Goal: Task Accomplishment & Management: Use online tool/utility

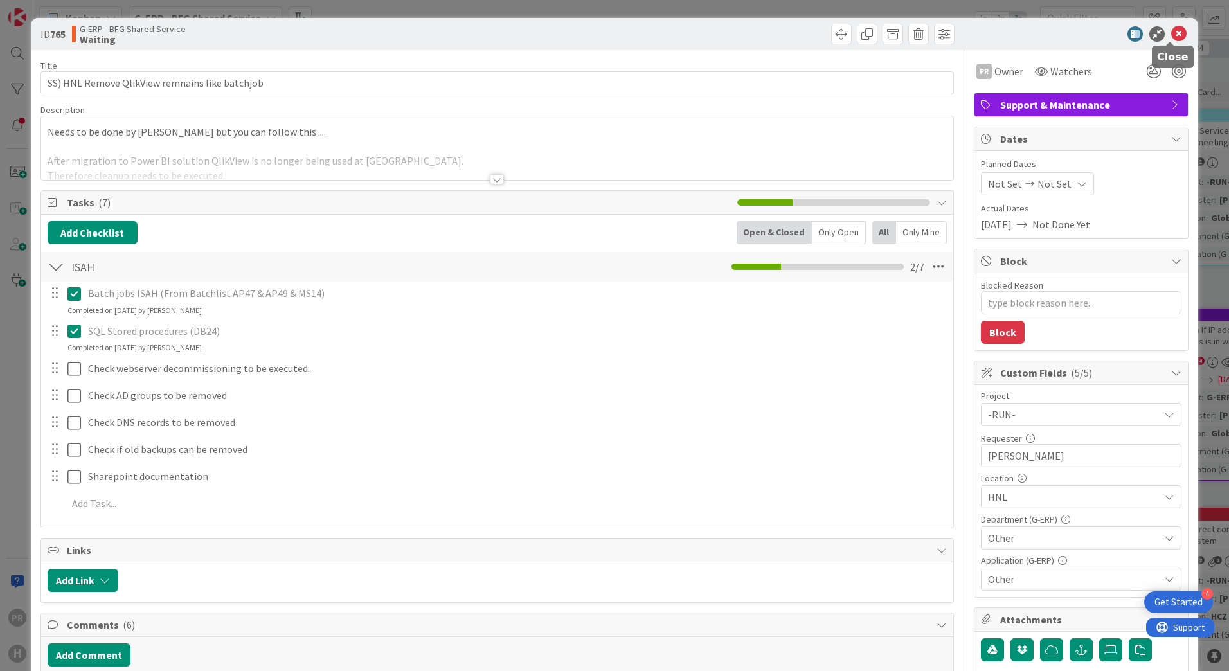
click at [1171, 31] on icon at bounding box center [1178, 33] width 15 height 15
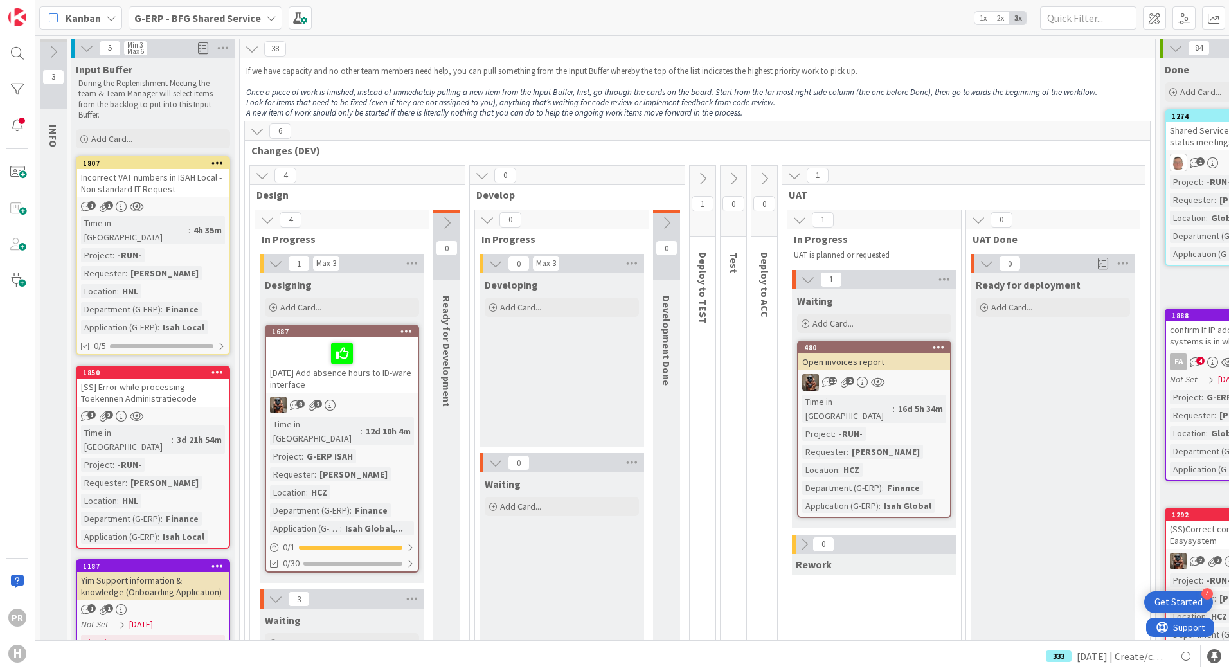
click at [150, 19] on b "G-ERP - BFG Shared Service" at bounding box center [197, 18] width 127 height 13
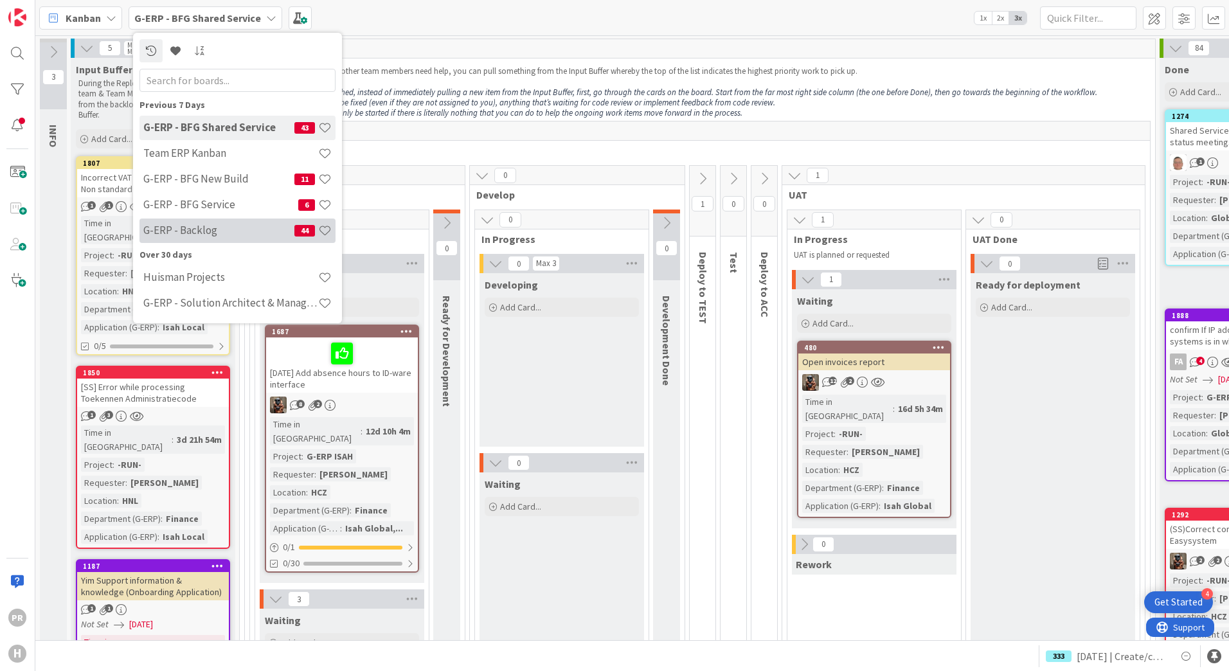
click at [238, 234] on h4 "G-ERP - Backlog" at bounding box center [218, 230] width 151 height 13
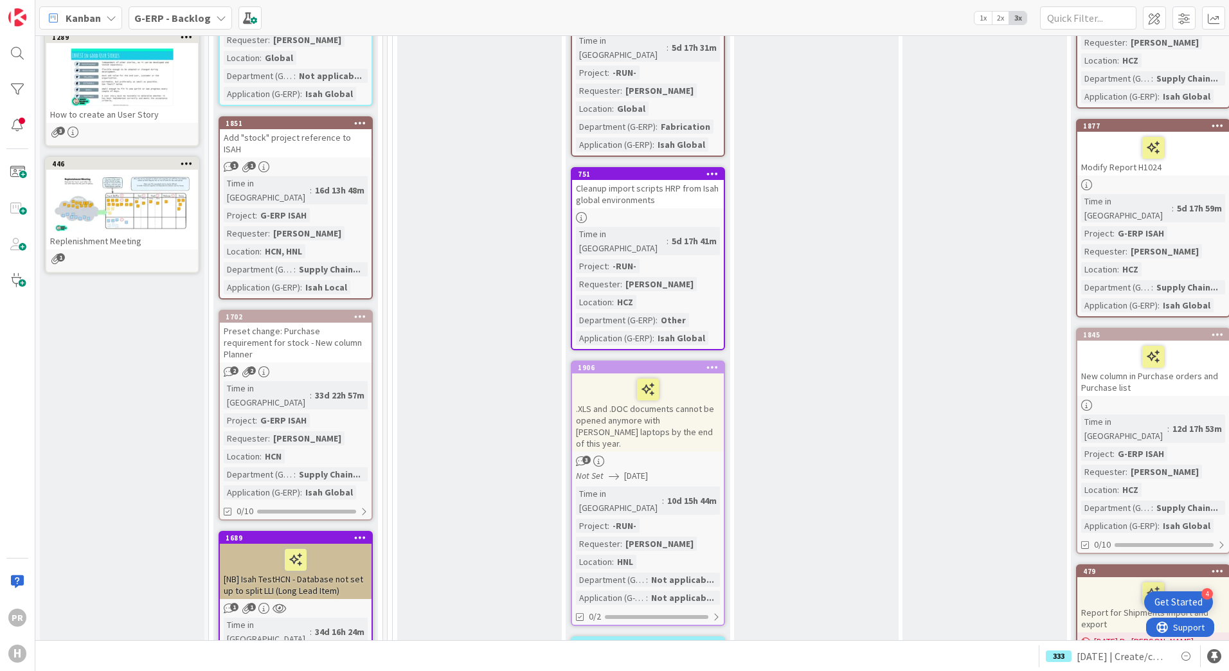
scroll to position [386, 0]
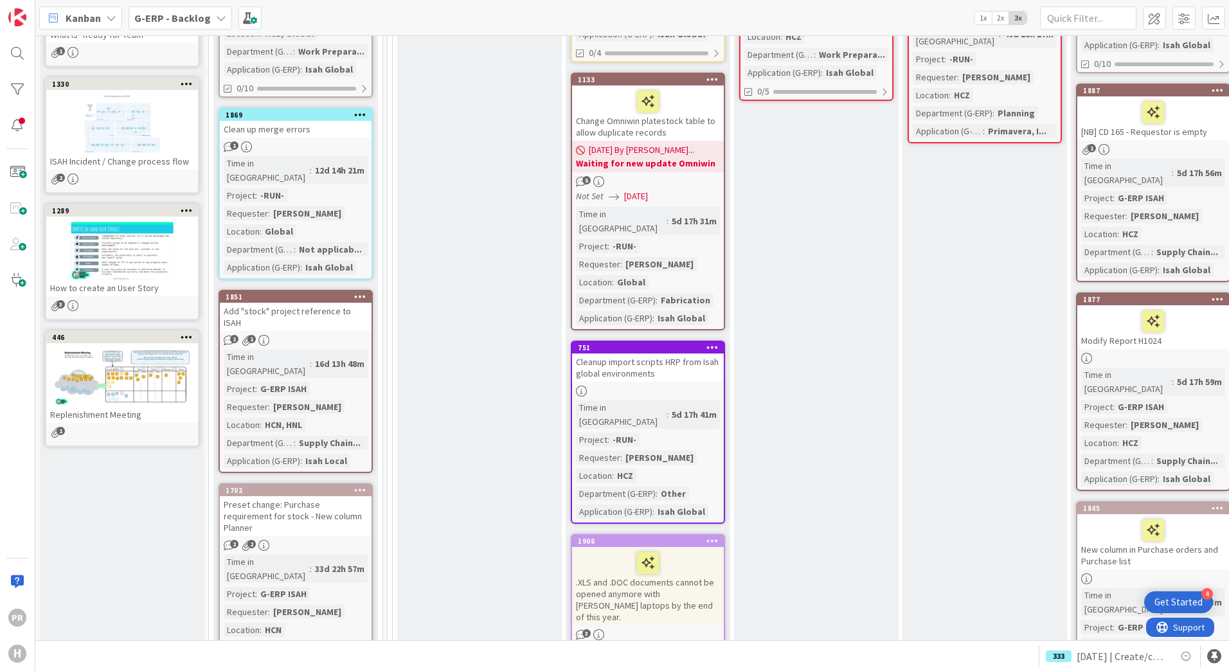
click at [347, 303] on div "Add "stock" project reference to ISAH" at bounding box center [296, 317] width 152 height 28
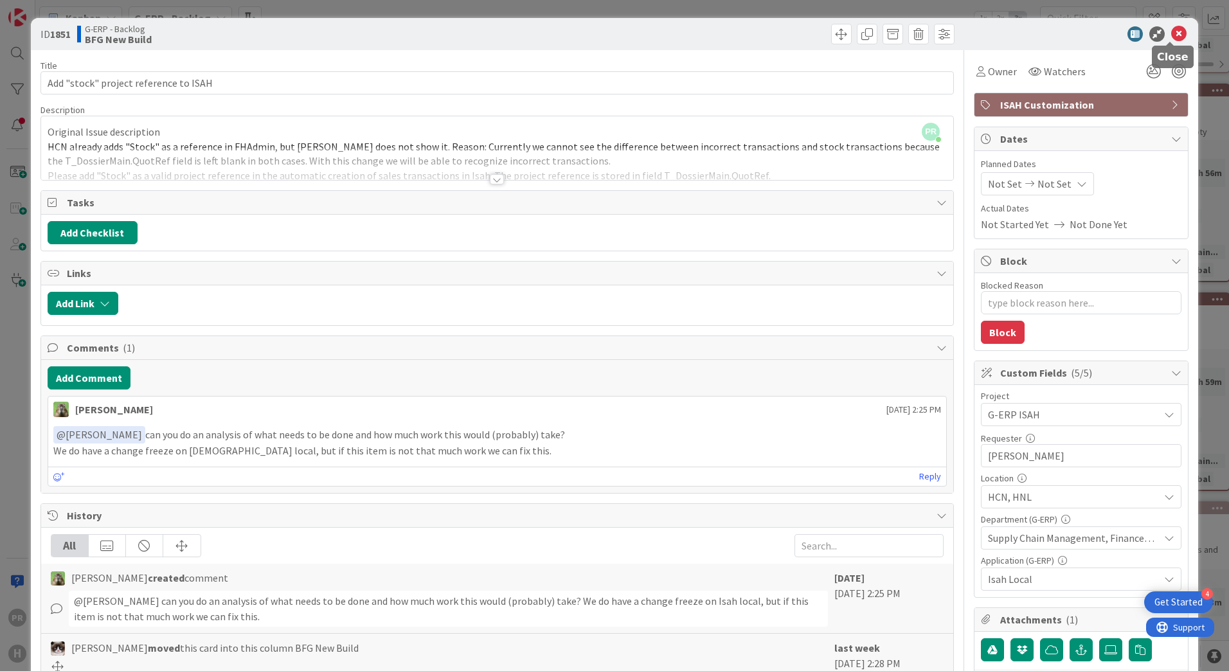
click at [1176, 33] on icon at bounding box center [1178, 33] width 15 height 15
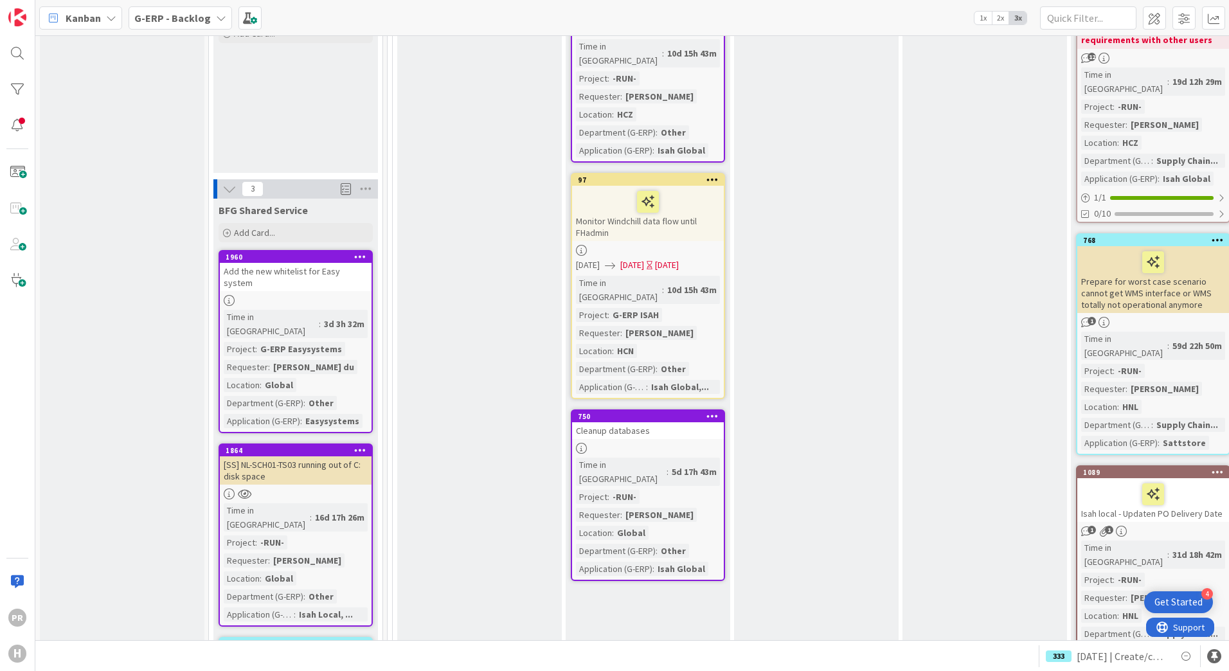
scroll to position [1414, 0]
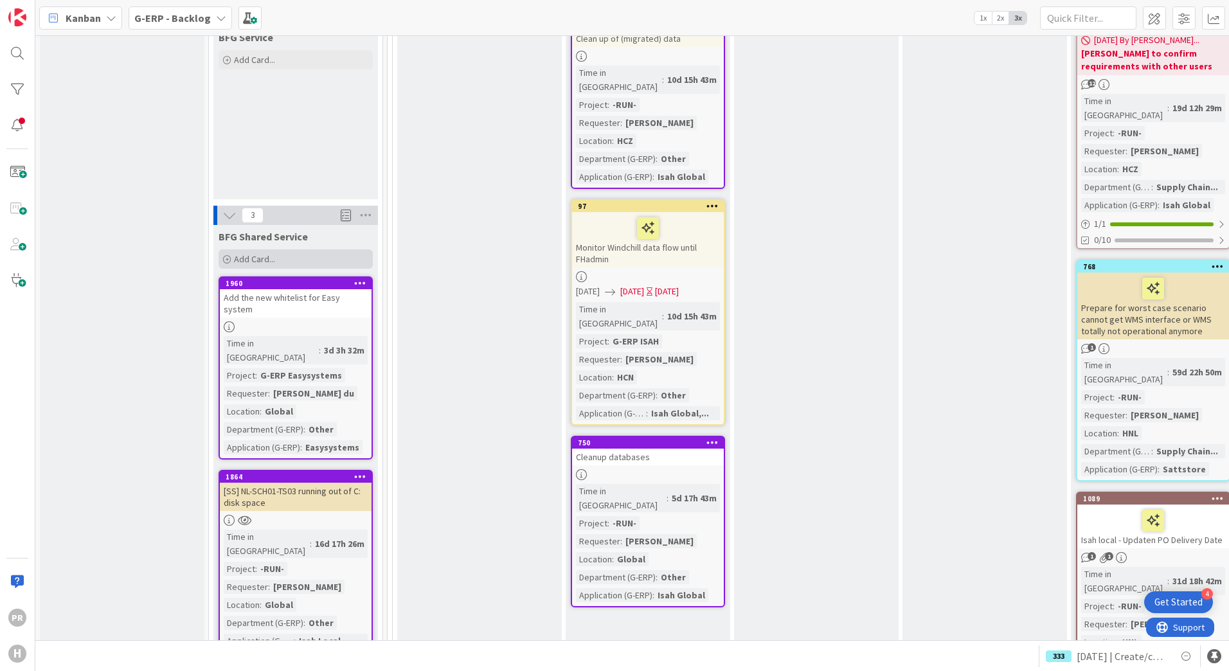
click at [270, 253] on span "Add Card..." at bounding box center [254, 259] width 41 height 12
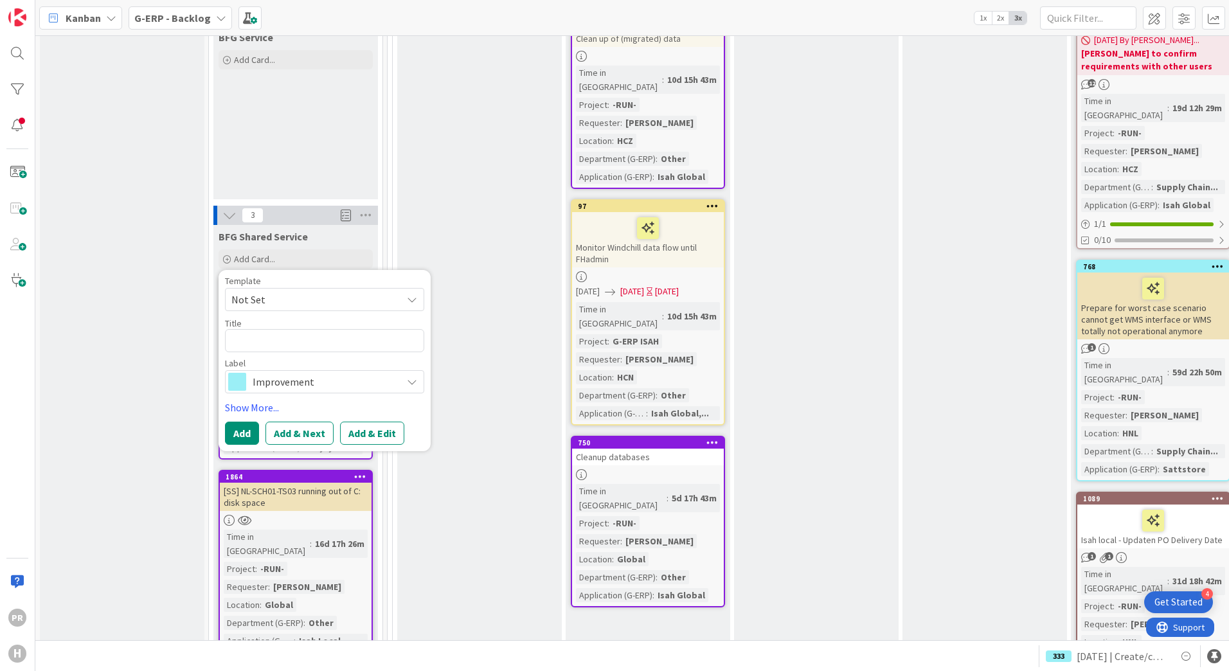
click at [287, 373] on span "Improvement" at bounding box center [324, 382] width 143 height 18
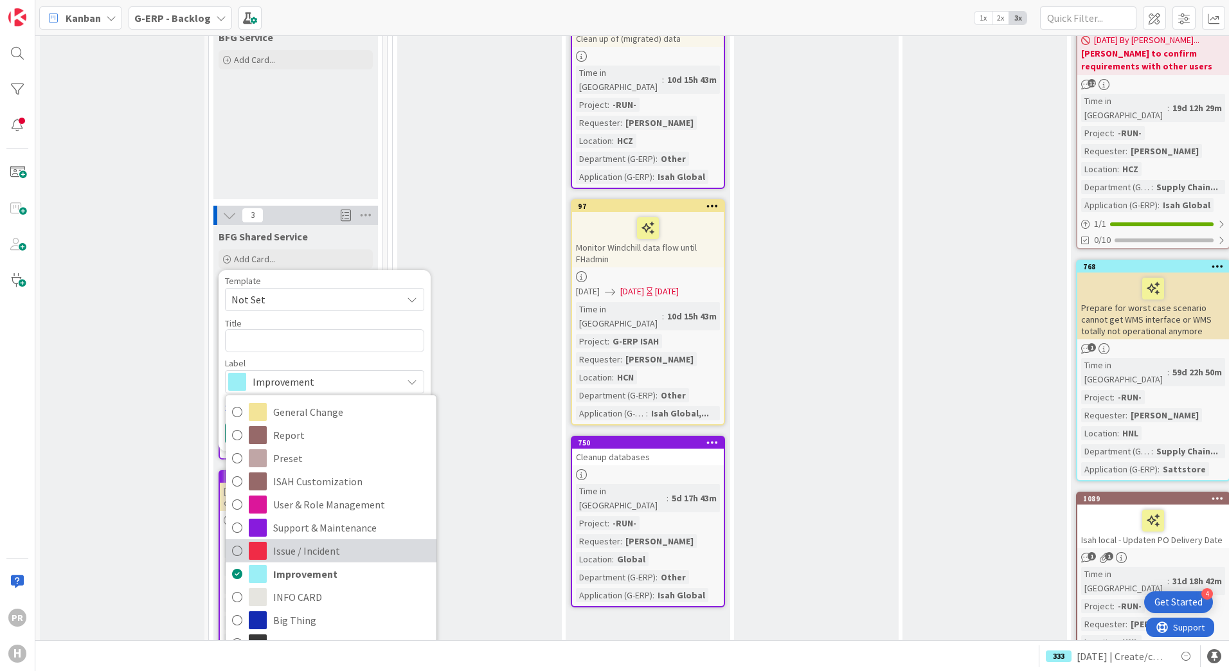
click at [294, 541] on span "Issue / Incident" at bounding box center [351, 550] width 157 height 19
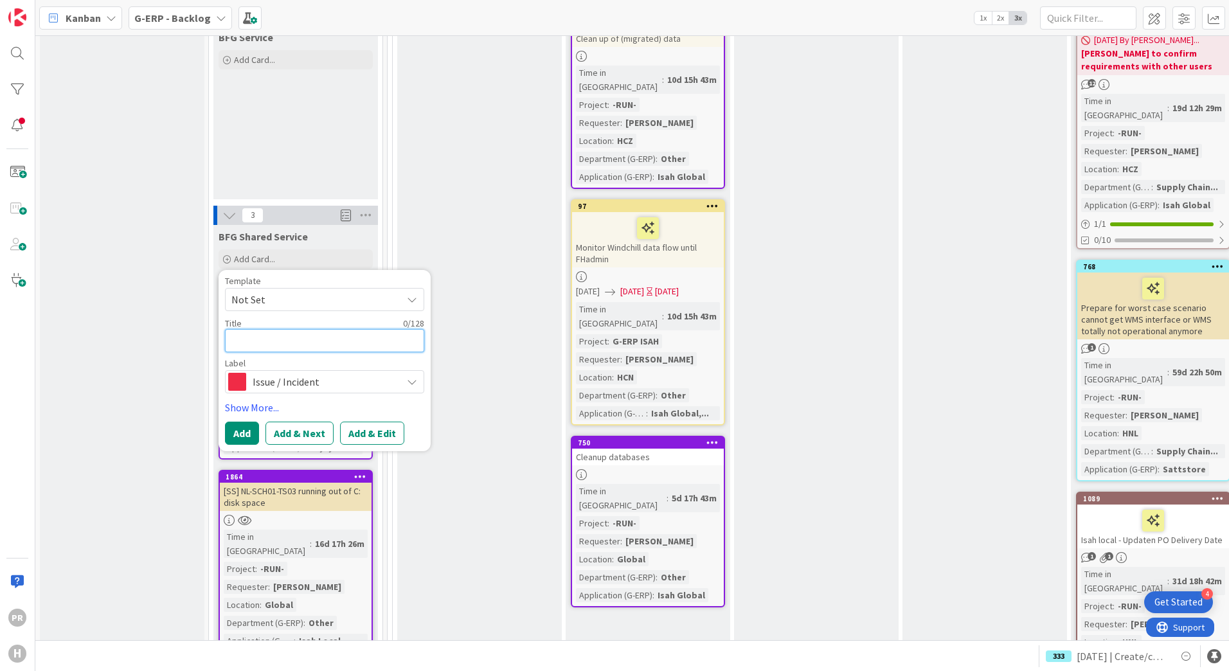
click at [280, 329] on textarea at bounding box center [324, 340] width 199 height 23
type textarea "x"
type textarea "["
type textarea "x"
type textarea "[S"
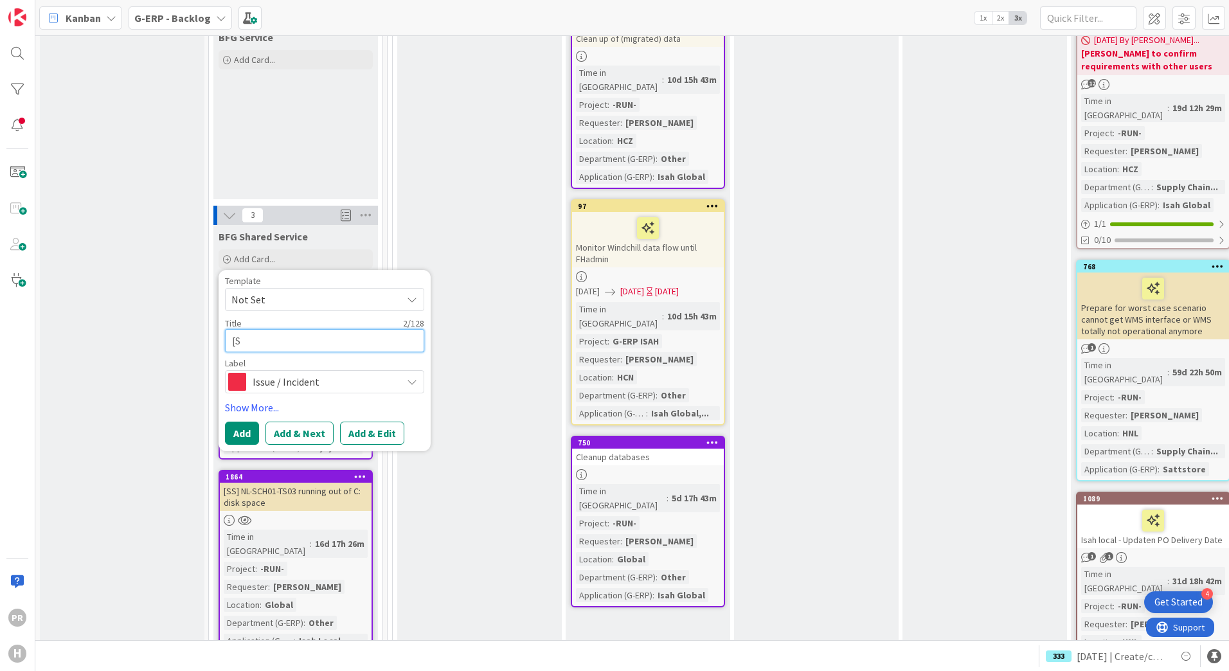
type textarea "x"
type textarea "[SS"
type textarea "x"
type textarea "[SS]"
type textarea "x"
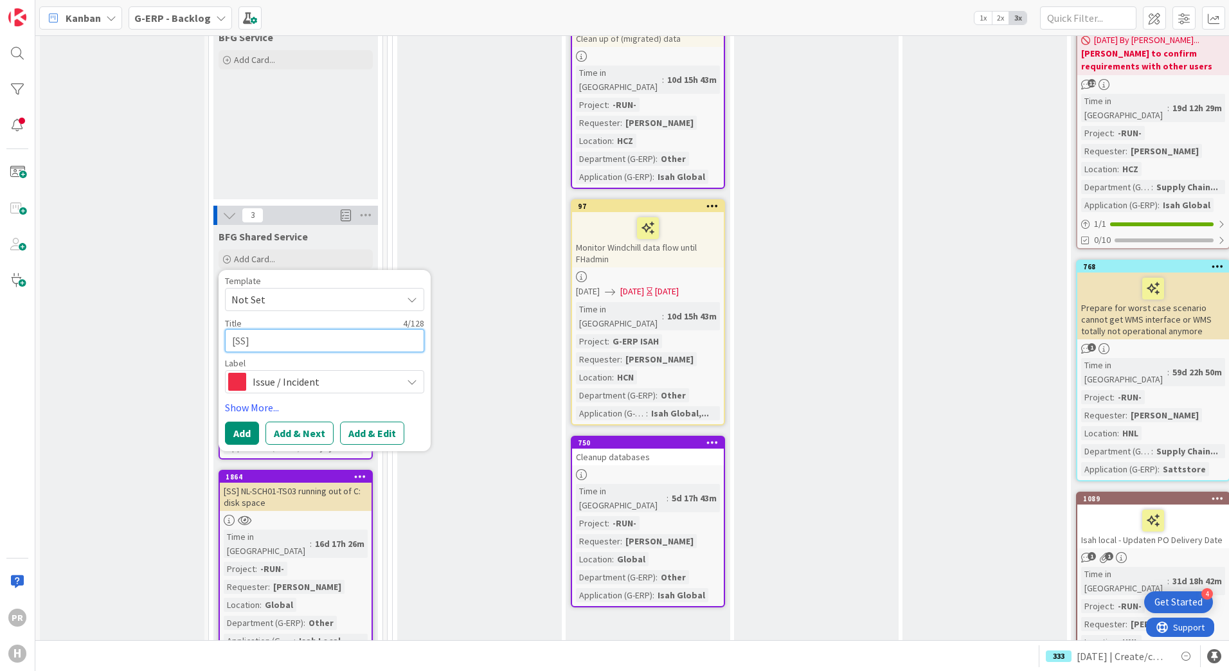
type textarea "[SS]"
type textarea "x"
type textarea "[SS] Y"
type textarea "x"
type textarea "[SS] YI"
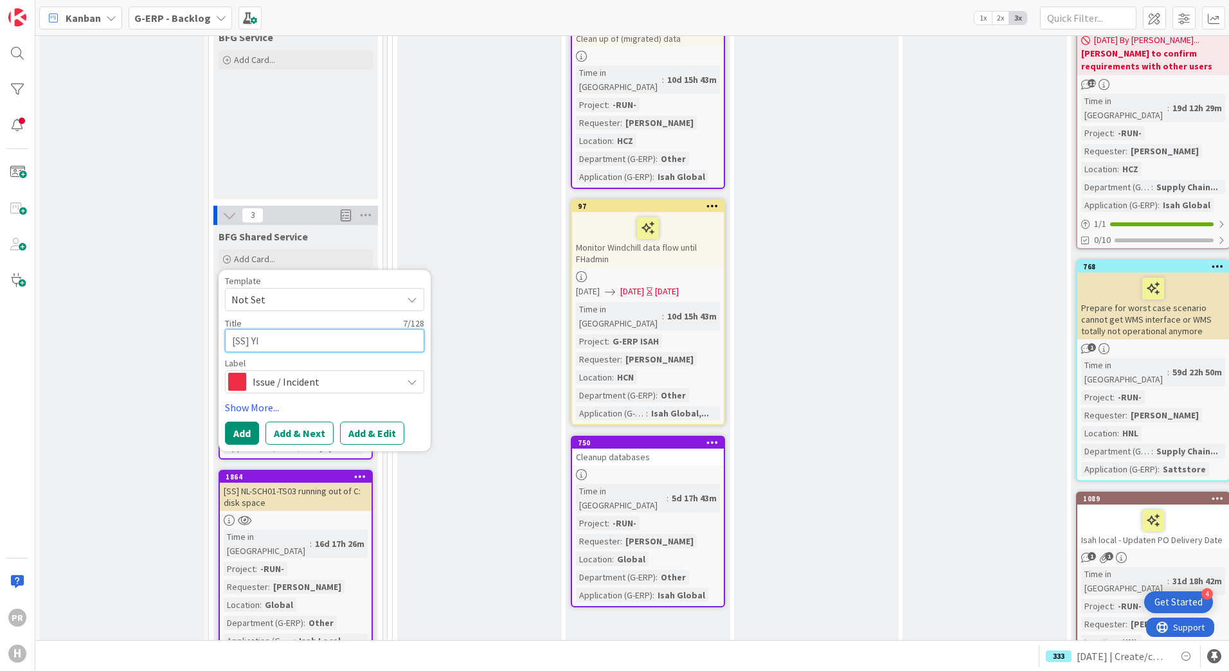
type textarea "x"
type textarea "[SS] [PERSON_NAME]"
type textarea "x"
type textarea "[SS] [PERSON_NAME]/H"
type textarea "x"
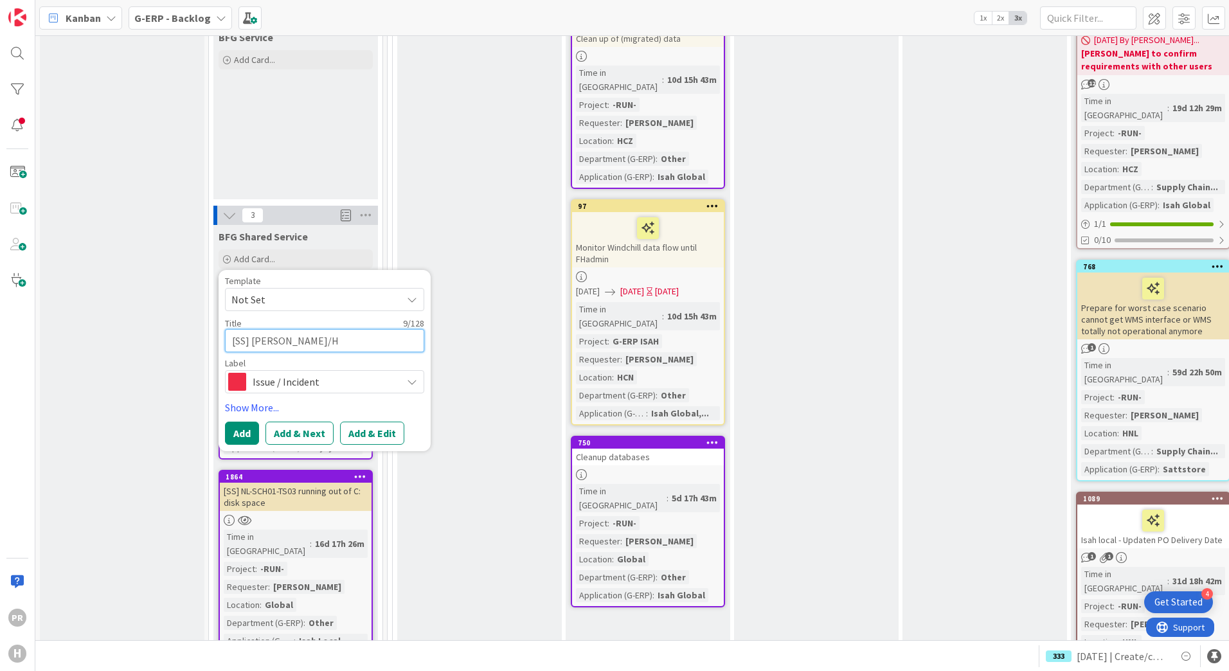
type textarea "[SS] [PERSON_NAME]/HS"
type textarea "x"
type textarea "[SS] [PERSON_NAME]/HSE"
type textarea "x"
type textarea "[SS] [PERSON_NAME]/HSE"
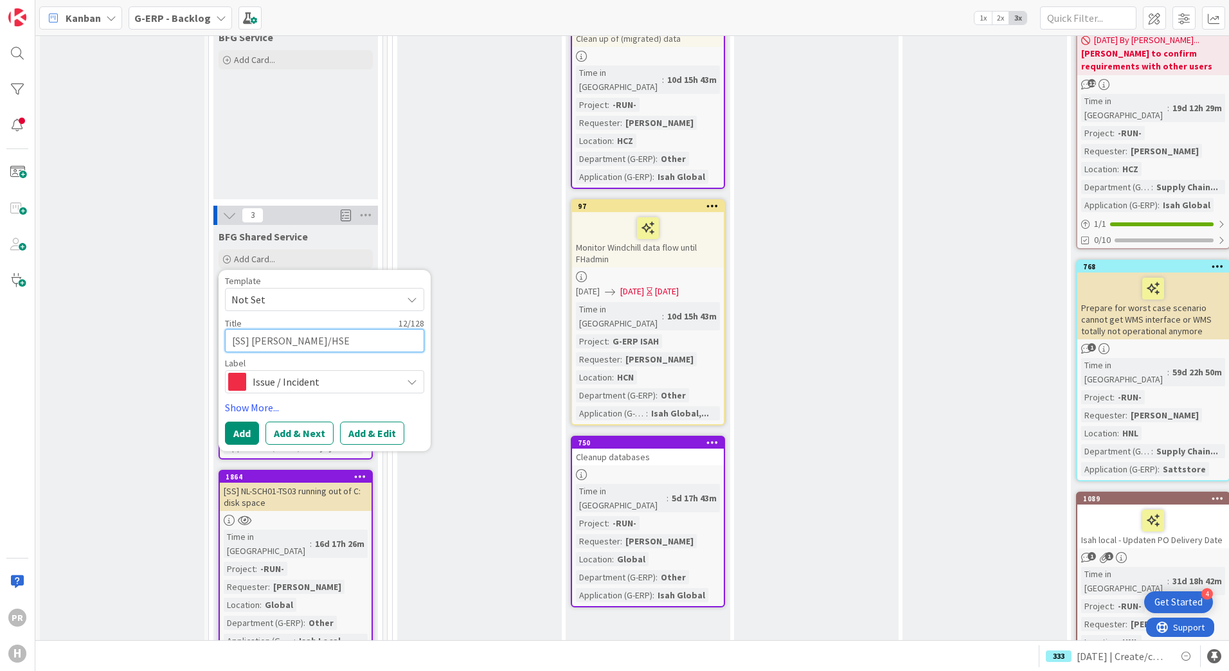
type textarea "x"
type textarea "[SS] [PERSON_NAME]/HSE -"
type textarea "x"
type textarea "[SS] [PERSON_NAME]/HSE -"
click at [328, 329] on textarea "[SS] [PERSON_NAME]/HSE -" at bounding box center [324, 340] width 199 height 23
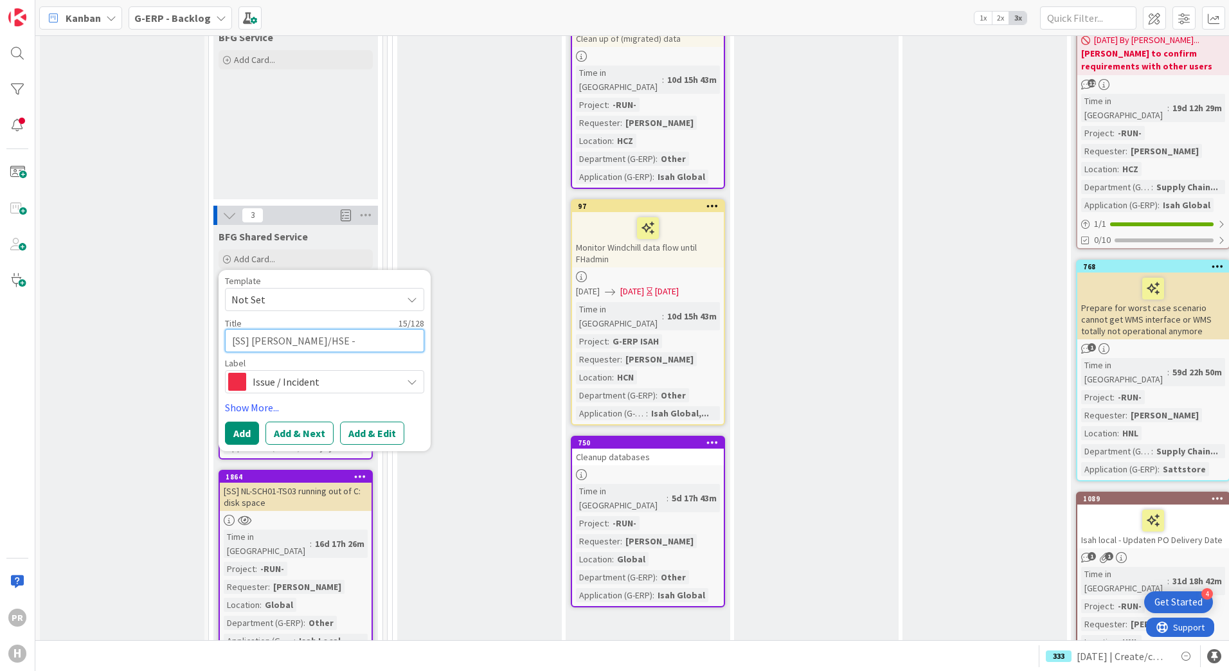
type textarea "x"
type textarea "[SS] [PERSON_NAME]/HSE - G"
type textarea "x"
type textarea "[SS] [PERSON_NAME]/HSE - Ge"
type textarea "x"
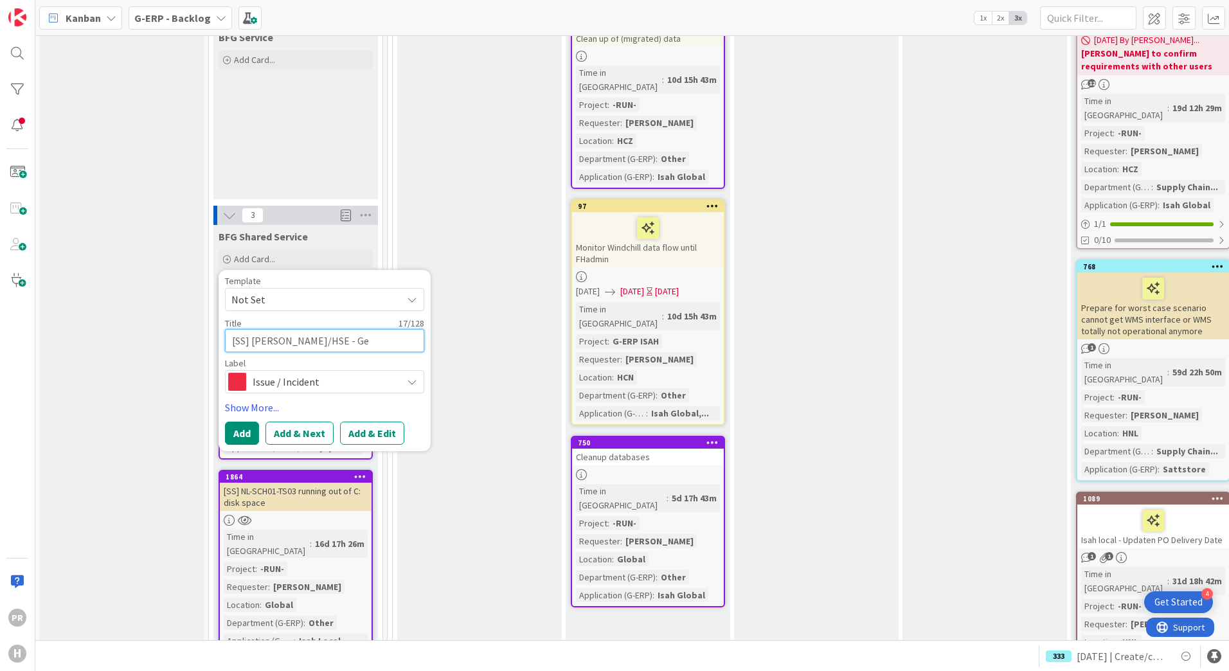
type textarea "[SS] [PERSON_NAME]/HSE - Geb"
type textarea "x"
type textarea "[SS] [PERSON_NAME]/HSE - Gebr"
type textarea "x"
type textarea "[SS] [PERSON_NAME]/HSE - Geb"
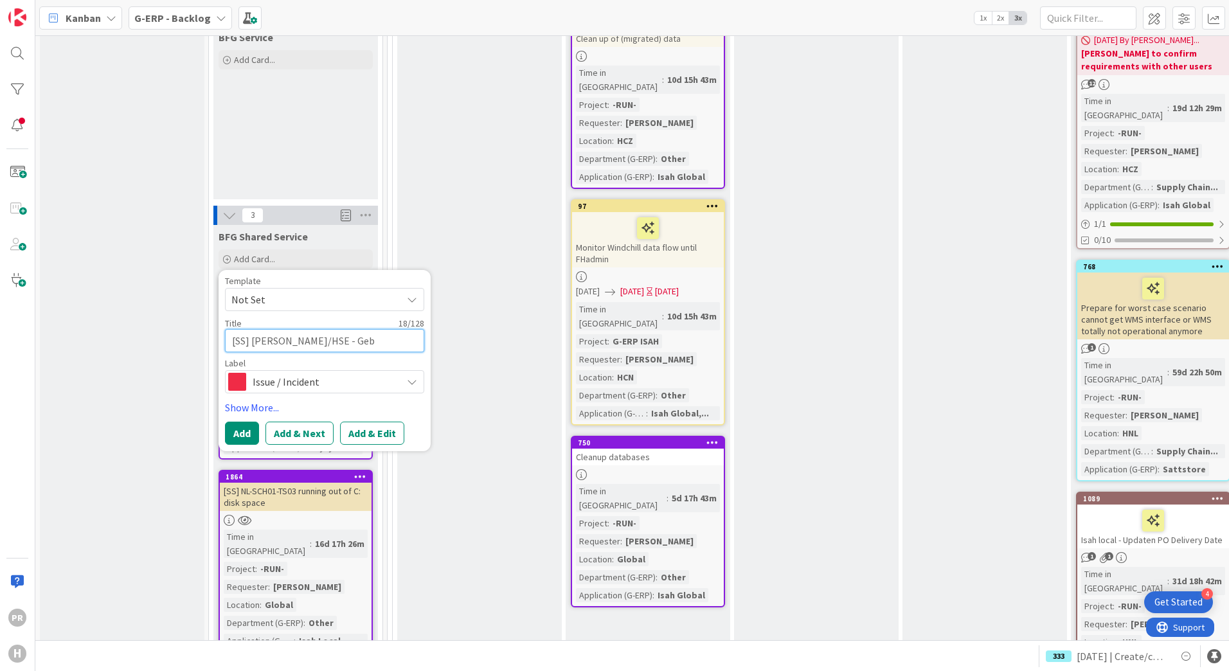
type textarea "x"
type textarea "[SS] [PERSON_NAME]/HSE - Ge"
type textarea "x"
type textarea "[SS] [PERSON_NAME]/HSE - G"
type textarea "x"
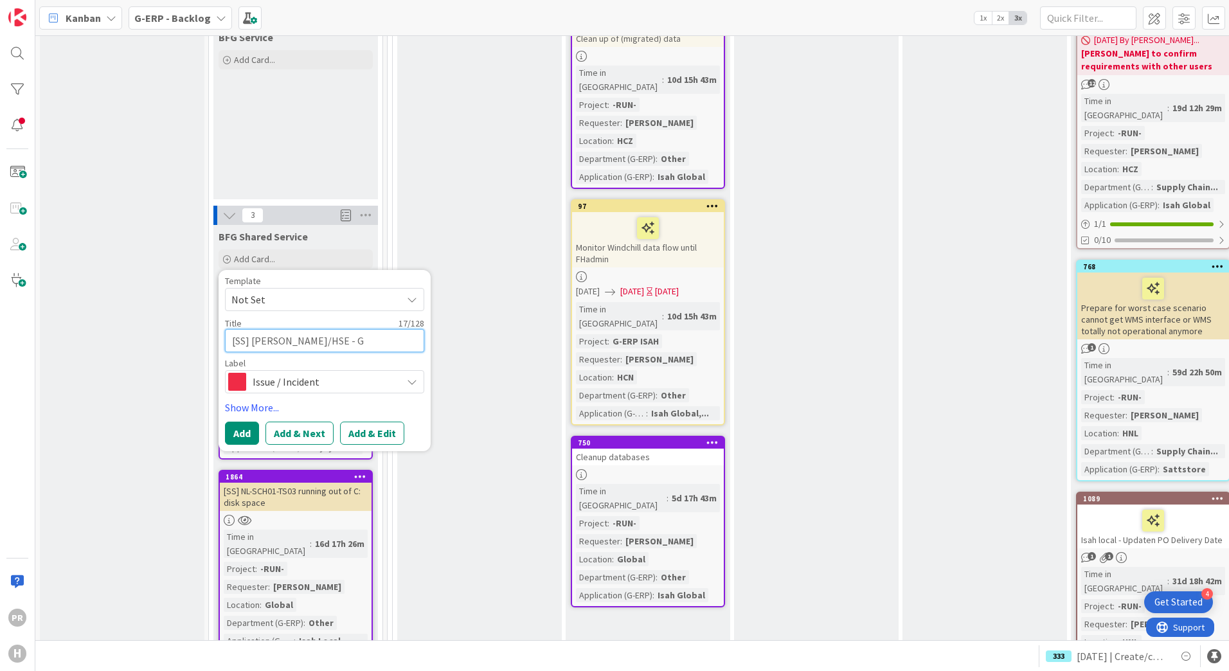
type textarea "[SS] [PERSON_NAME]/HSE -"
type textarea "x"
type textarea "[SS] [PERSON_NAME]/HSE - U"
type textarea "x"
type textarea "[SS] [PERSON_NAME]/HSE - Us"
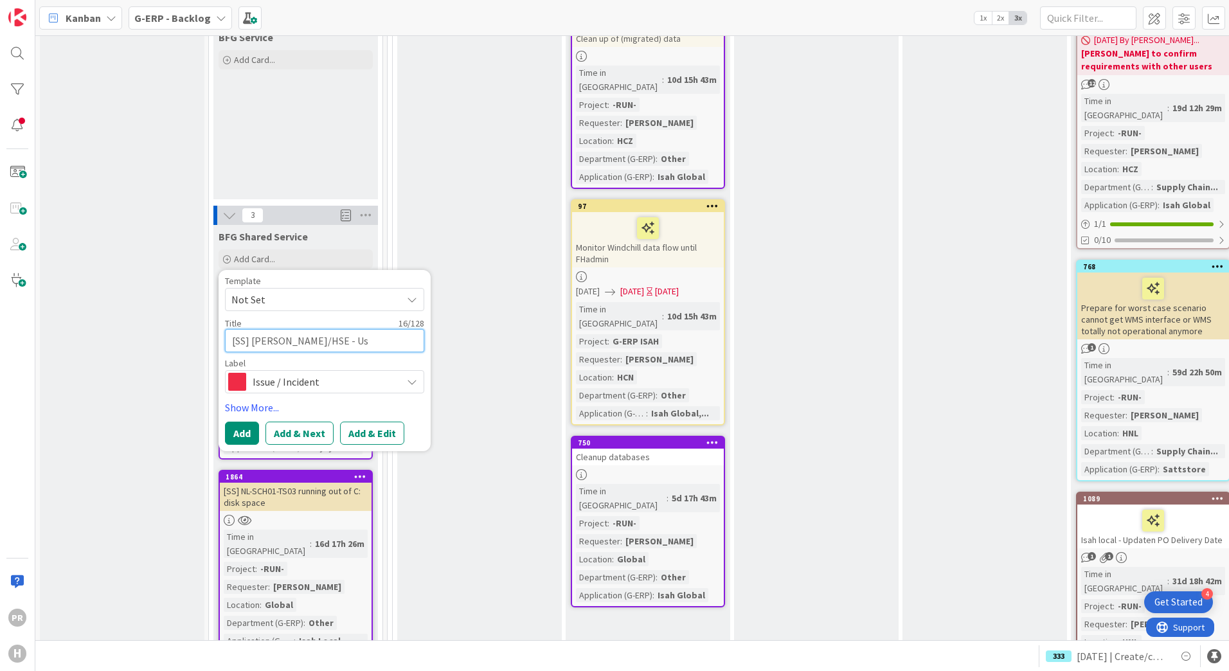
type textarea "x"
type textarea "[SS] [PERSON_NAME]/HSE - Use"
type textarea "x"
type textarea "[SS] [PERSON_NAME]/HSE - User"
type textarea "x"
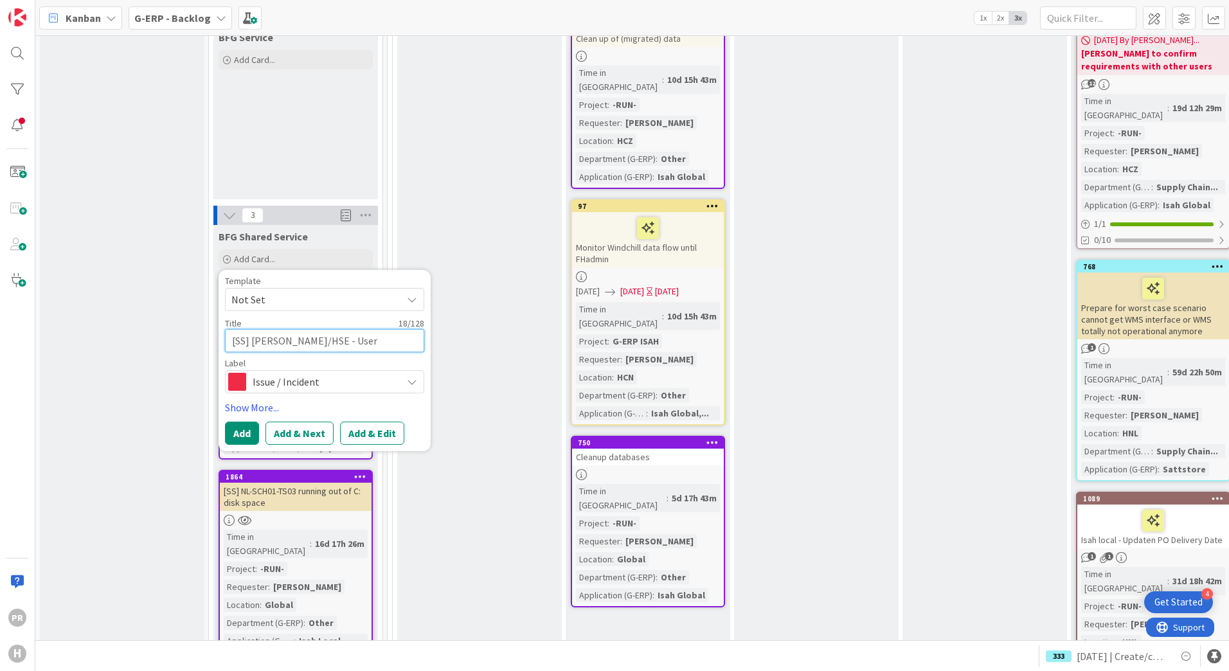
type textarea "[SS] [PERSON_NAME]/HSE - User"
type textarea "x"
type textarea "[SS] [PERSON_NAME]/HSE - User n"
type textarea "x"
type textarea "[SS] [PERSON_NAME]/HSE - User no"
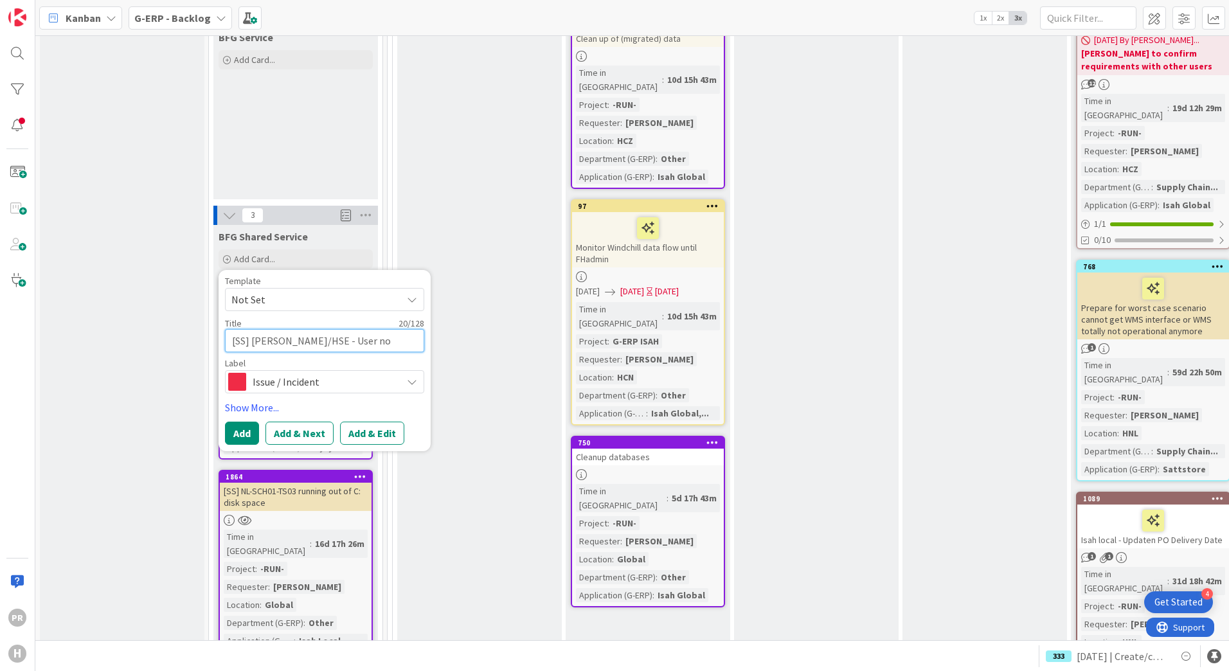
type textarea "x"
type textarea "[SS] [PERSON_NAME]/HSE - User not"
type textarea "x"
type textarea "[SS] [PERSON_NAME]/HSE - User not"
type textarea "x"
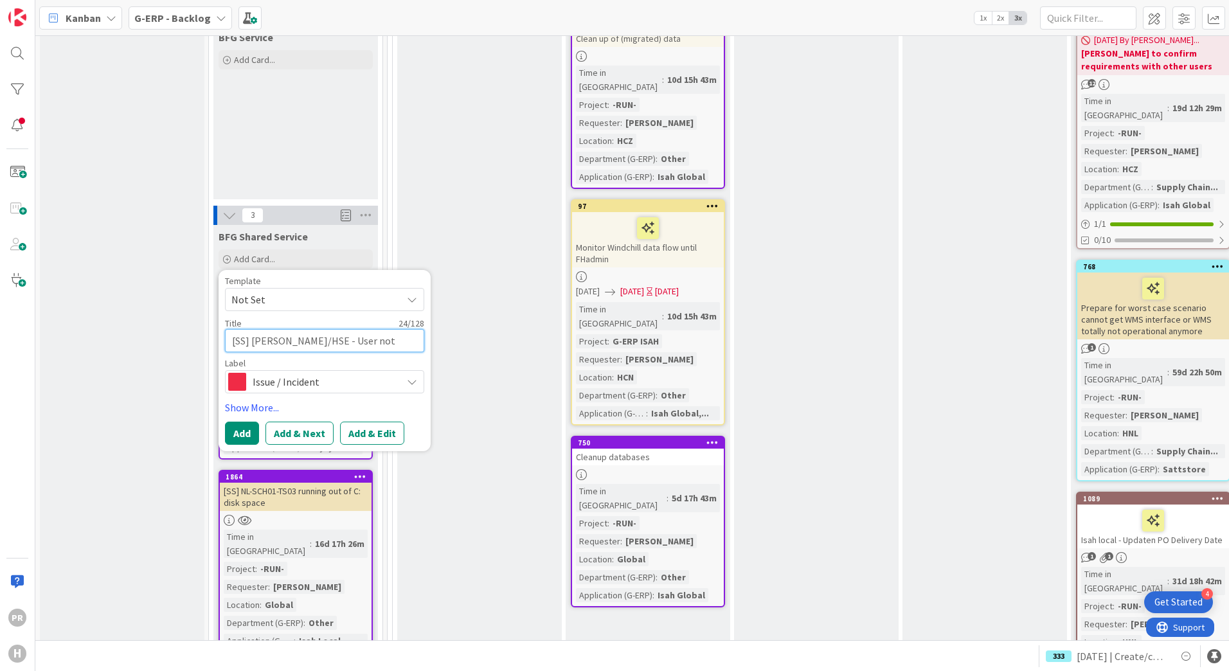
type textarea "[SS] [PERSON_NAME]/HSE - User not v"
type textarea "x"
type textarea "[SS] [PERSON_NAME]/HSE - User not vis"
type textarea "x"
type textarea "[SS] [PERSON_NAME]/HSE - User not visi"
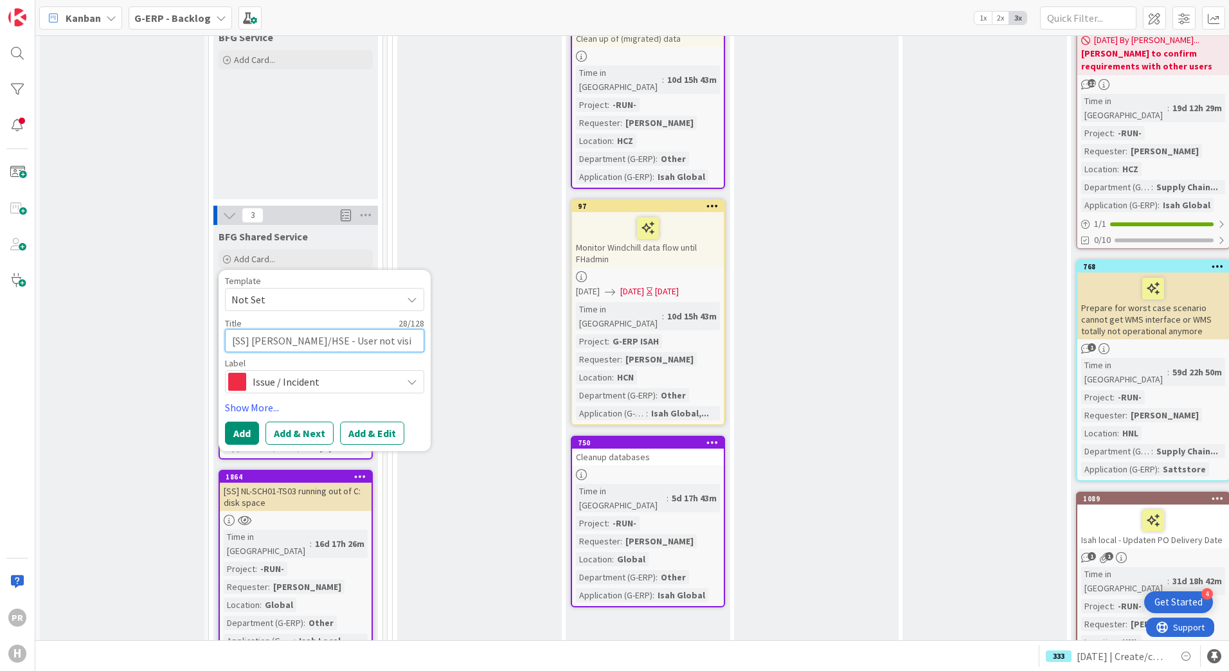
type textarea "x"
type textarea "[SS] [PERSON_NAME]/HSE - User not visib"
type textarea "x"
type textarea "[SS] [PERSON_NAME]/HSE - User not visibl"
type textarea "x"
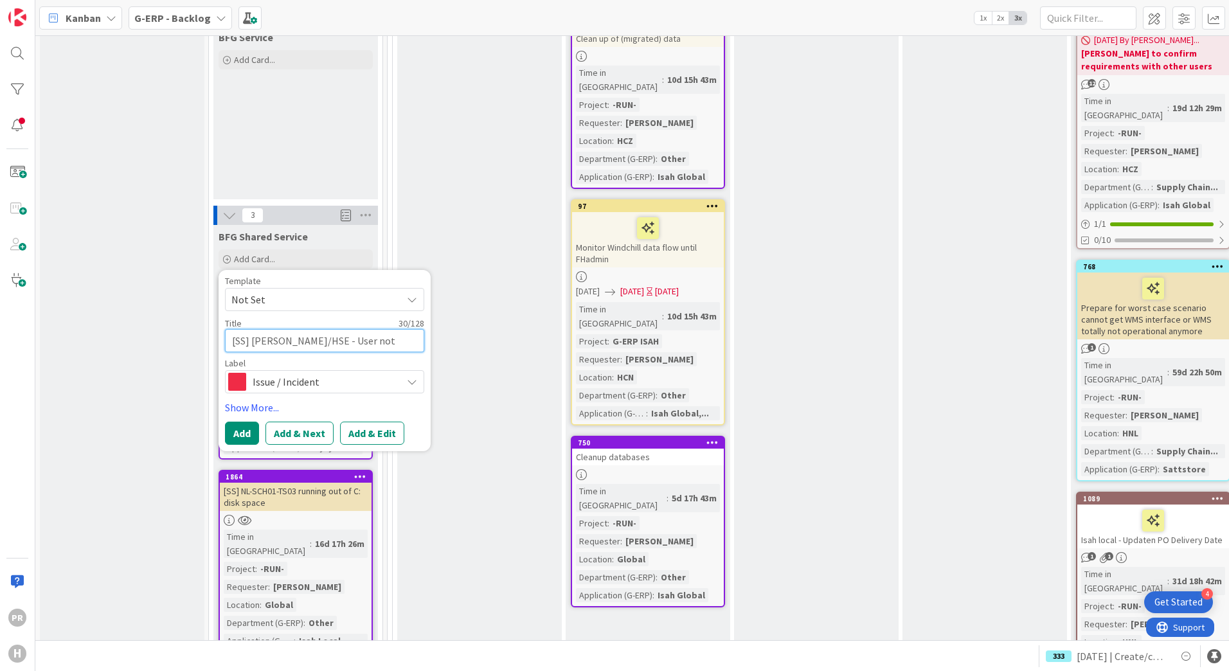
type textarea "[SS] [PERSON_NAME]/HSE - User not visible"
type textarea "x"
type textarea "[SS] [PERSON_NAME]/HSE - User not visible"
type textarea "x"
type textarea "[SS] [PERSON_NAME]/HSE - User not visible i"
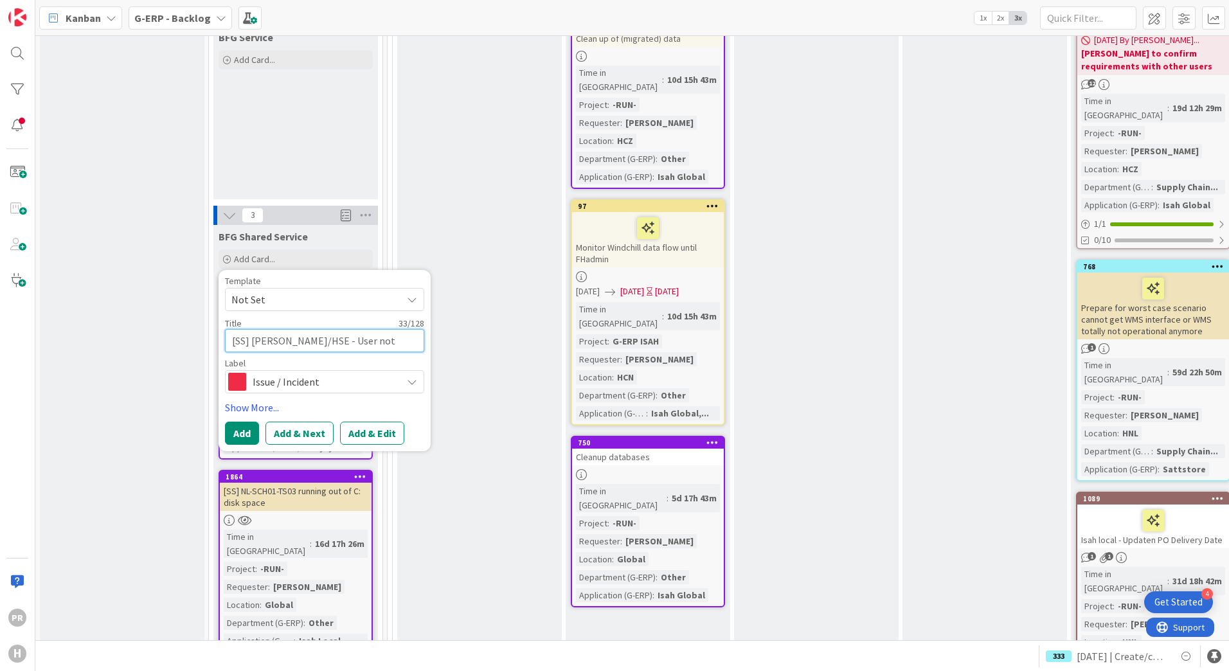
type textarea "x"
type textarea "[SS] [PERSON_NAME]/HSE - User not visible in"
type textarea "x"
type textarea "[SS] [PERSON_NAME]/HSE - User not visible in"
type textarea "x"
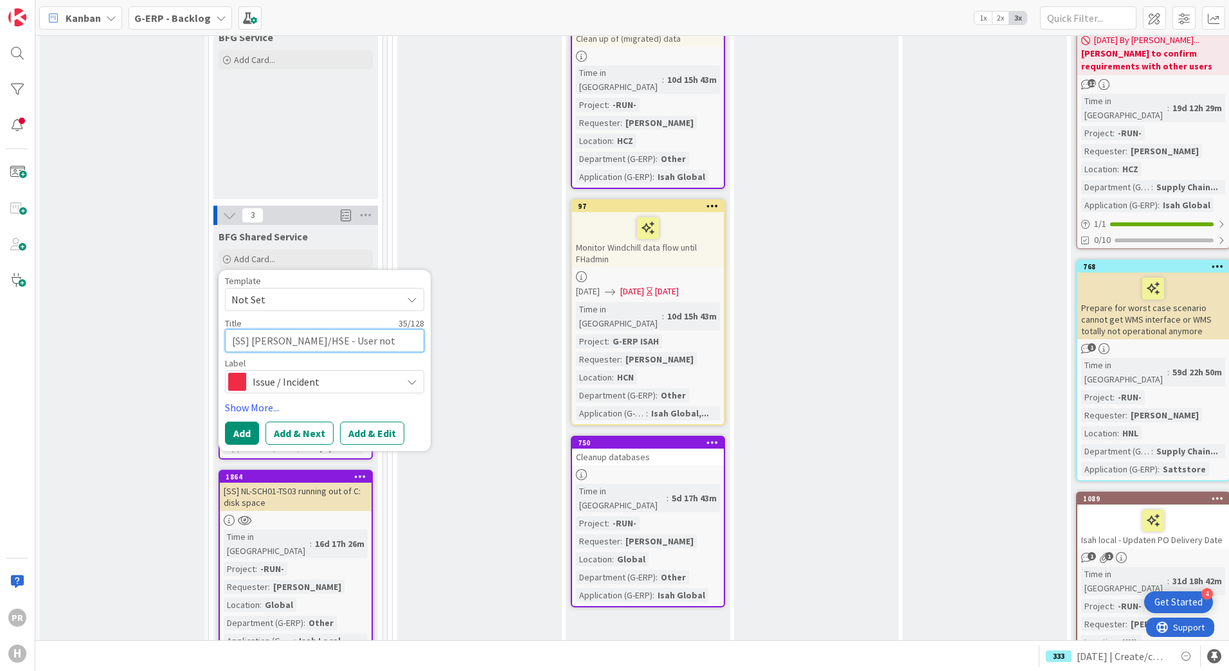
type textarea "[SS] [PERSON_NAME]/HSE - User not visible in HS"
type textarea "x"
type textarea "[SS] [PERSON_NAME]/HSE - User not visible in HSE"
type textarea "x"
type textarea "[SS] [PERSON_NAME]/HSE - User not visible in HSE"
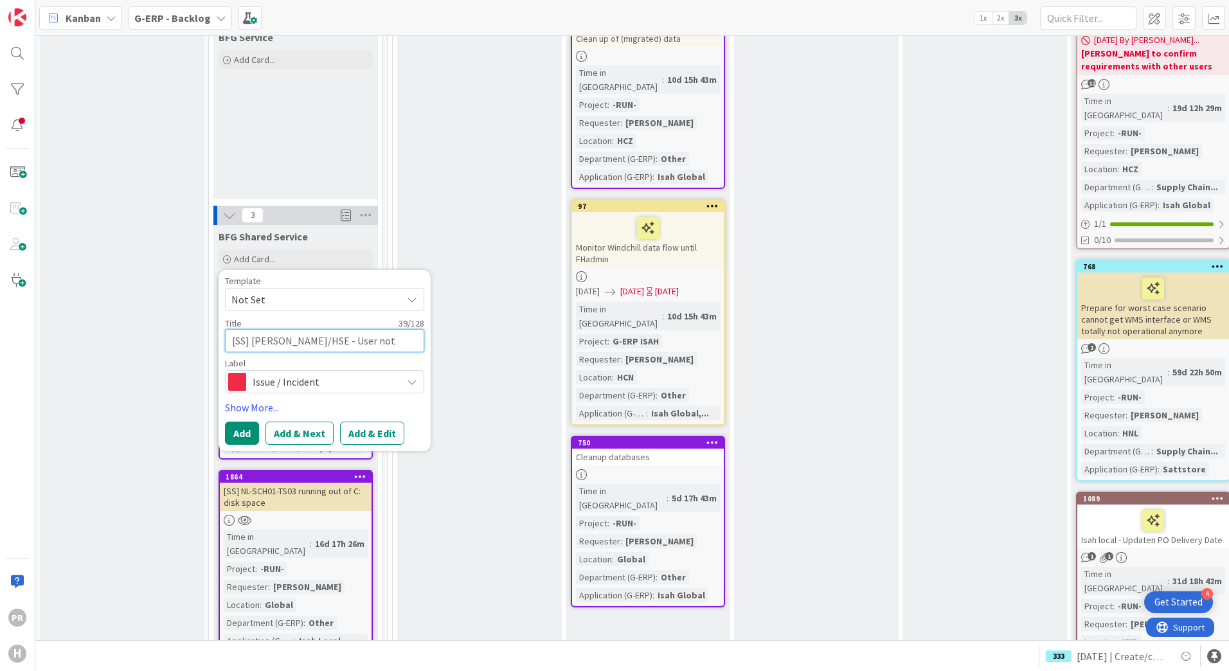
type textarea "x"
type textarea "[SS] [PERSON_NAME]/HSE - User not visible in HSE b"
type textarea "x"
type textarea "[SS] [PERSON_NAME]/HSE - User not visible in HSE bu"
type textarea "x"
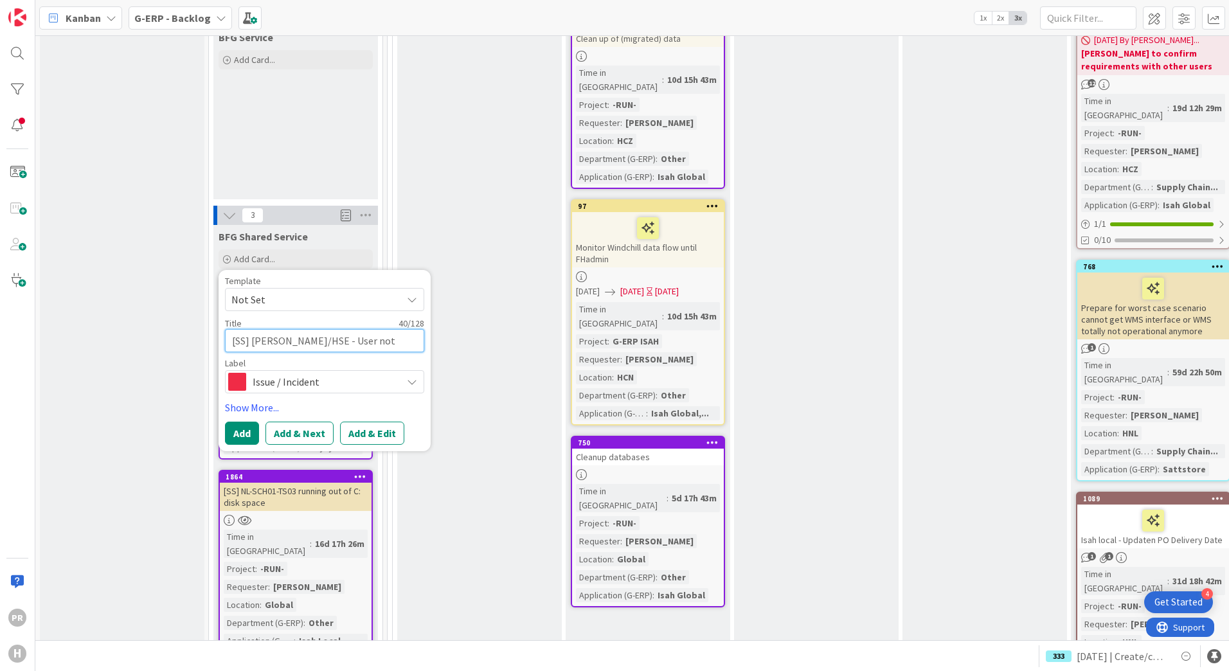
type textarea "[SS] [PERSON_NAME]/HSE - User not visible in HSE but"
type textarea "x"
type textarea "[SS] [PERSON_NAME]/HSE - User not visible in HSE but"
type textarea "x"
type textarea "[SS] [PERSON_NAME]/HSE - User not visible in HSE but i"
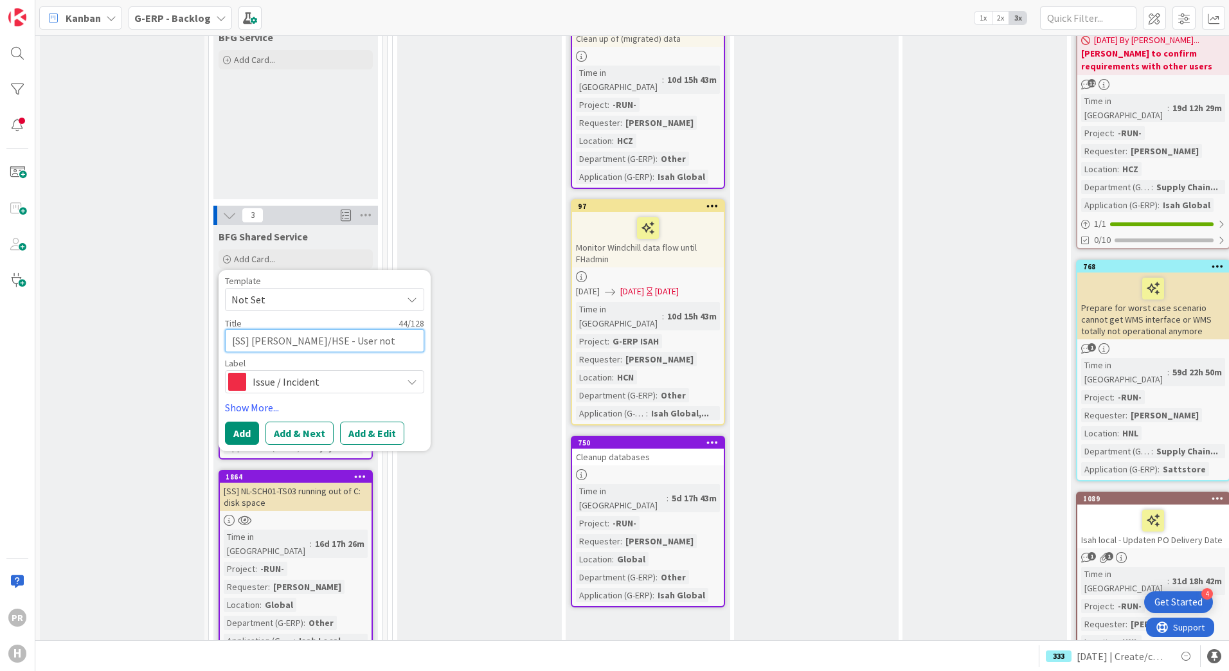
type textarea "x"
type textarea "[SS] [PERSON_NAME]/HSE - User not visible in HSE but is"
type textarea "x"
type textarea "[SS] [PERSON_NAME]/HSE - User not visible in HSE but is"
type textarea "x"
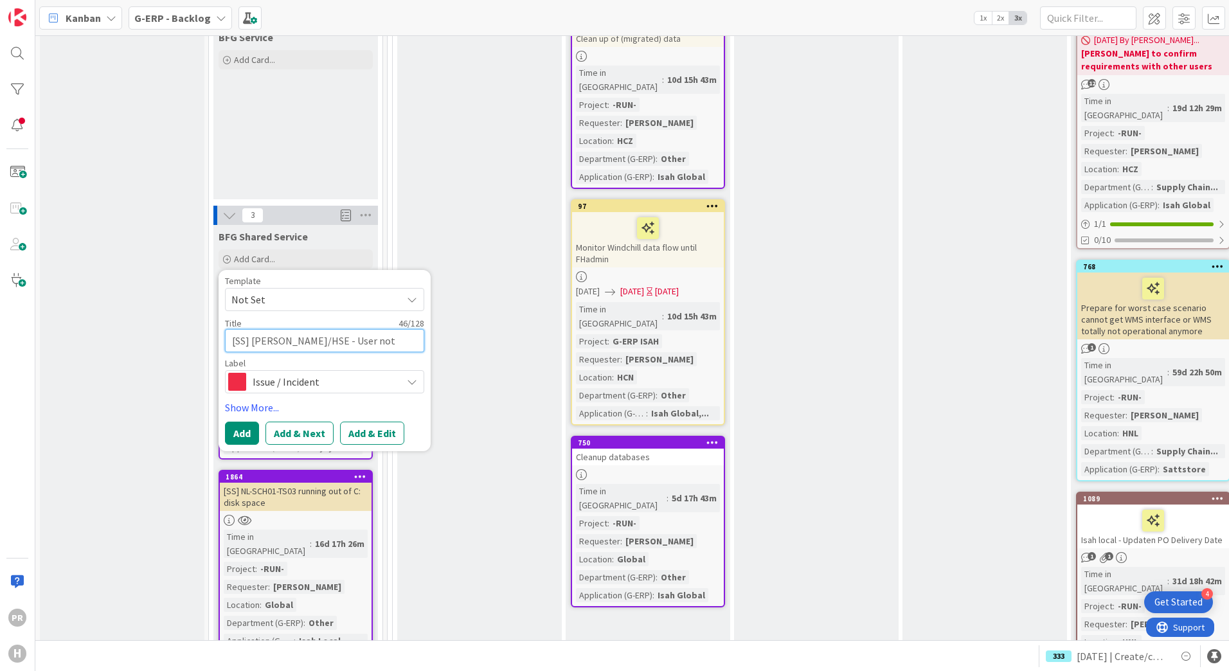
type textarea "[SS] [PERSON_NAME]/HSE - User not visible in HSE but is vi"
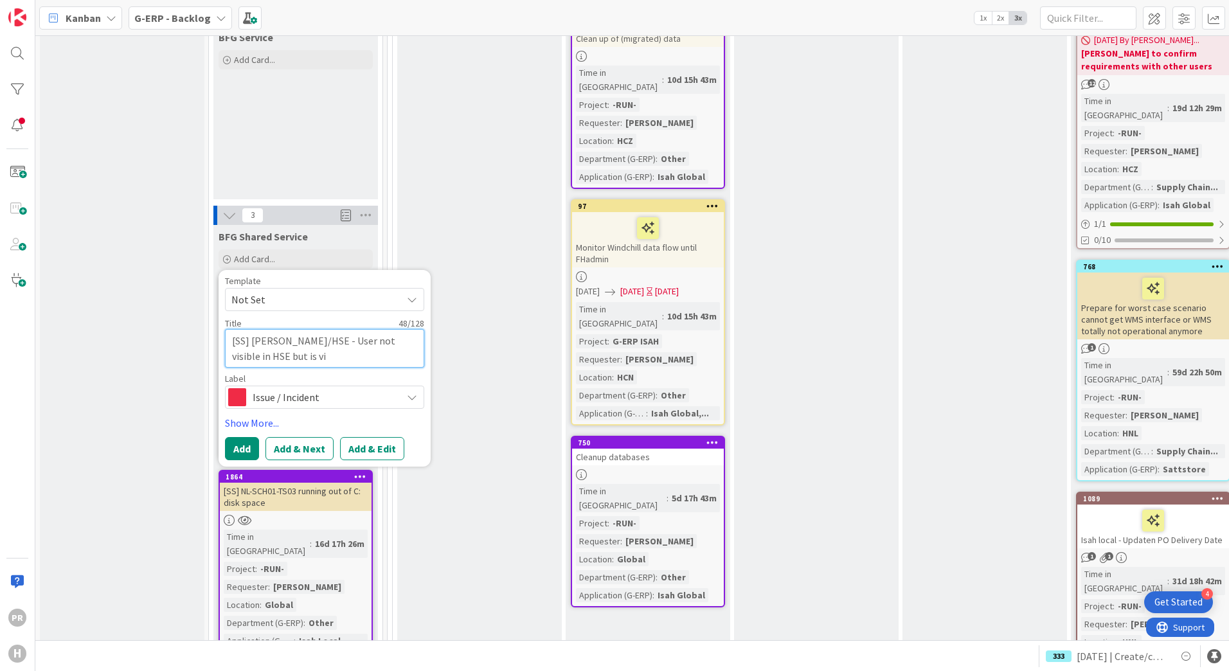
type textarea "x"
type textarea "[SS] [PERSON_NAME]/HSE - User not visible in HSE but is vis"
type textarea "x"
type textarea "[SS] [PERSON_NAME]/HSE - User not visible in HSE but is visi"
type textarea "x"
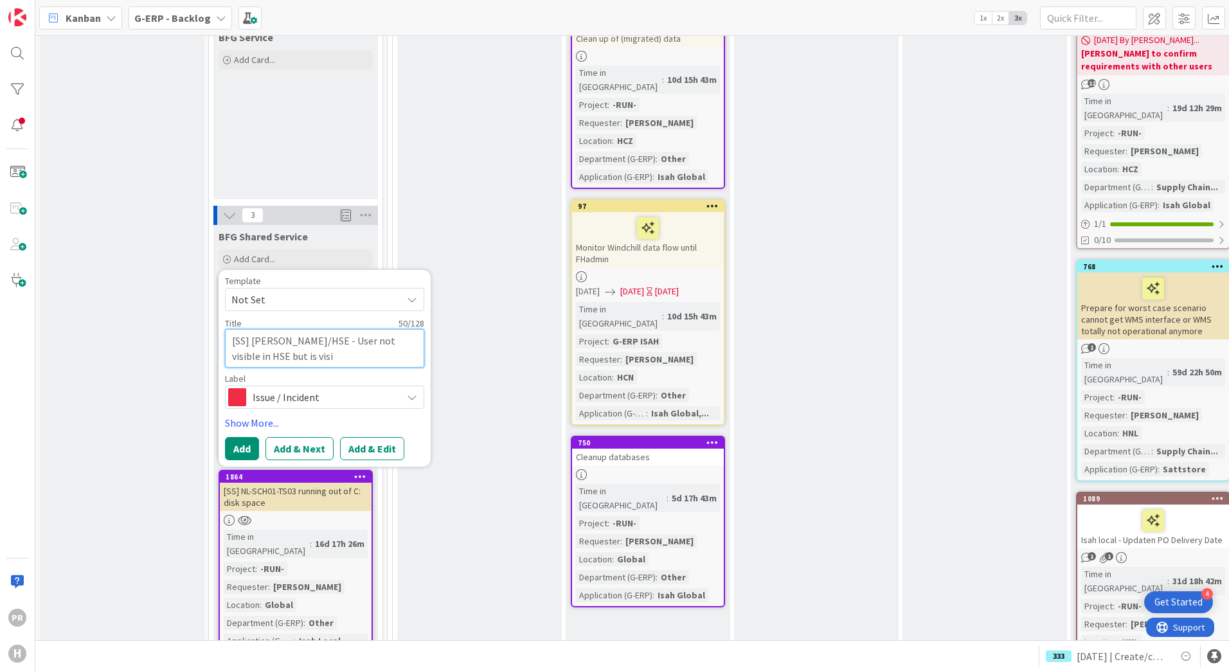
type textarea "[SS] [PERSON_NAME]/HSE - User not visible in HSE but is visib"
type textarea "x"
type textarea "[SS] [PERSON_NAME]/HSE - User not visible in HSE but is visible"
type textarea "x"
type textarea "[SS] [PERSON_NAME]/HSE - User not visible in HSE but is visible"
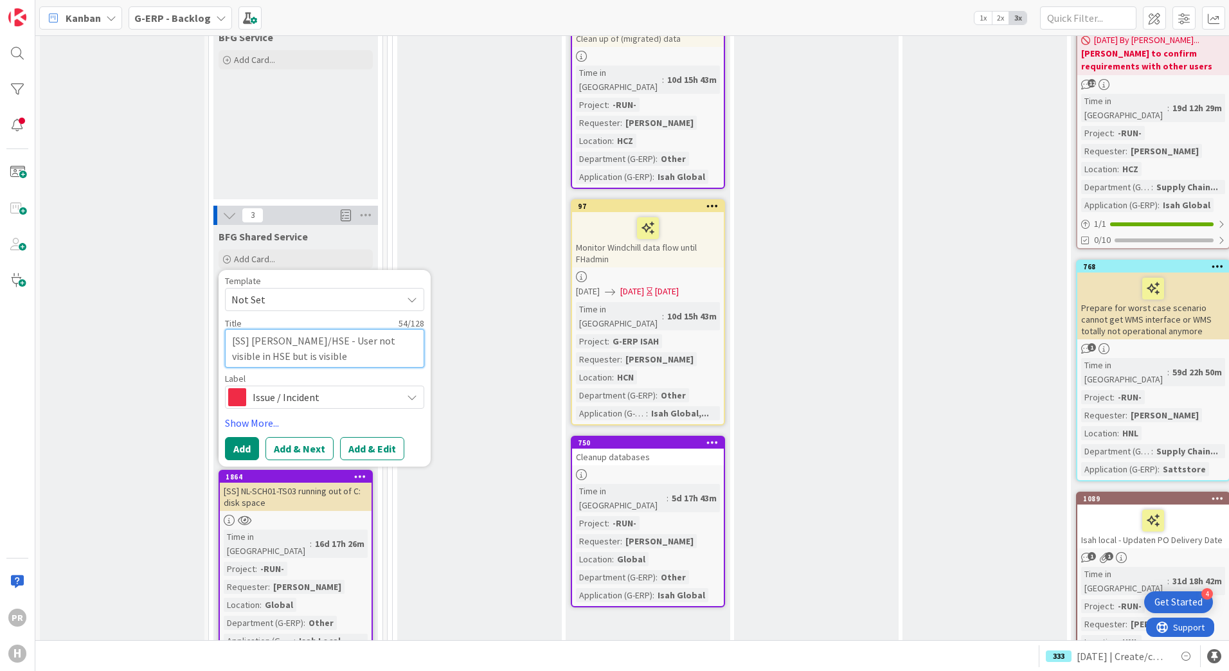
type textarea "x"
type textarea "[SS] [PERSON_NAME]/HSE - User not visible in HSE but is visible i"
type textarea "x"
type textarea "[SS] [PERSON_NAME]/HSE - User not visible in HSE but is visible in"
type textarea "x"
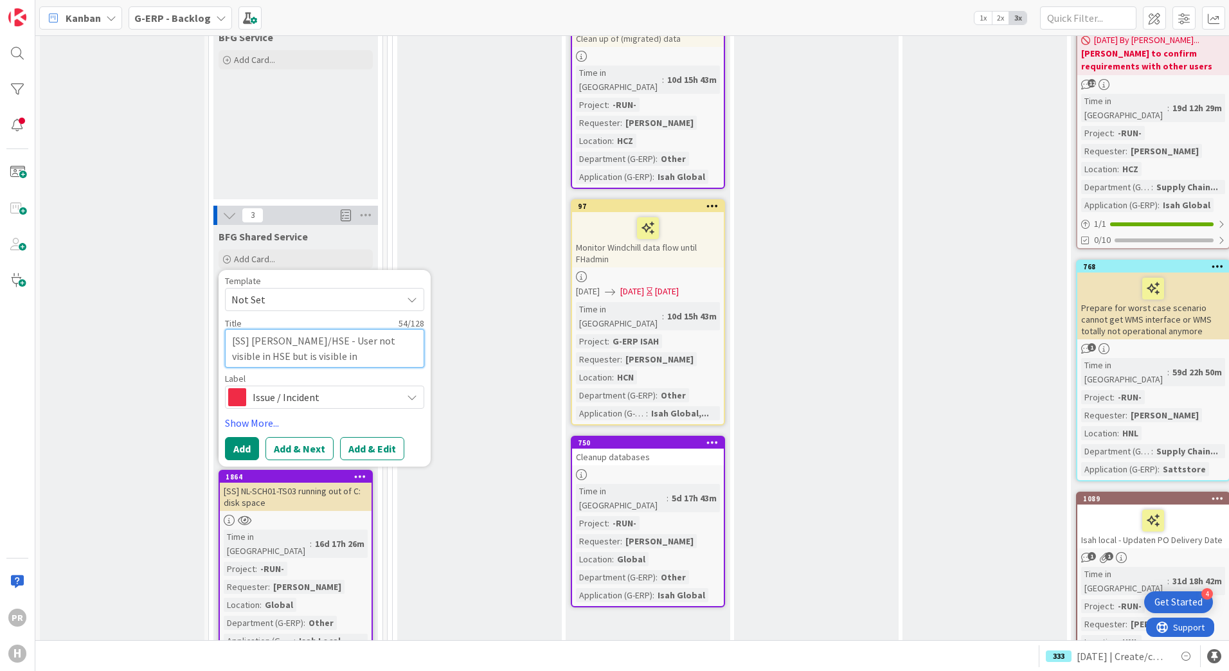
type textarea "[SS] [PERSON_NAME]/HSE - User not visible in HSE but is visible in"
type textarea "x"
type textarea "[SS] [PERSON_NAME]/HSE - User not visible in HSE but is visible in Y"
type textarea "x"
type textarea "[SS] [PERSON_NAME]/HSE - User not visible in HSE but is visible in YI"
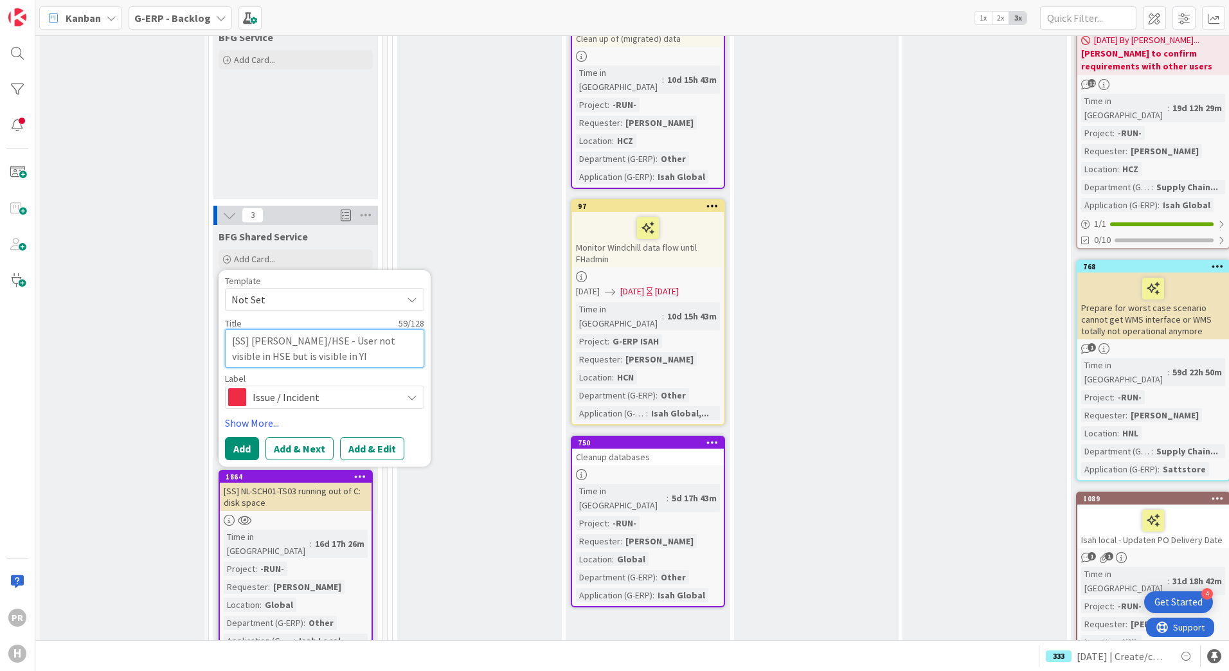
type textarea "x"
type textarea "[SS] [PERSON_NAME]/HSE - User not visible in HSE but is visible in [PERSON_NAME]"
click at [370, 437] on button "Add & Edit" at bounding box center [372, 448] width 64 height 23
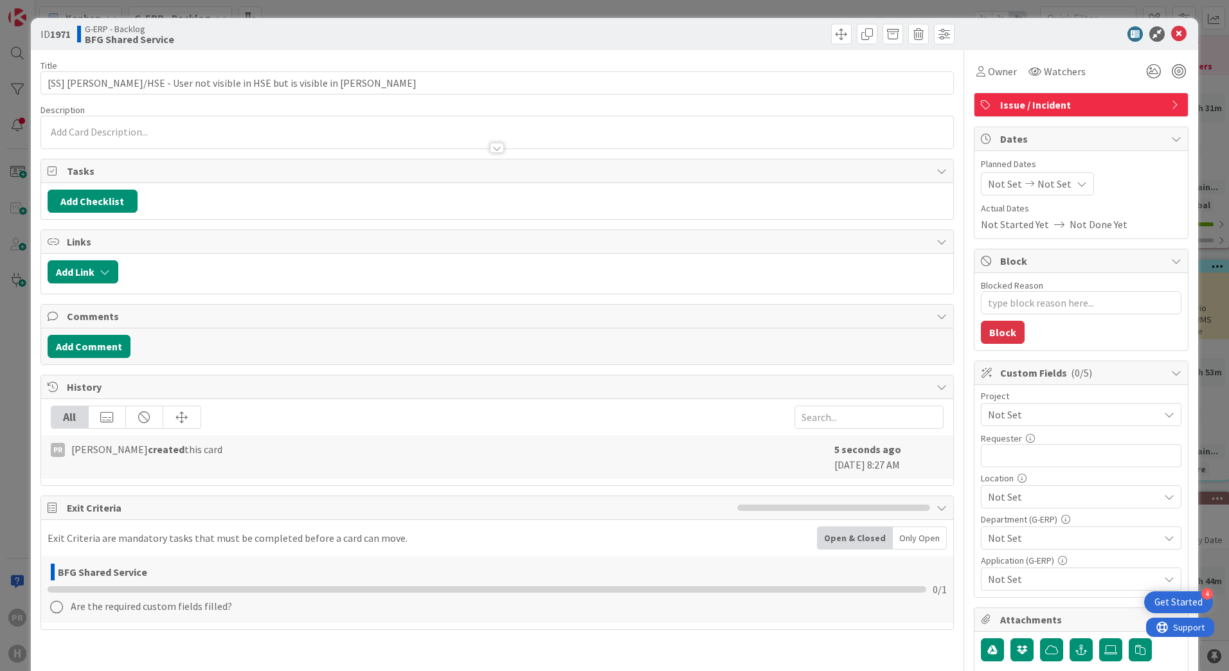
type textarea "x"
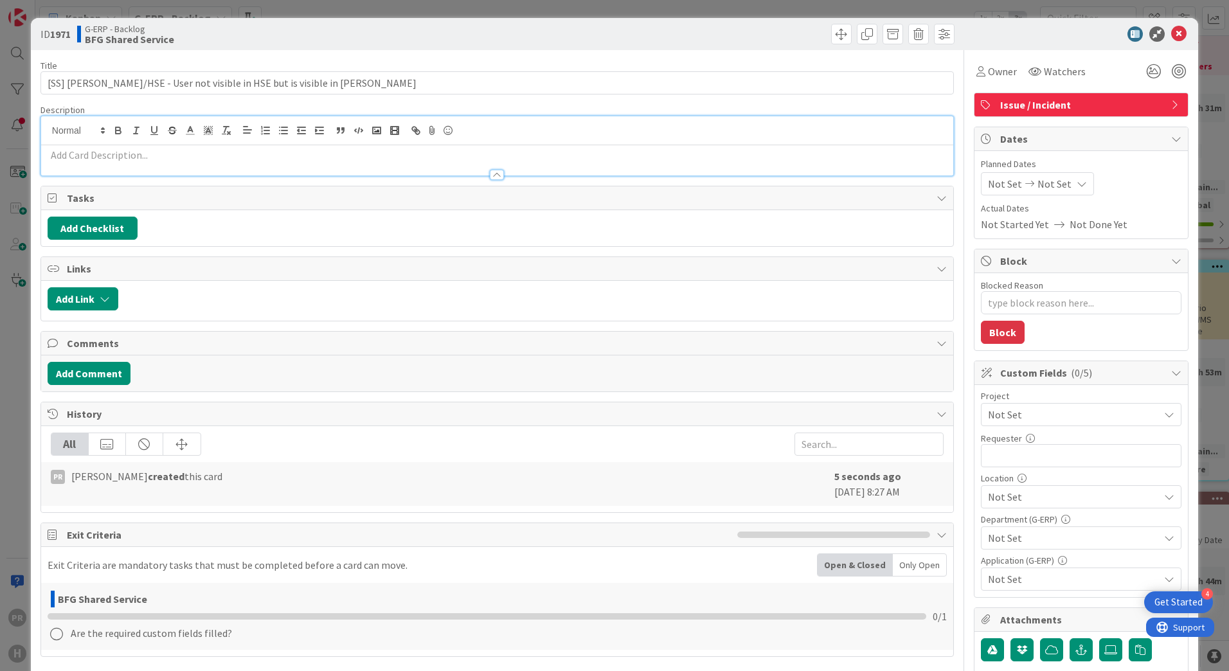
click at [370, 122] on div at bounding box center [497, 145] width 912 height 59
click at [125, 160] on p at bounding box center [497, 155] width 899 height 15
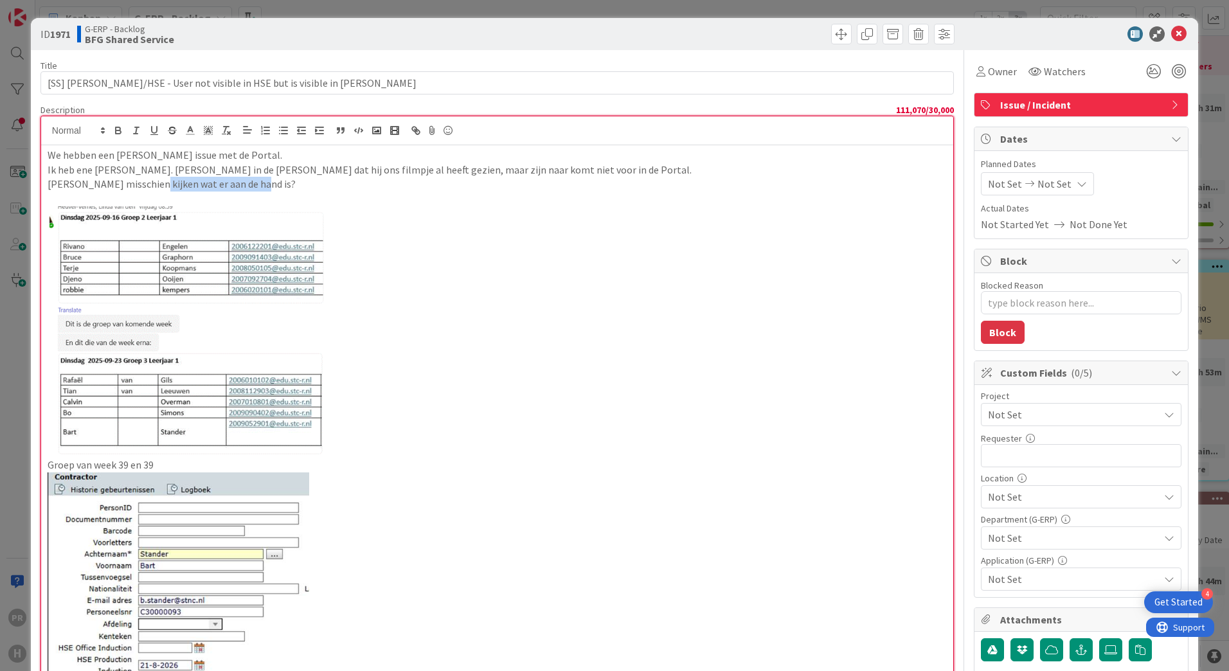
drag, startPoint x: 256, startPoint y: 185, endPoint x: 145, endPoint y: 181, distance: 111.3
click at [145, 181] on p "[PERSON_NAME] misschien kijken wat er aan de hand is?" at bounding box center [497, 184] width 899 height 15
click at [225, 156] on p "We hebben een [PERSON_NAME] issue met de Portal." at bounding box center [497, 155] width 899 height 15
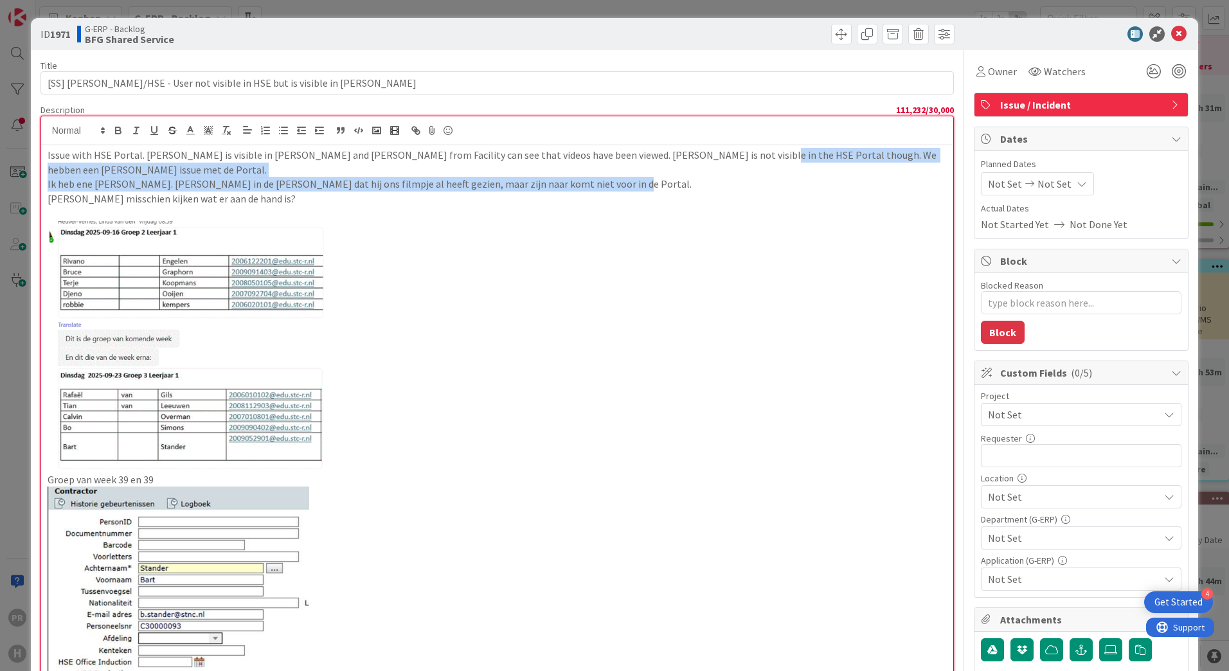
drag, startPoint x: 600, startPoint y: 174, endPoint x: 718, endPoint y: 152, distance: 120.3
click at [718, 152] on div "Issue with HSE Portal. [PERSON_NAME] is visible in [PERSON_NAME] and [PERSON_NA…" at bounding box center [497, 431] width 912 height 573
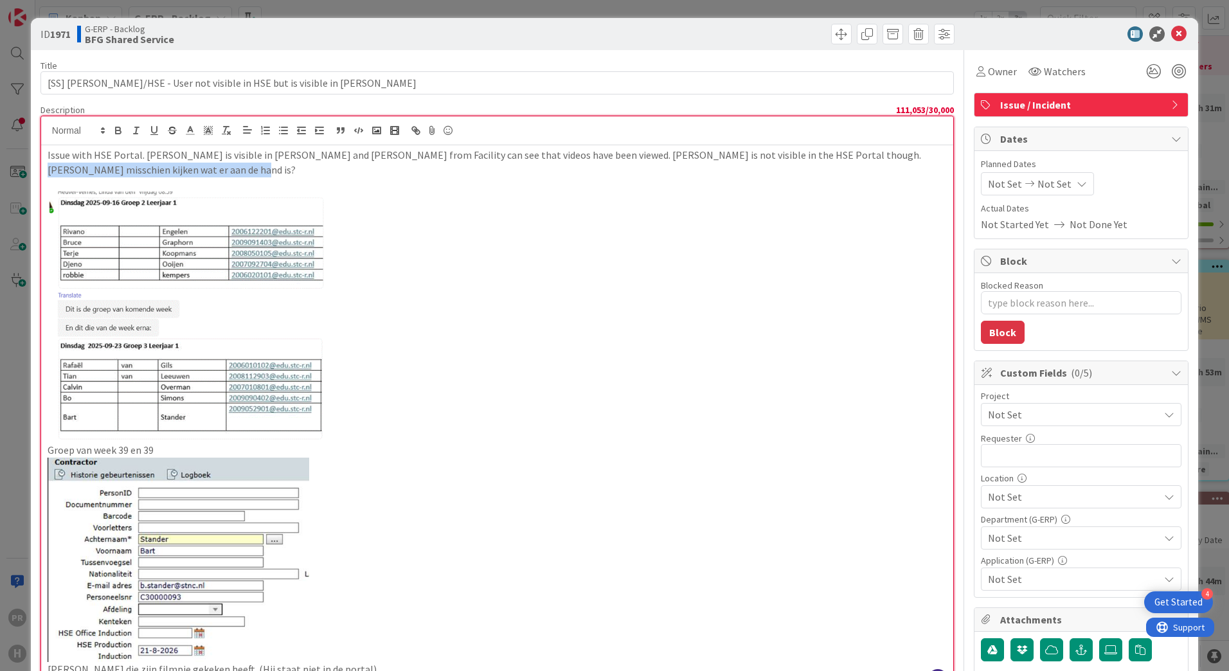
drag, startPoint x: 157, startPoint y: 170, endPoint x: 37, endPoint y: 168, distance: 120.2
click at [37, 168] on div "ID 1971 G-ERP - Backlog BFG Shared Service Title 60 / 128 [SS] [PERSON_NAME]/HS…" at bounding box center [614, 608] width 1167 height 1181
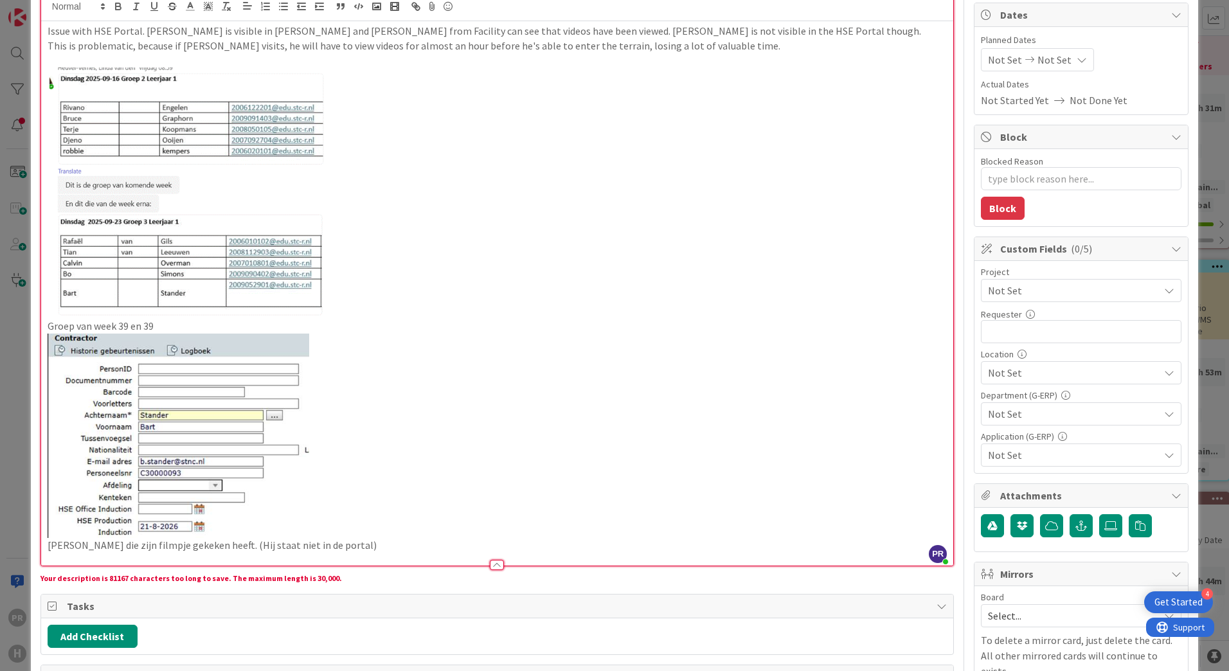
scroll to position [129, 0]
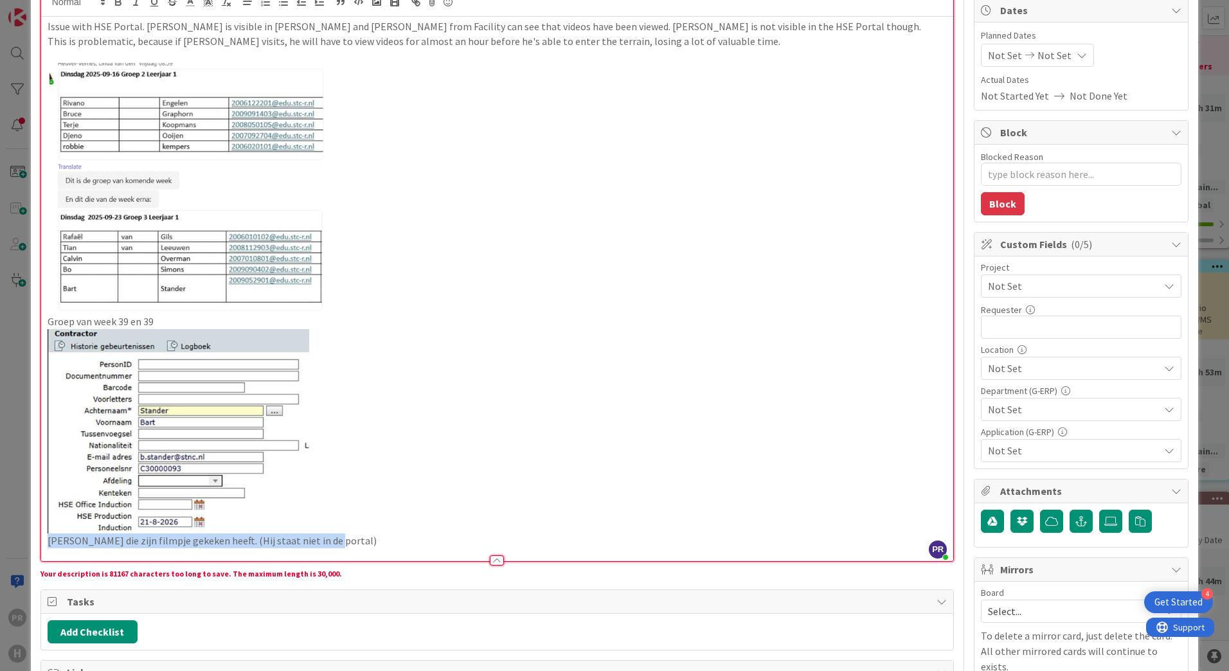
drag, startPoint x: 322, startPoint y: 537, endPoint x: 48, endPoint y: 558, distance: 275.3
click at [48, 558] on div "Description 111,167 / 30,000 PR [PERSON_NAME] just joined Issue with HSE Portal…" at bounding box center [496, 269] width 913 height 586
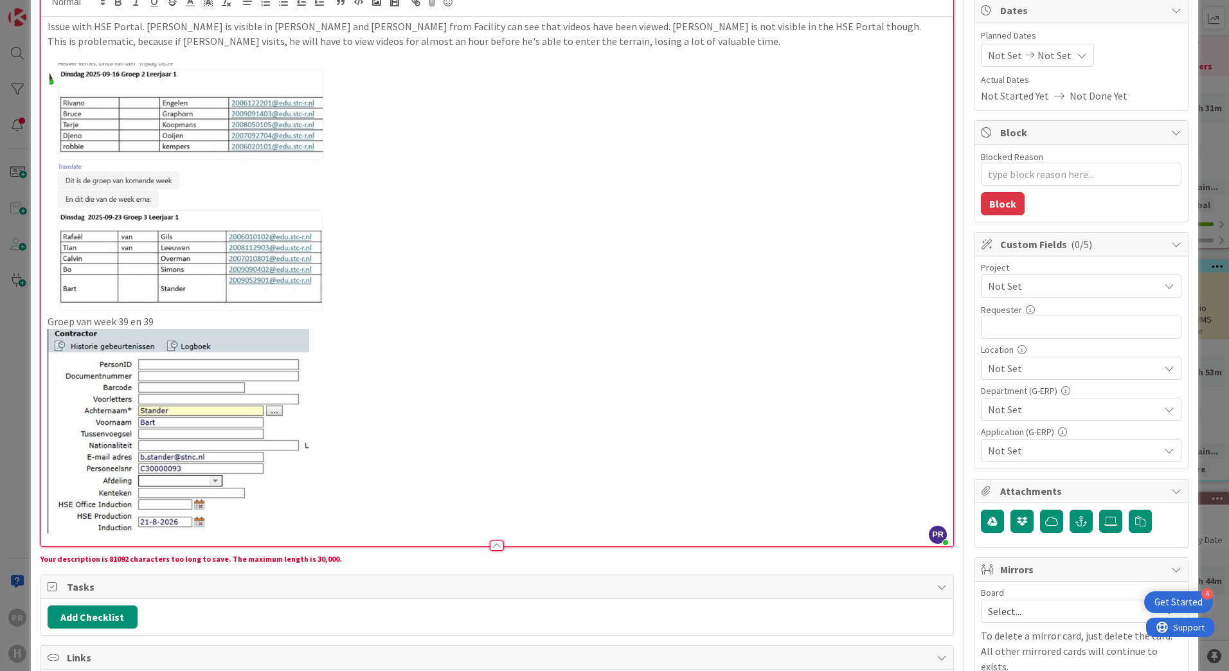
click at [178, 321] on p "Groep van week 39 en 39" at bounding box center [497, 321] width 899 height 15
drag, startPoint x: 175, startPoint y: 319, endPoint x: 156, endPoint y: 319, distance: 19.3
click at [156, 319] on p "Groep van week 39 en 39" at bounding box center [497, 321] width 899 height 15
click at [183, 394] on img at bounding box center [179, 431] width 262 height 204
click at [247, 435] on img at bounding box center [179, 431] width 262 height 204
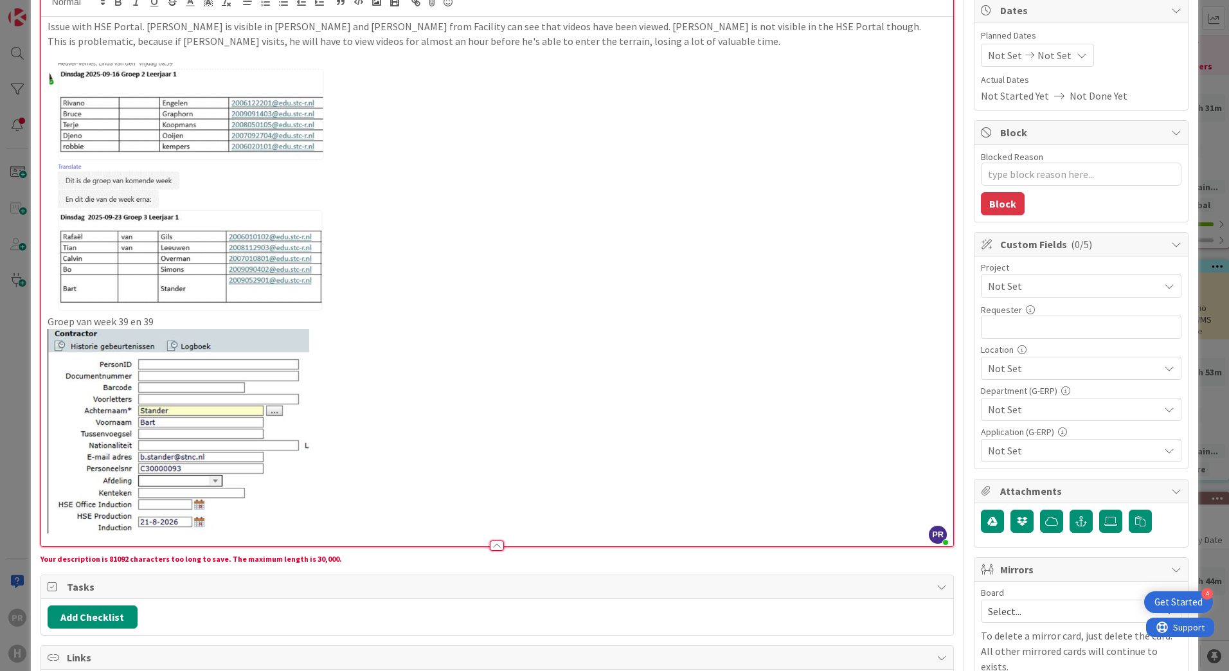
click at [224, 419] on img at bounding box center [179, 431] width 262 height 204
click at [186, 363] on img at bounding box center [179, 431] width 262 height 204
click at [184, 347] on img at bounding box center [179, 431] width 262 height 204
drag, startPoint x: 165, startPoint y: 320, endPoint x: 57, endPoint y: 323, distance: 107.4
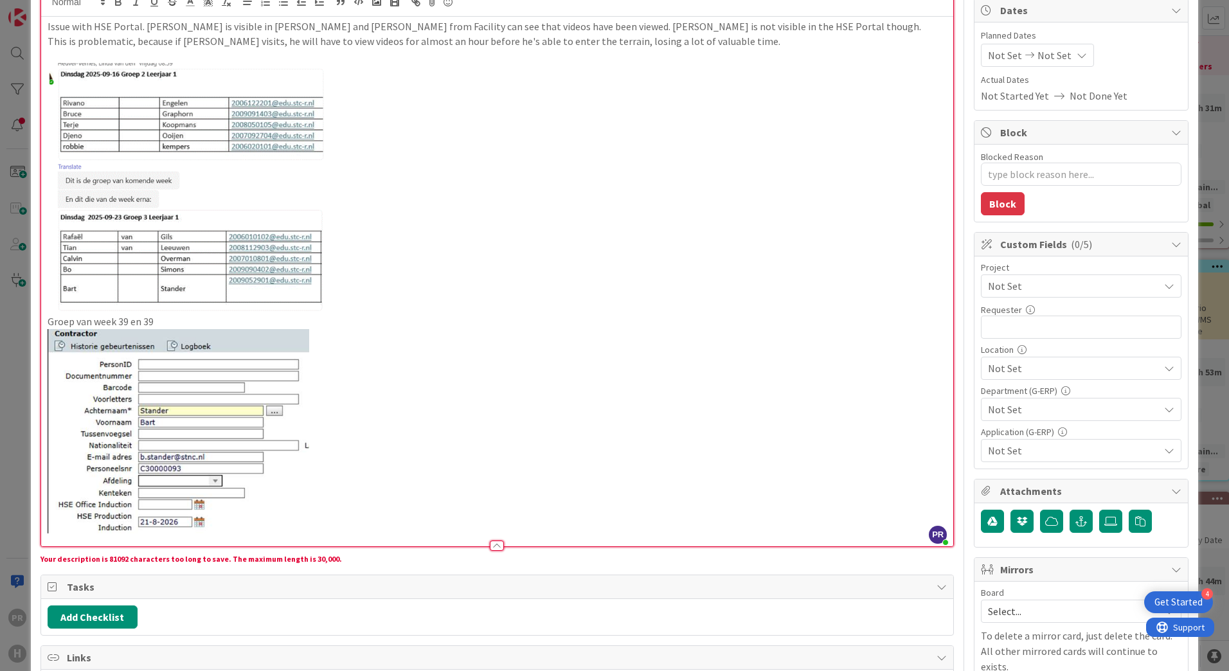
click at [57, 323] on p "Groep van week 39 en 39" at bounding box center [497, 321] width 899 height 15
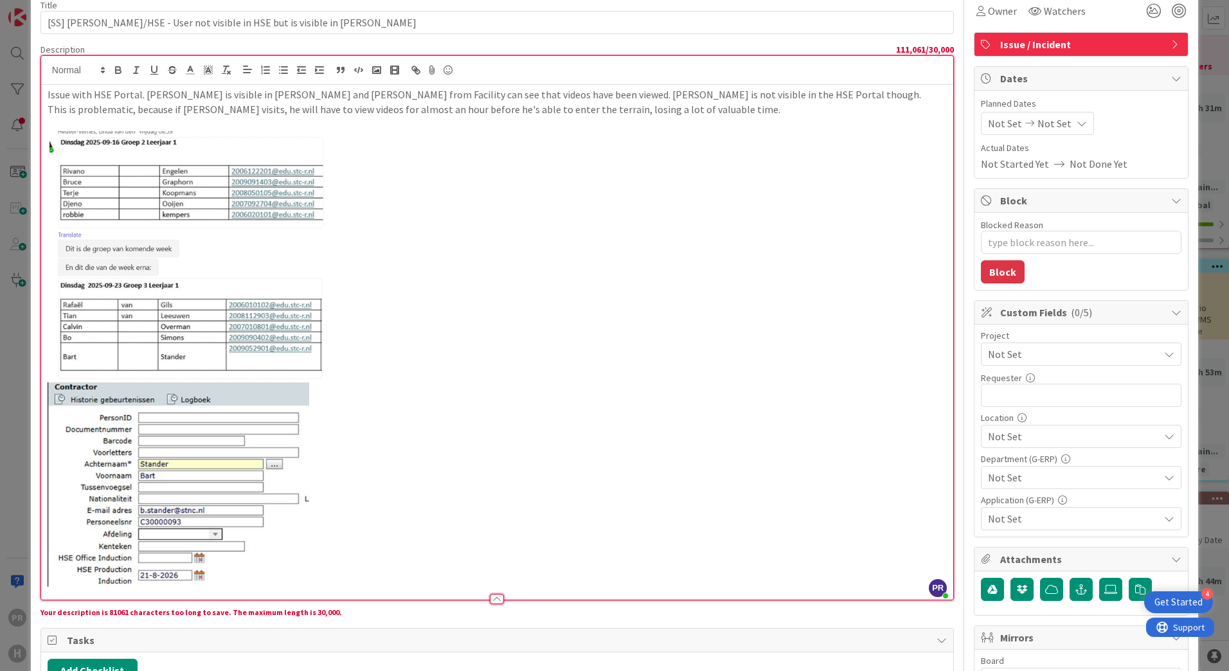
scroll to position [0, 0]
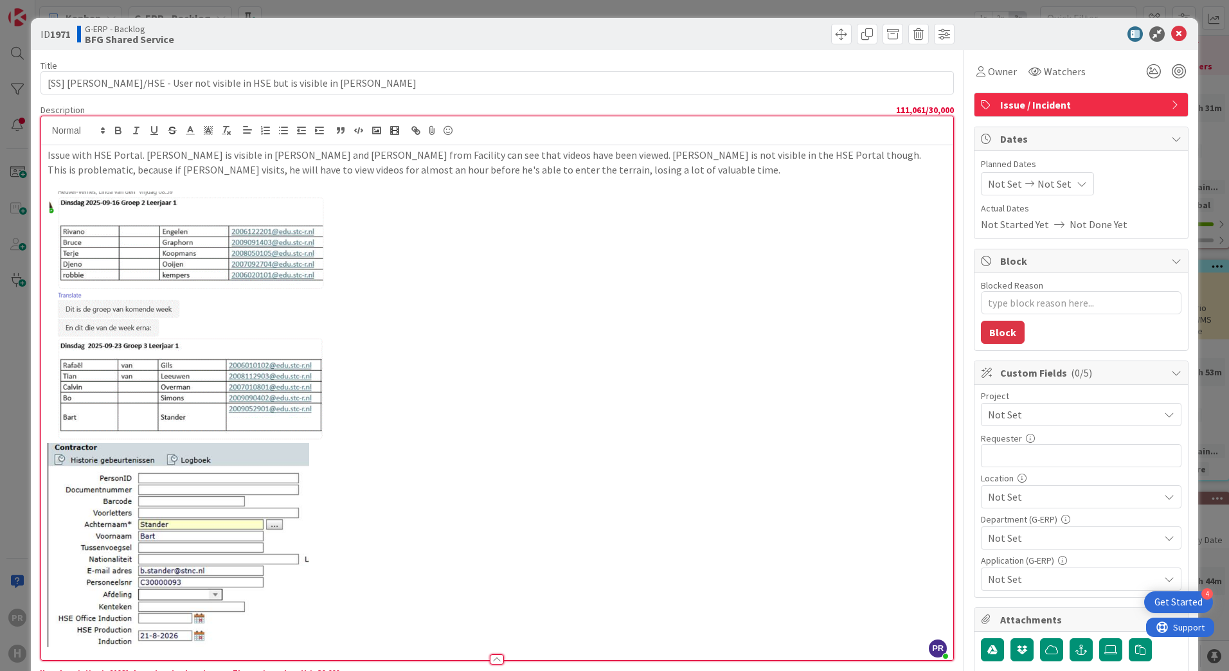
click at [177, 176] on p "This is problematic, because if [PERSON_NAME] visits, he will have to view vide…" at bounding box center [497, 170] width 899 height 15
click at [185, 180] on p at bounding box center [497, 184] width 899 height 15
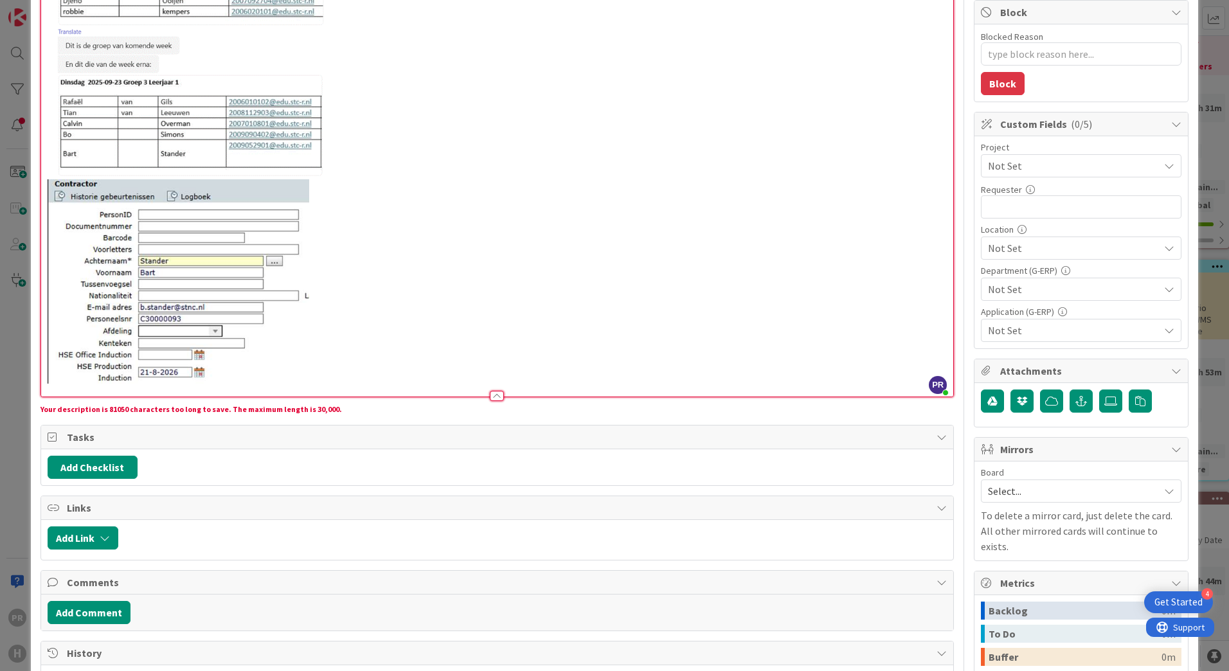
scroll to position [257, 0]
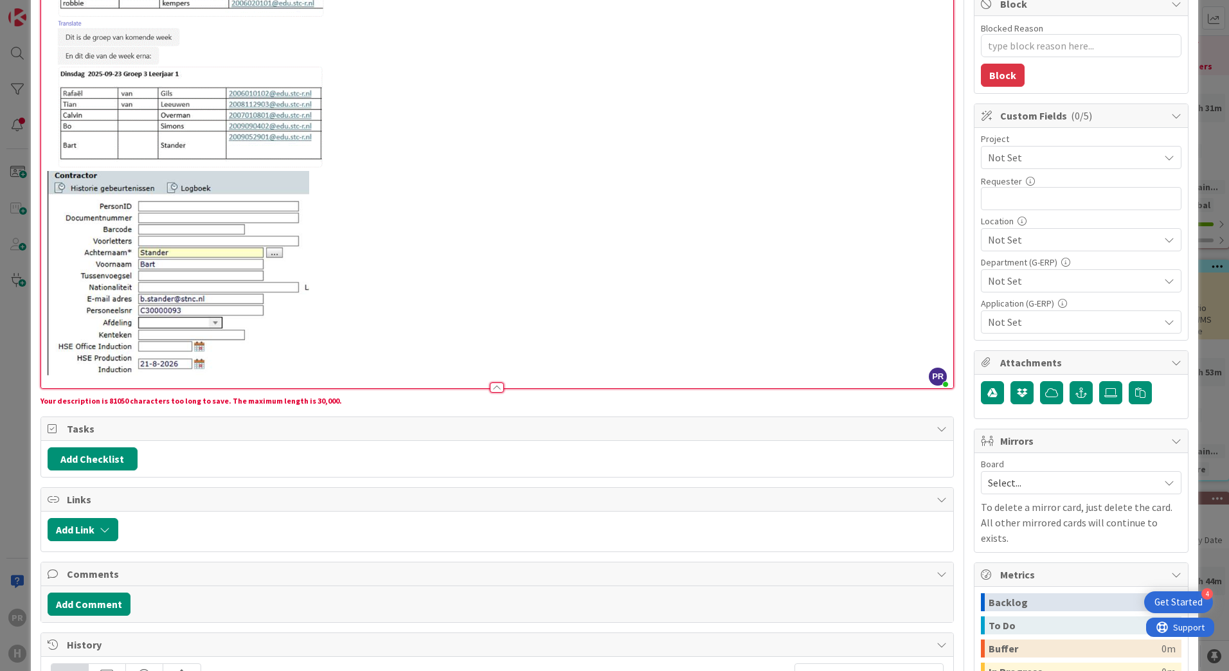
click at [357, 355] on p at bounding box center [497, 273] width 899 height 204
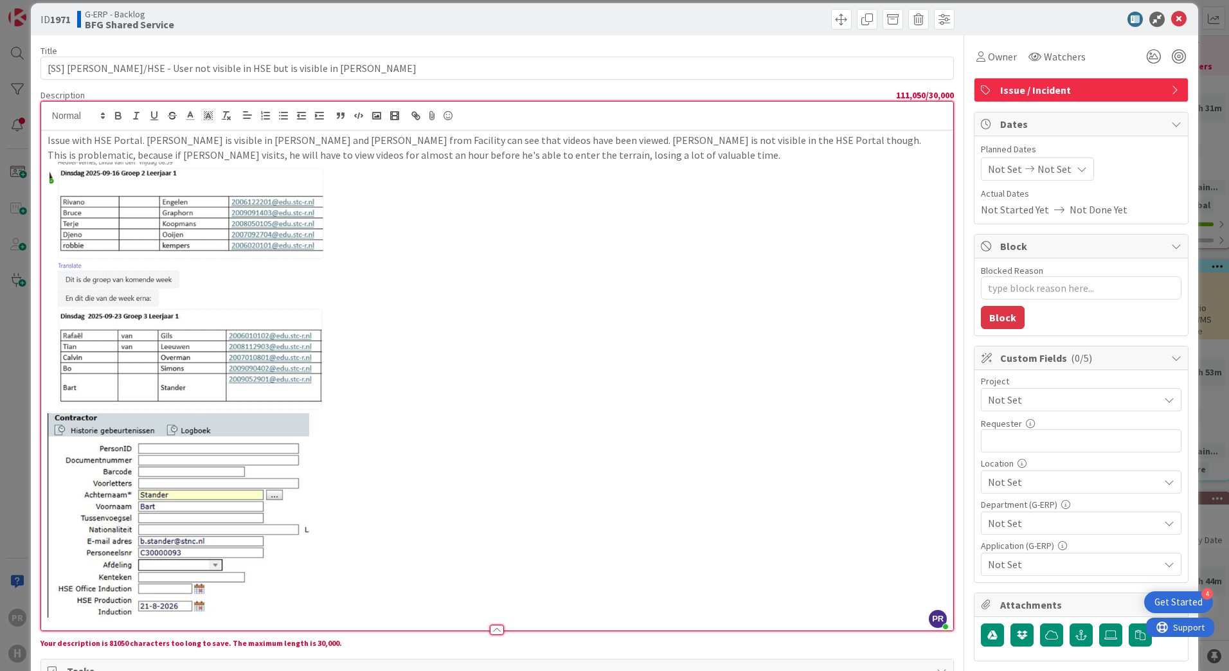
scroll to position [0, 0]
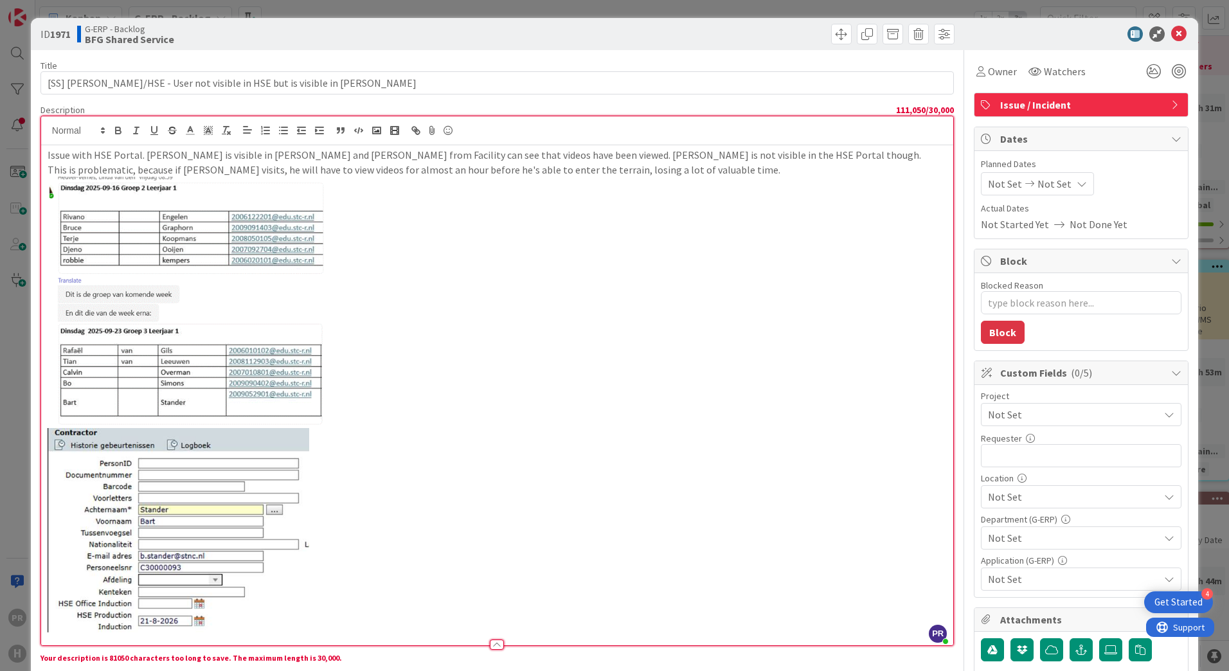
click at [258, 479] on img at bounding box center [179, 530] width 262 height 204
click at [1055, 64] on span "Watchers" at bounding box center [1065, 71] width 42 height 15
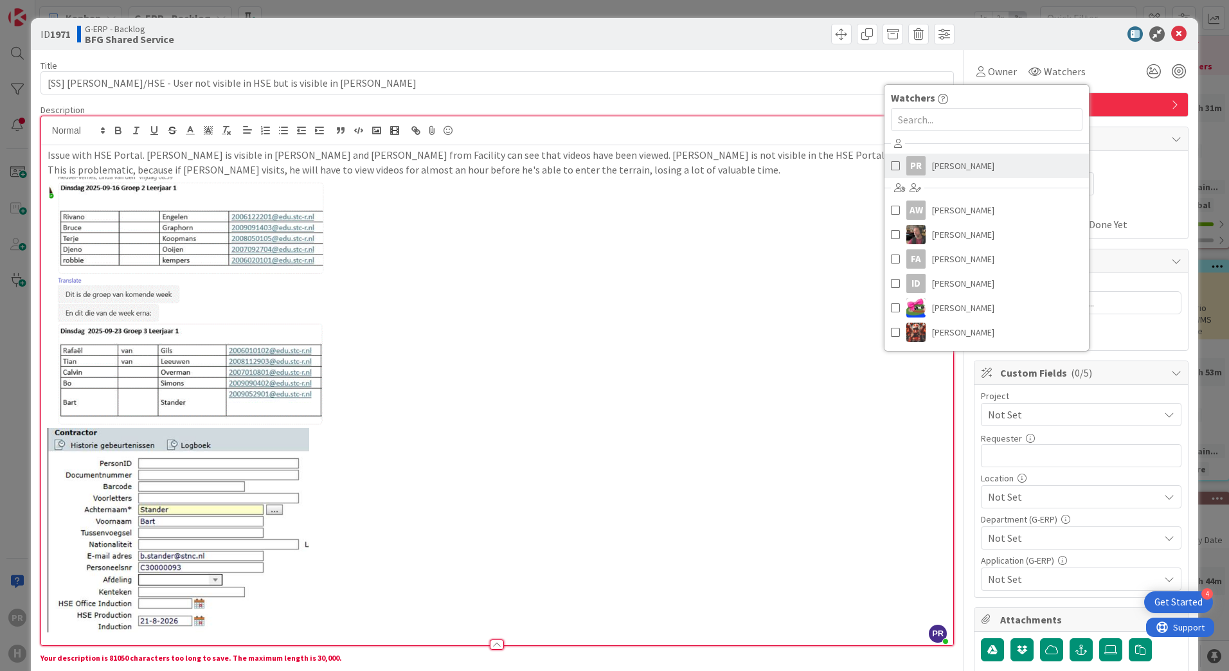
click at [952, 165] on span "[PERSON_NAME]" at bounding box center [963, 165] width 62 height 19
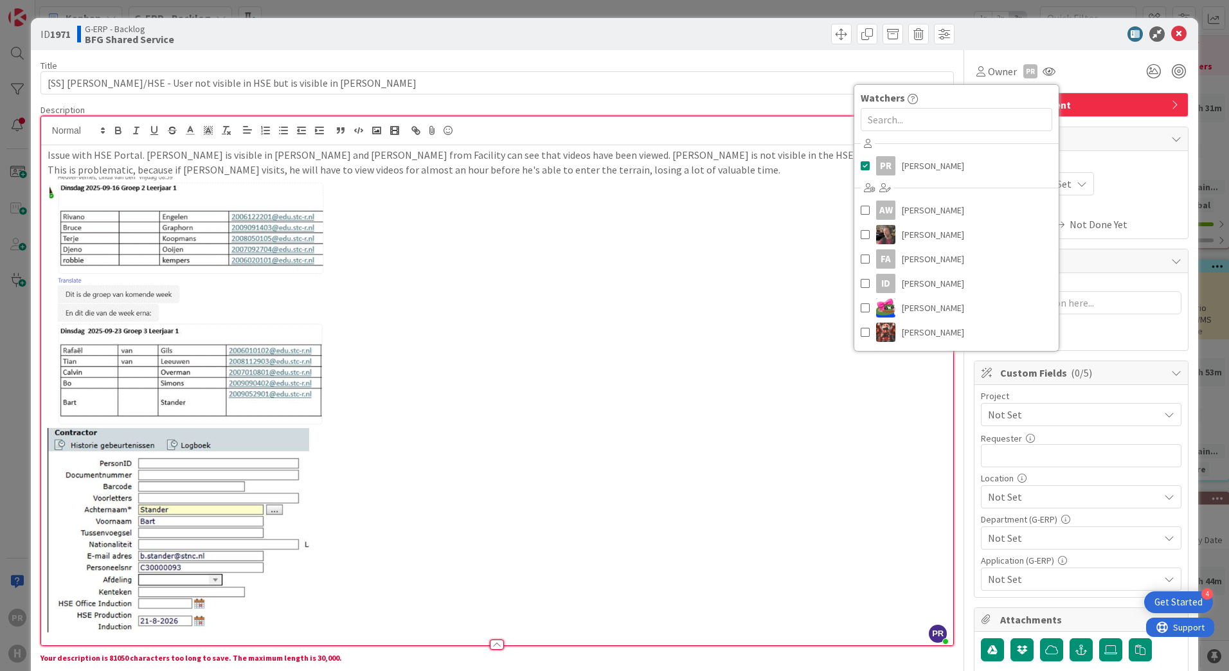
click at [780, 57] on div "Title 60 / 128 [SS] [PERSON_NAME]/HSE - User not visible in HSE but is visible …" at bounding box center [496, 597] width 913 height 1095
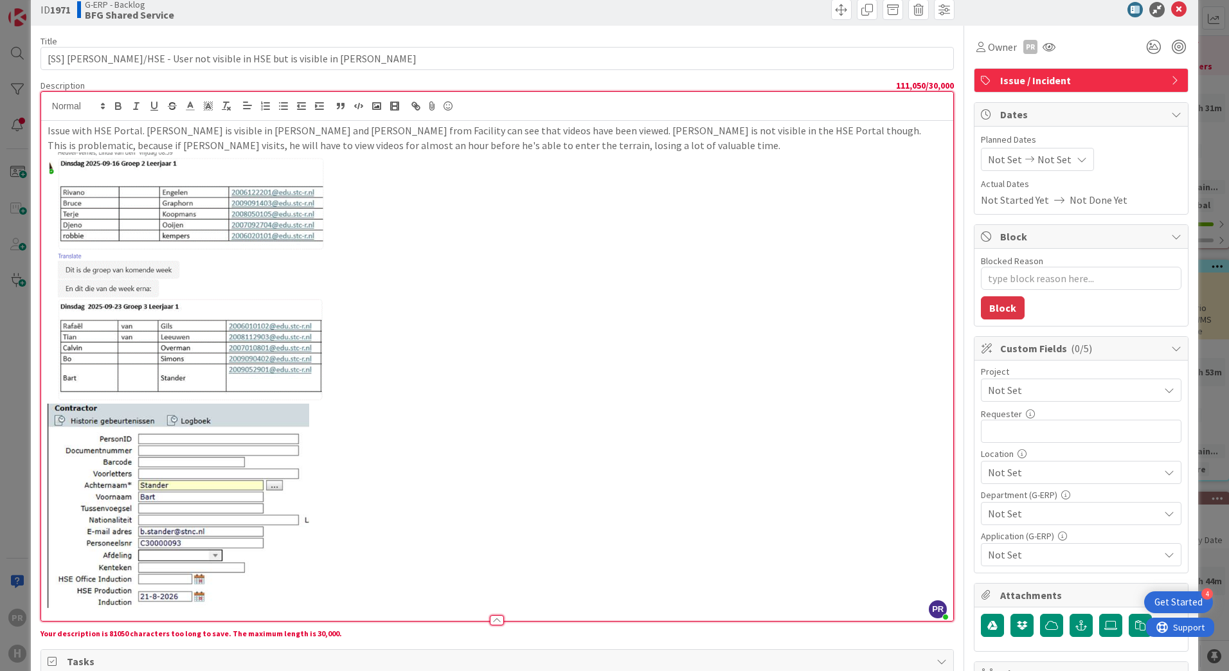
scroll to position [64, 0]
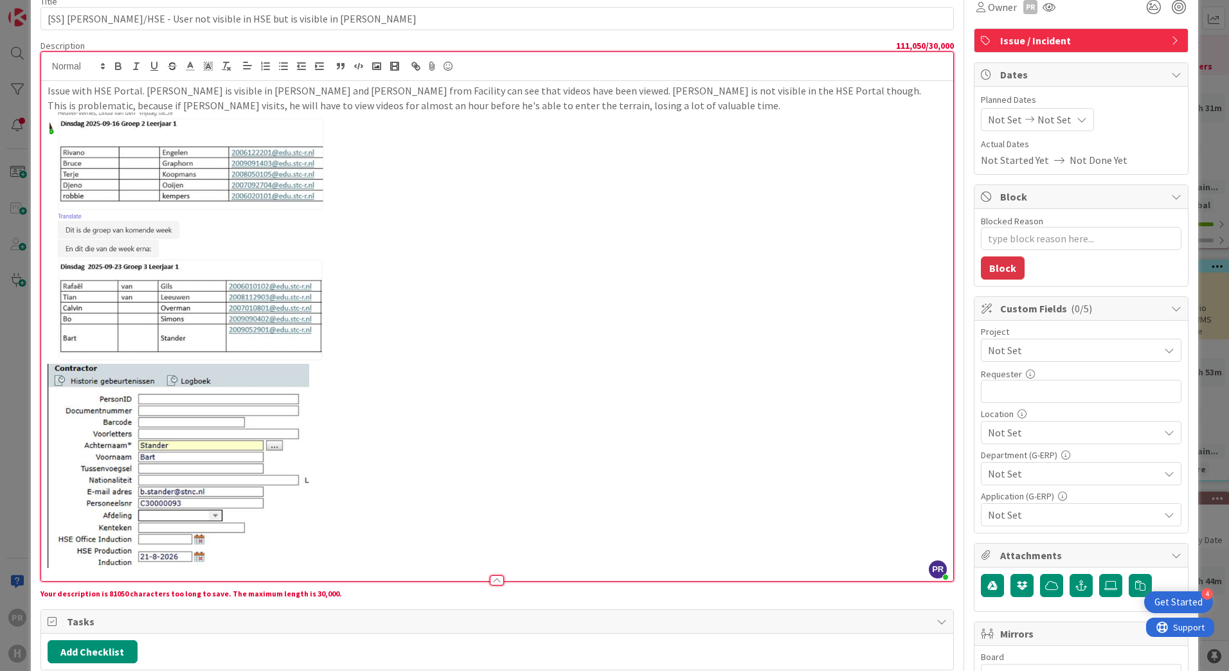
click at [1014, 350] on span "Not Set" at bounding box center [1070, 350] width 165 height 18
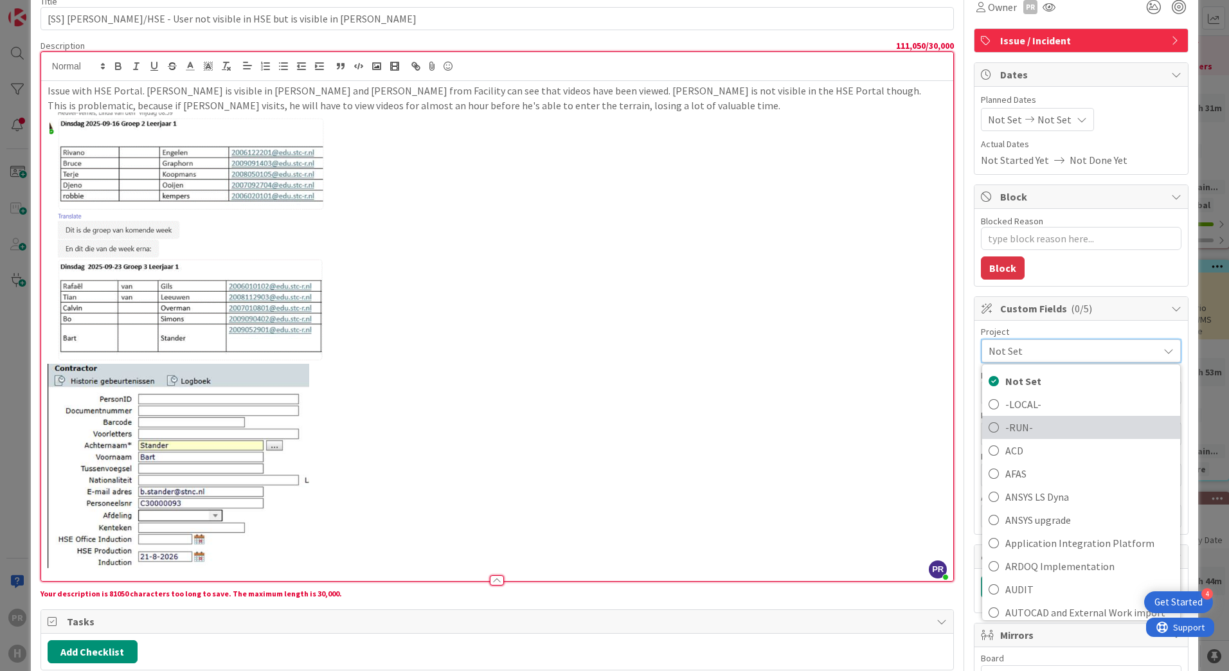
click at [1030, 424] on span "-RUN-" at bounding box center [1089, 427] width 168 height 19
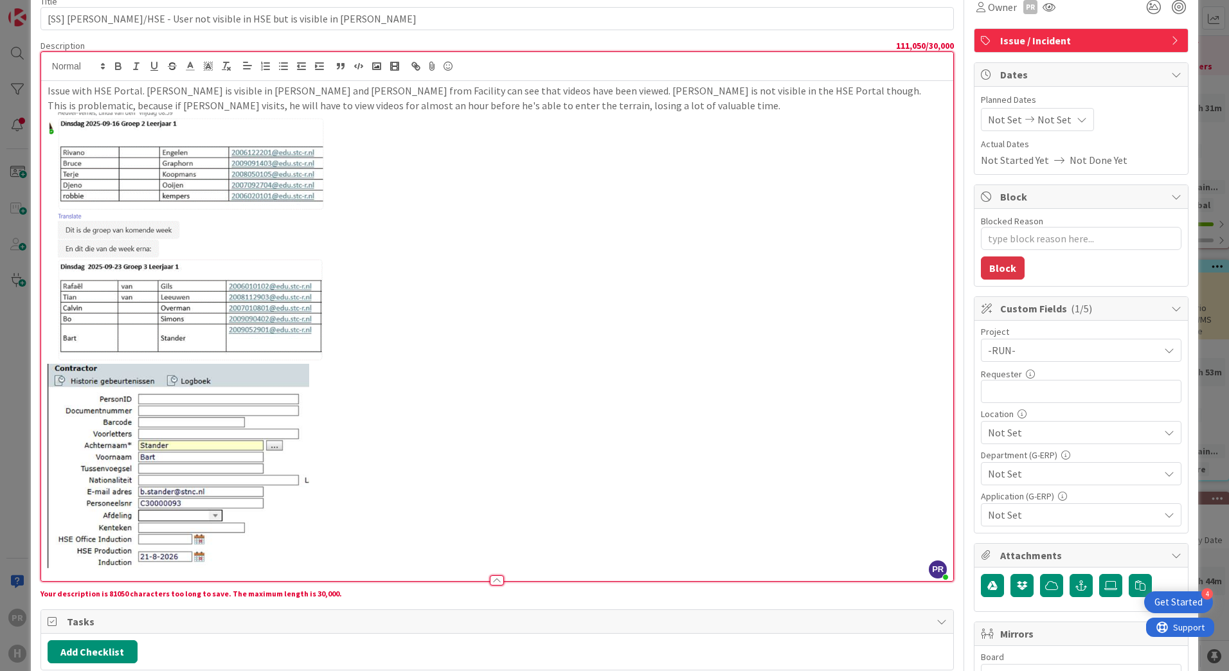
type textarea "x"
click at [1004, 389] on input "text" at bounding box center [1081, 391] width 201 height 23
type input "Rainaldo"
type textarea "x"
type input "[PERSON_NAME]"
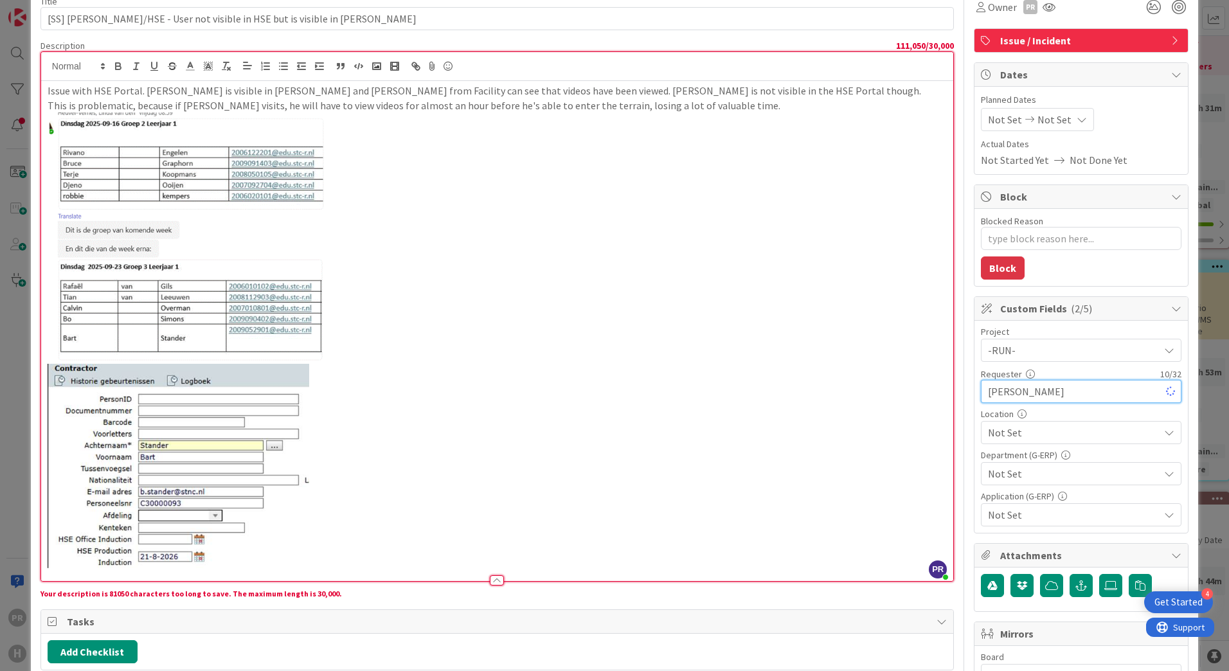
type textarea "x"
type input "Rainaldo Win"
type textarea "x"
type input "[PERSON_NAME]"
type textarea "x"
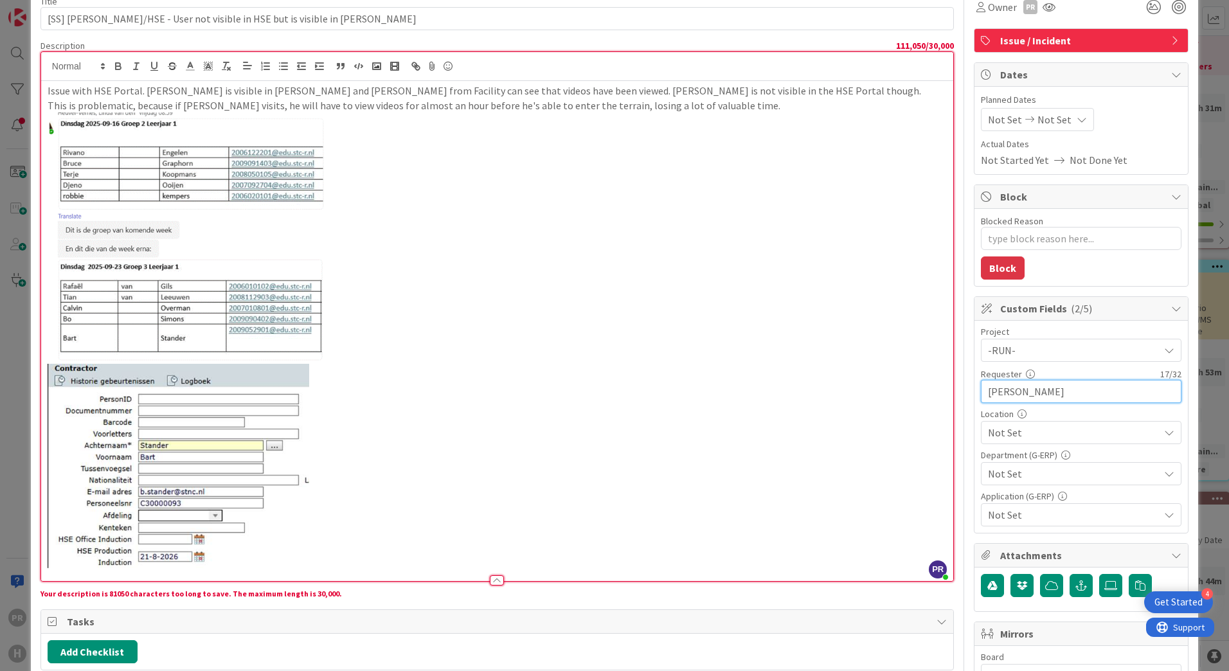
type input "[PERSON_NAME]"
click at [1025, 435] on span "Not Set" at bounding box center [1073, 432] width 171 height 15
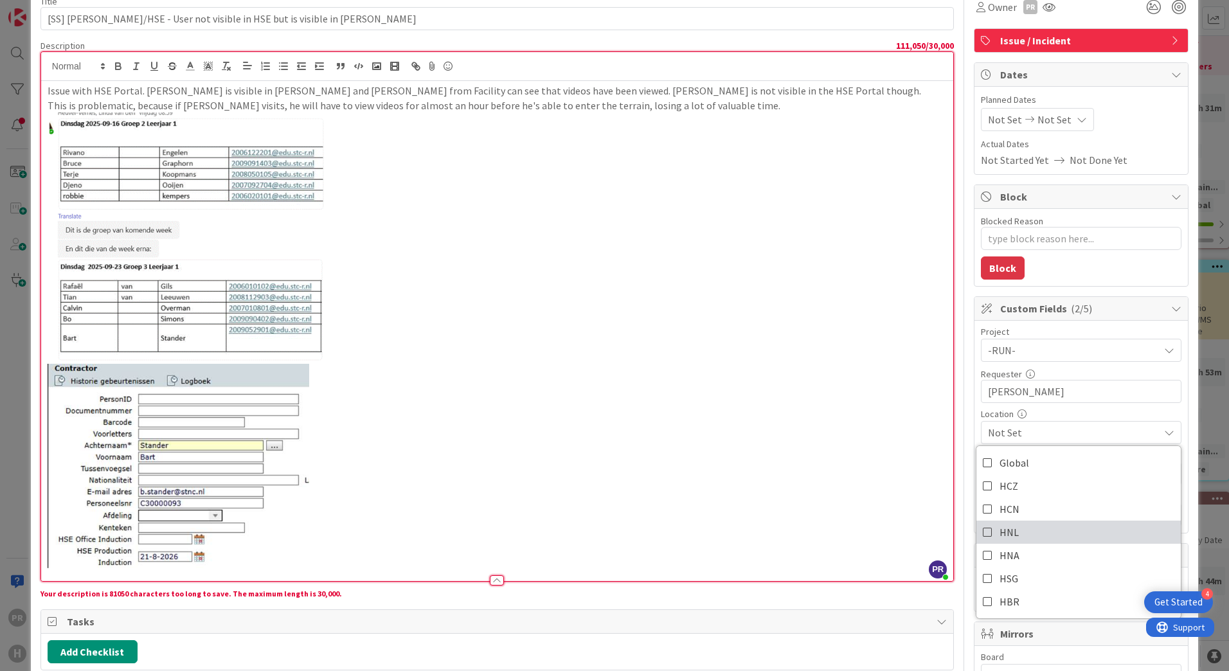
click at [1007, 532] on span "HNL" at bounding box center [1009, 532] width 19 height 19
click at [1039, 434] on span "HNL" at bounding box center [1073, 432] width 171 height 15
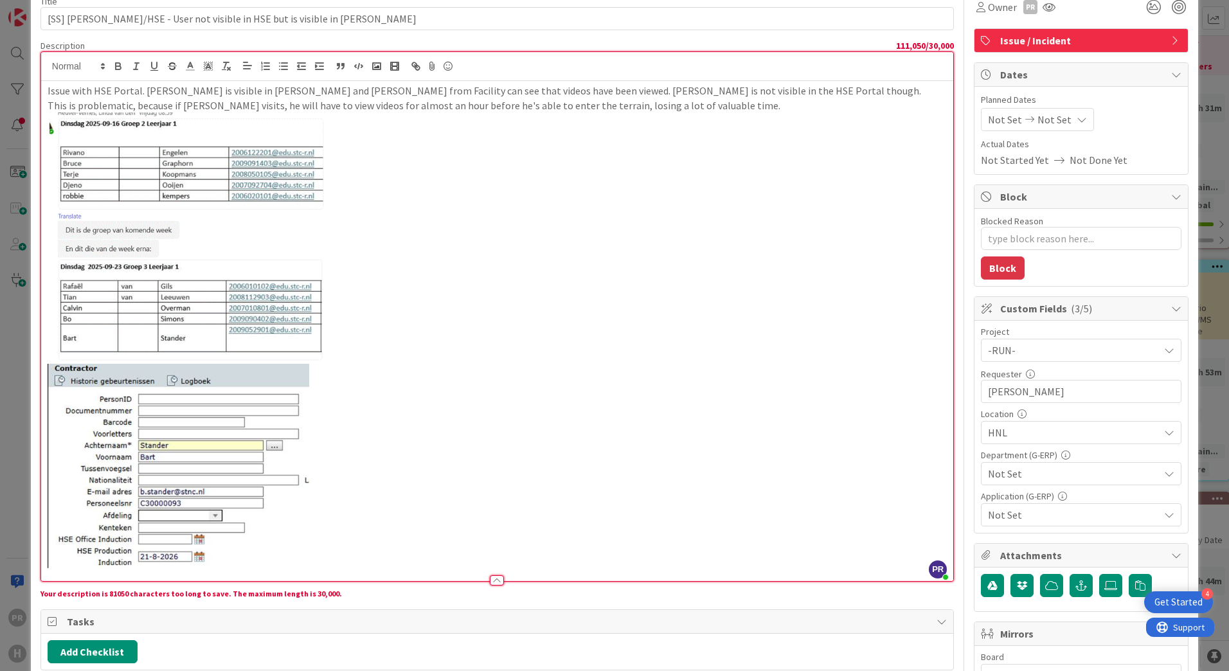
click at [1039, 478] on span "Not Set" at bounding box center [1073, 473] width 171 height 15
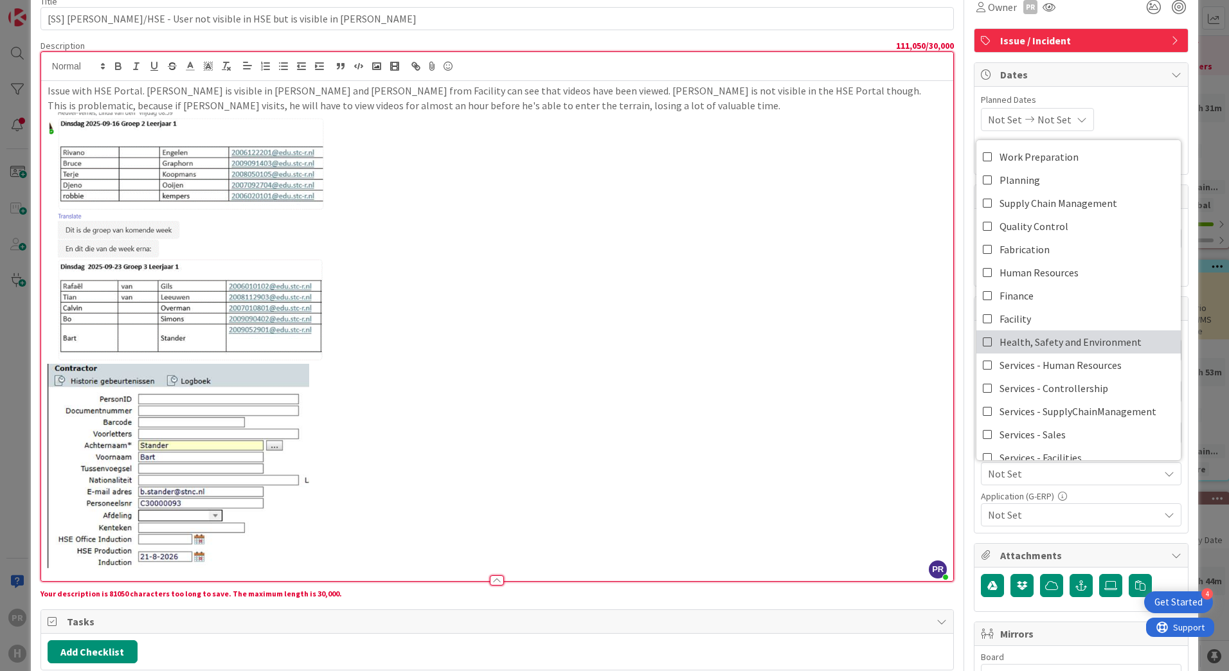
click at [1060, 338] on span "Health, Safety and Environment" at bounding box center [1071, 341] width 142 height 19
click at [1020, 316] on span "Facility" at bounding box center [1015, 318] width 31 height 19
click at [1079, 513] on span "Not Set" at bounding box center [1073, 514] width 171 height 15
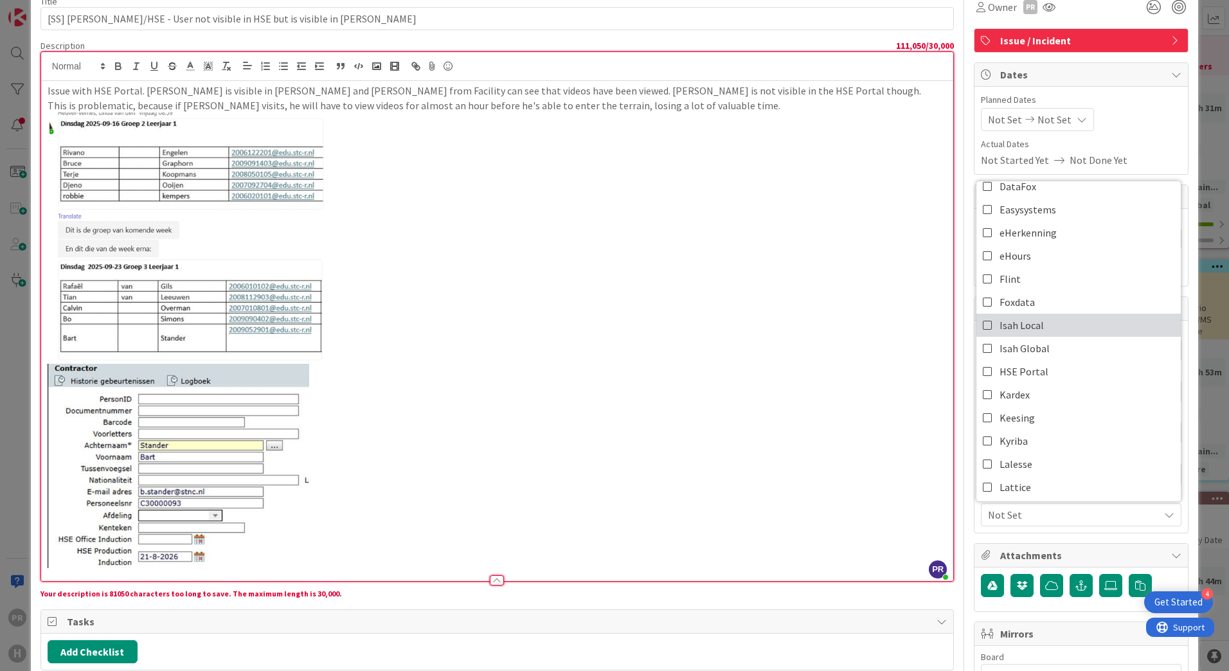
scroll to position [129, 0]
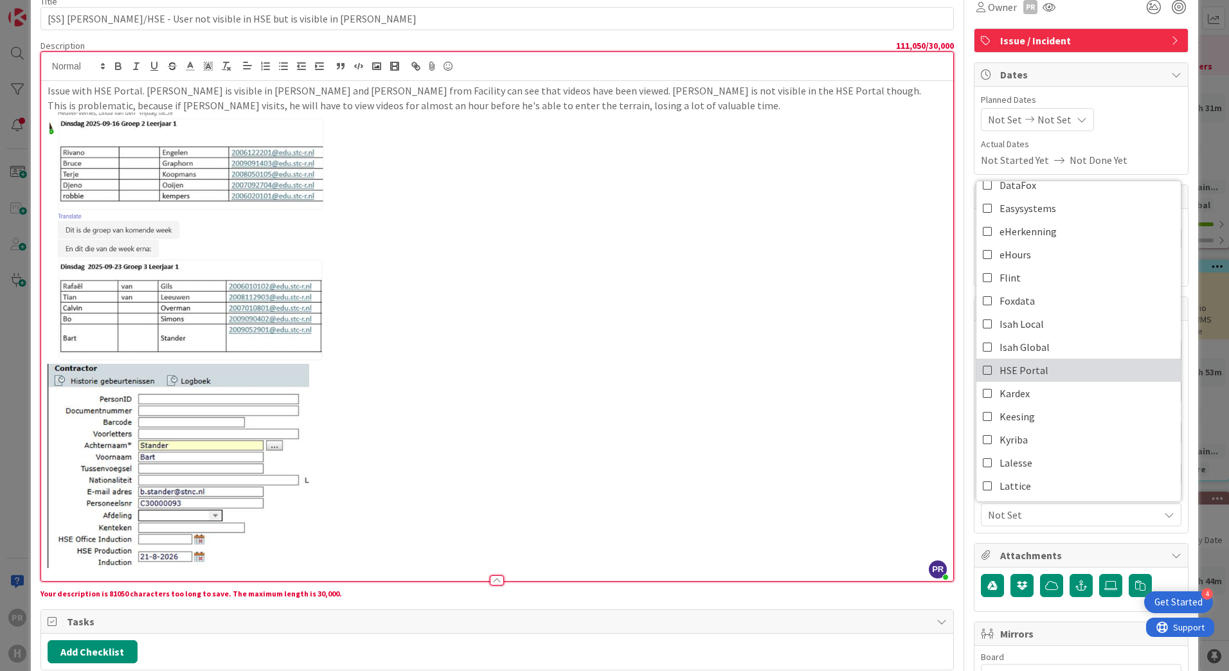
click at [983, 370] on icon at bounding box center [988, 370] width 10 height 19
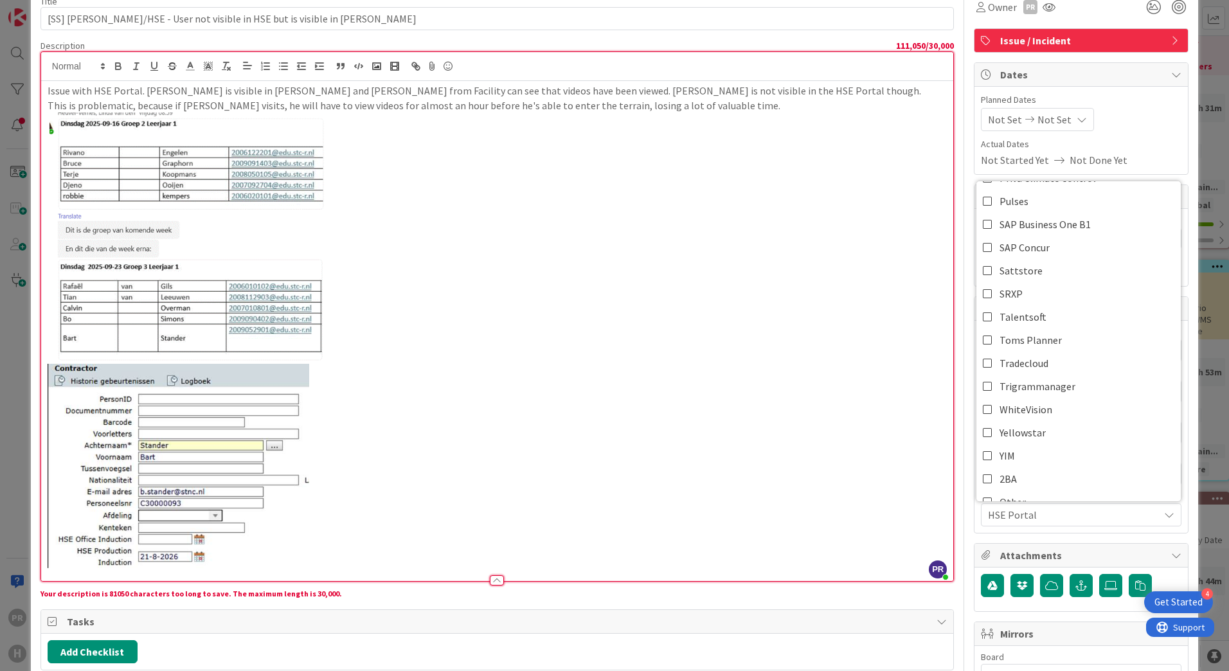
scroll to position [593, 0]
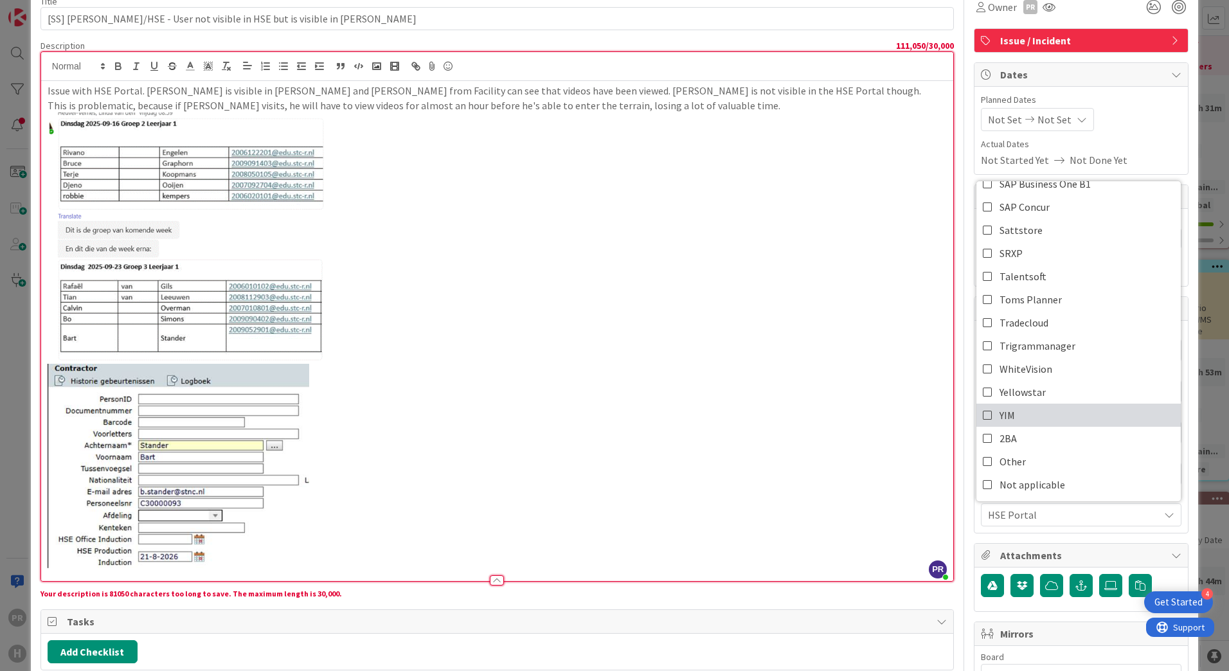
click at [983, 415] on icon at bounding box center [988, 415] width 10 height 19
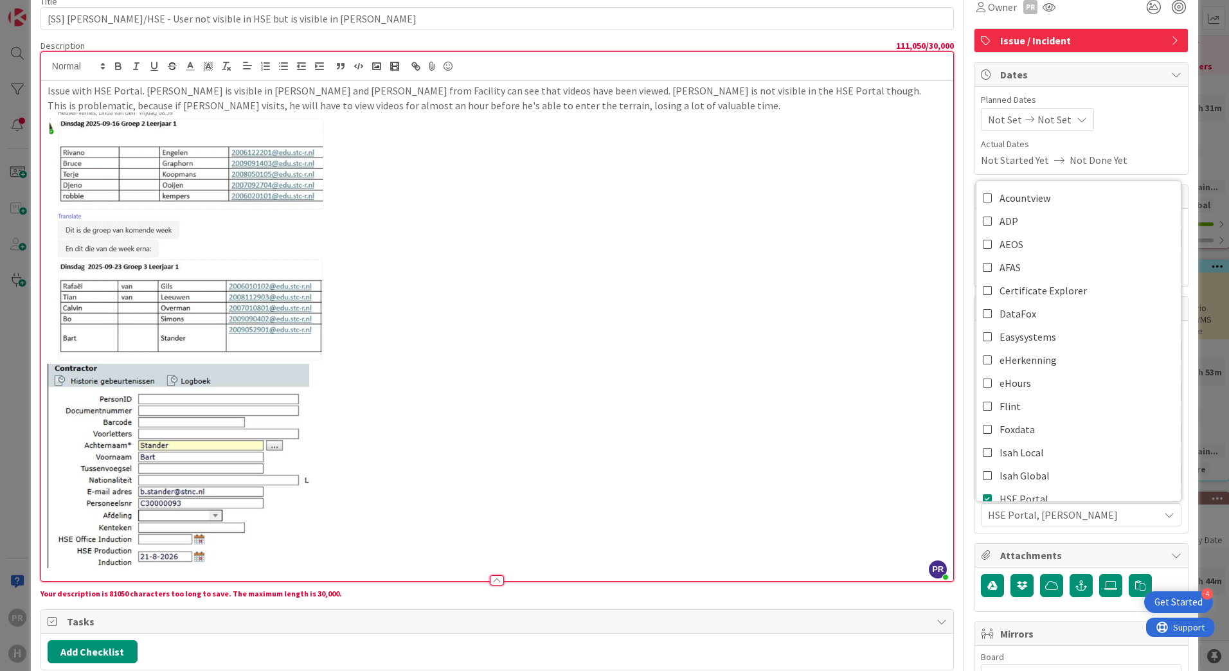
click at [1030, 517] on span "HSE Portal, [PERSON_NAME]" at bounding box center [1073, 514] width 171 height 15
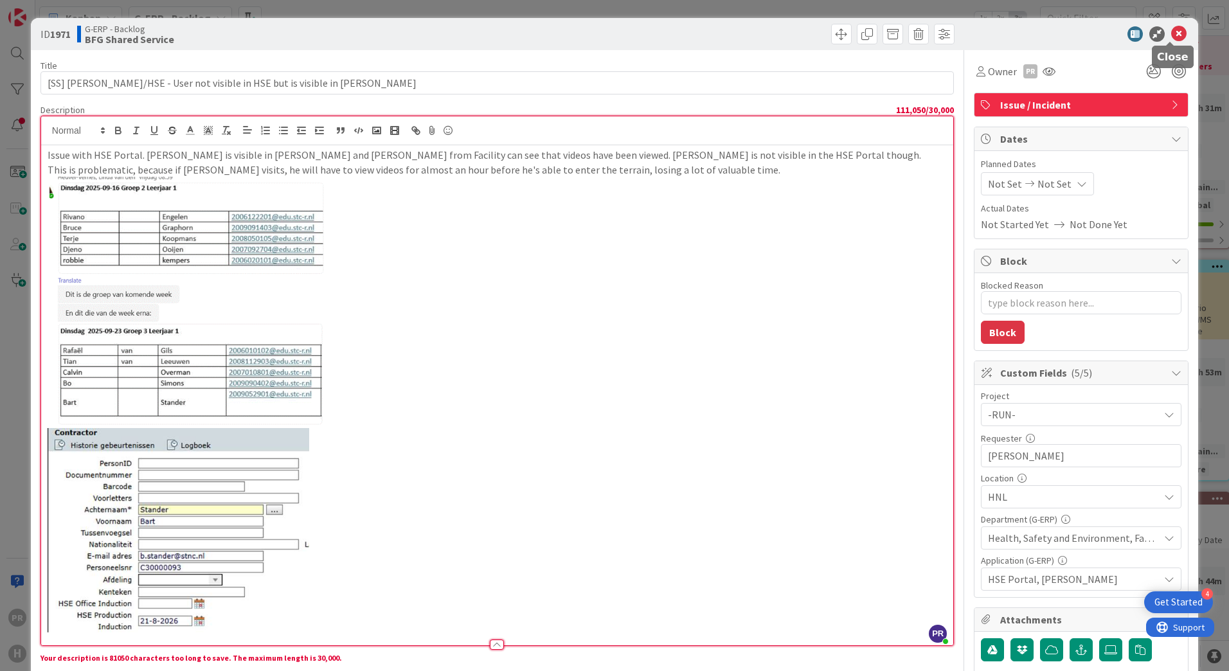
click at [1174, 34] on icon at bounding box center [1178, 33] width 15 height 15
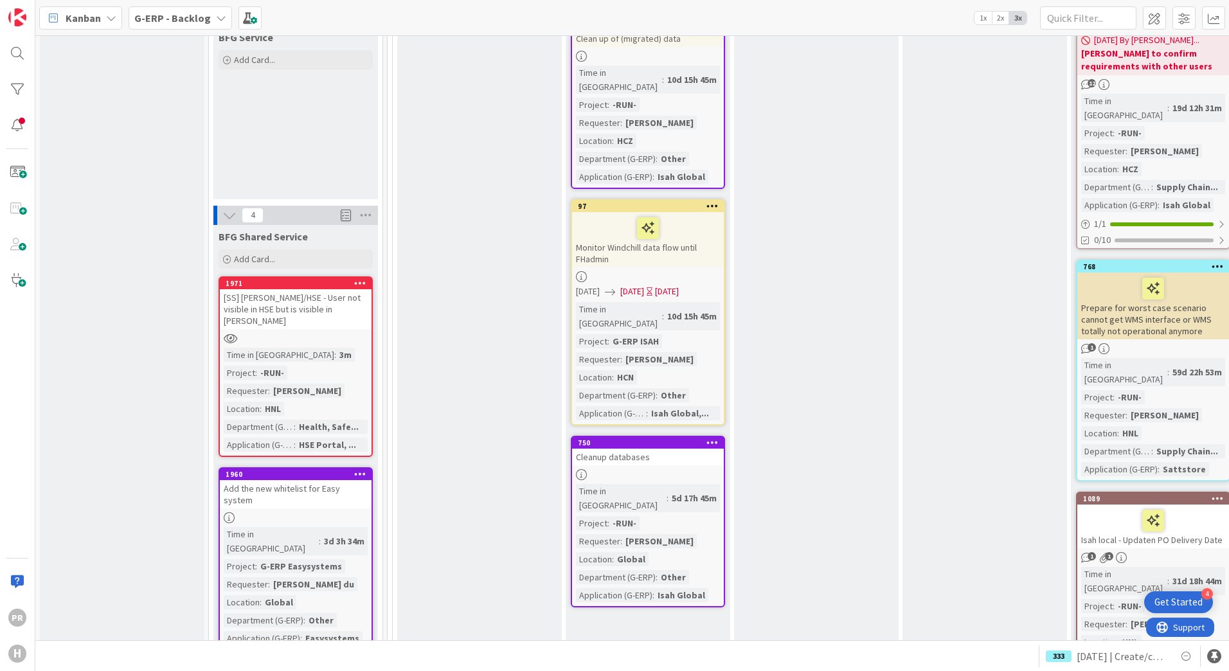
click at [305, 467] on link "1960 Add the new whitelist for Easy system Time in Column : 3d 3h 34m Project :…" at bounding box center [296, 558] width 154 height 183
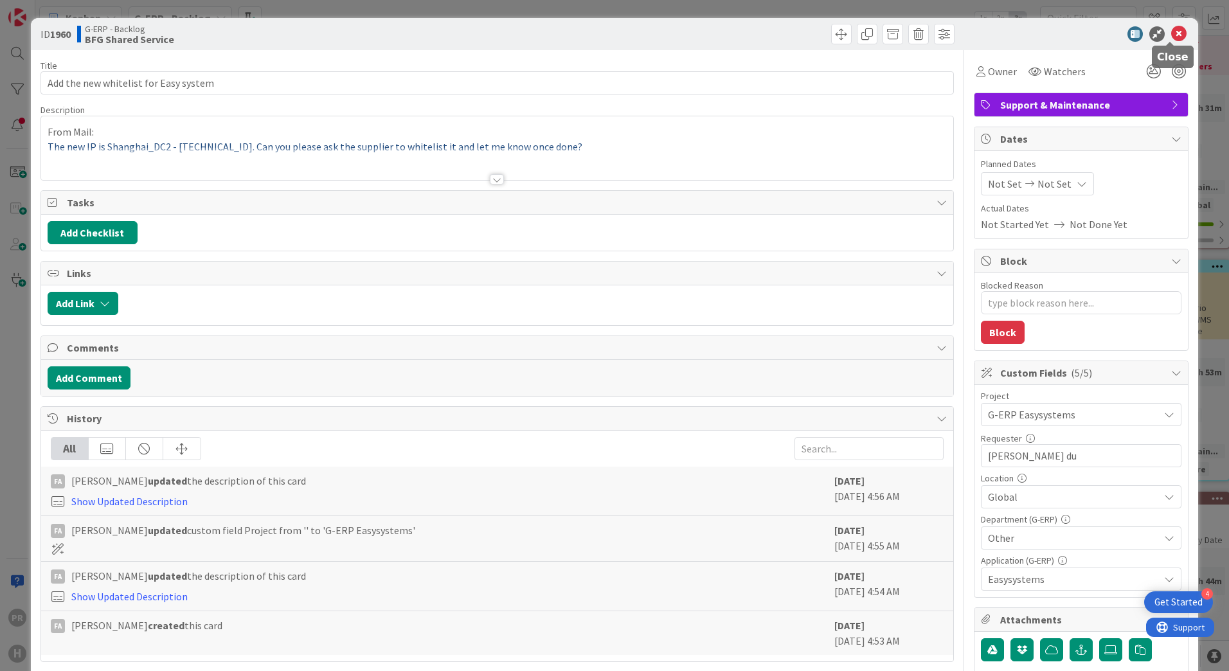
click at [1175, 32] on icon at bounding box center [1178, 33] width 15 height 15
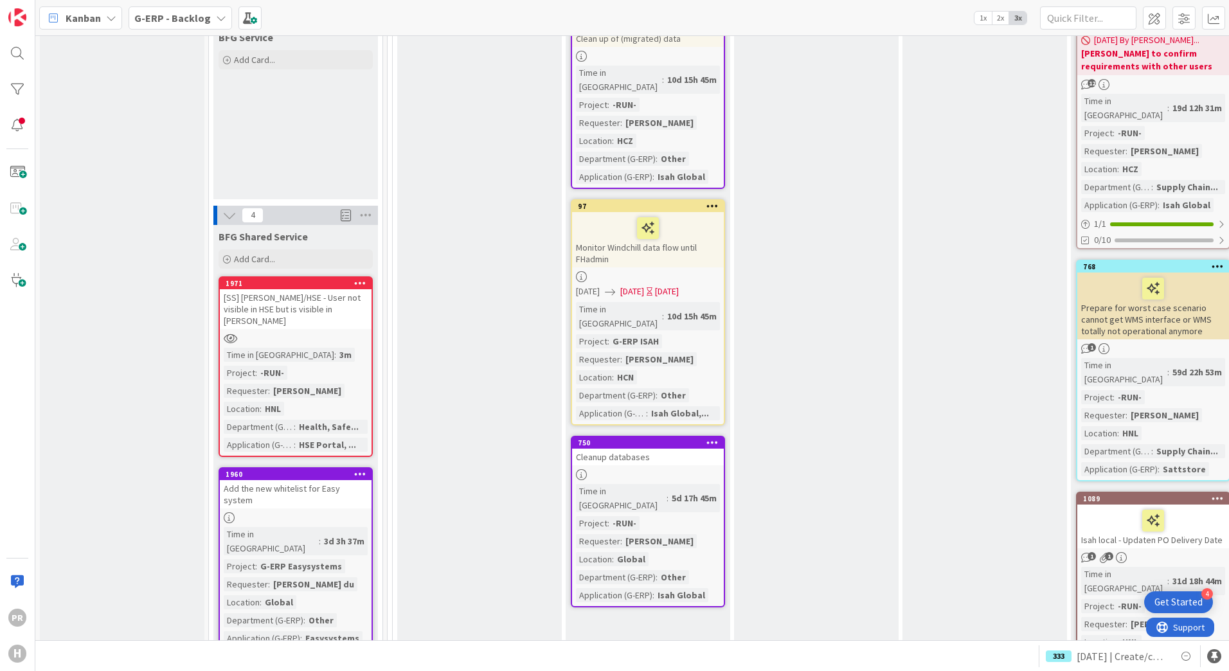
click at [260, 289] on div "[SS] [PERSON_NAME]/HSE - User not visible in HSE but is visible in [PERSON_NAME]" at bounding box center [296, 309] width 152 height 40
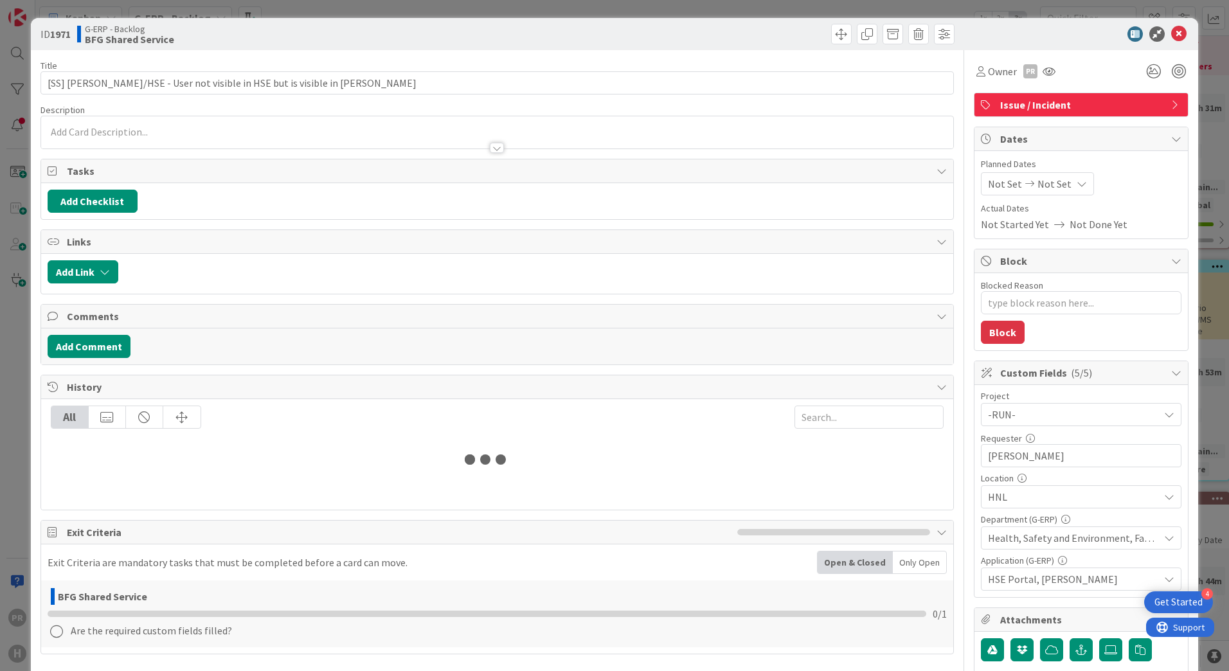
type textarea "x"
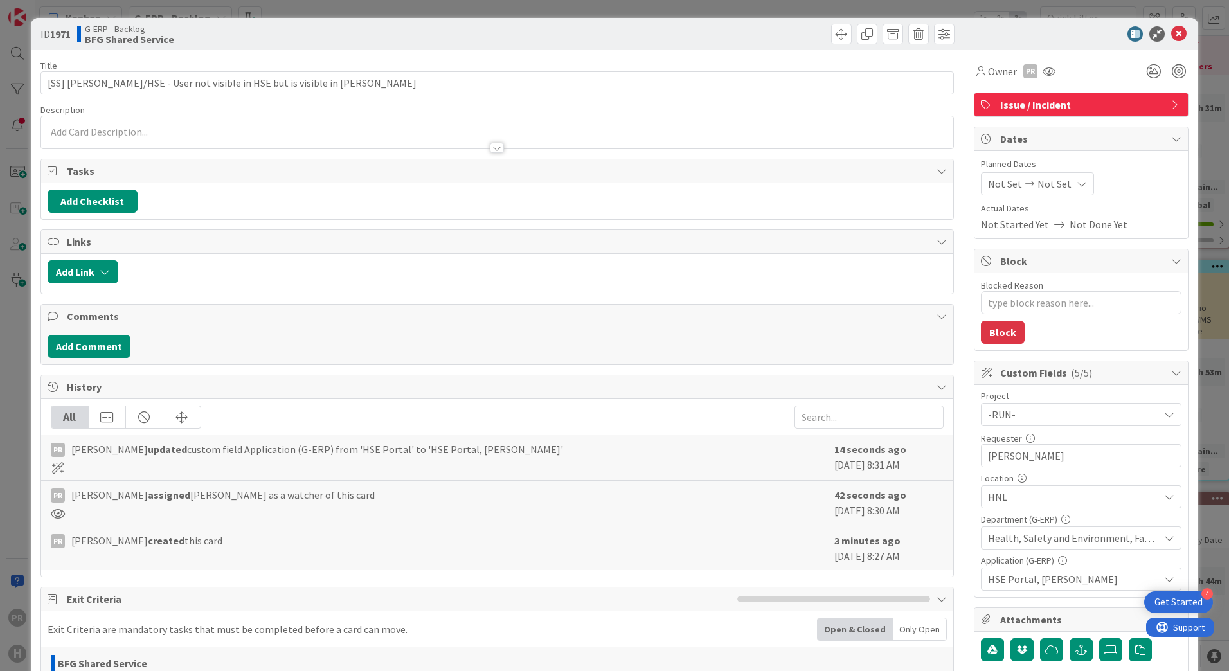
click at [493, 153] on div at bounding box center [497, 148] width 14 height 10
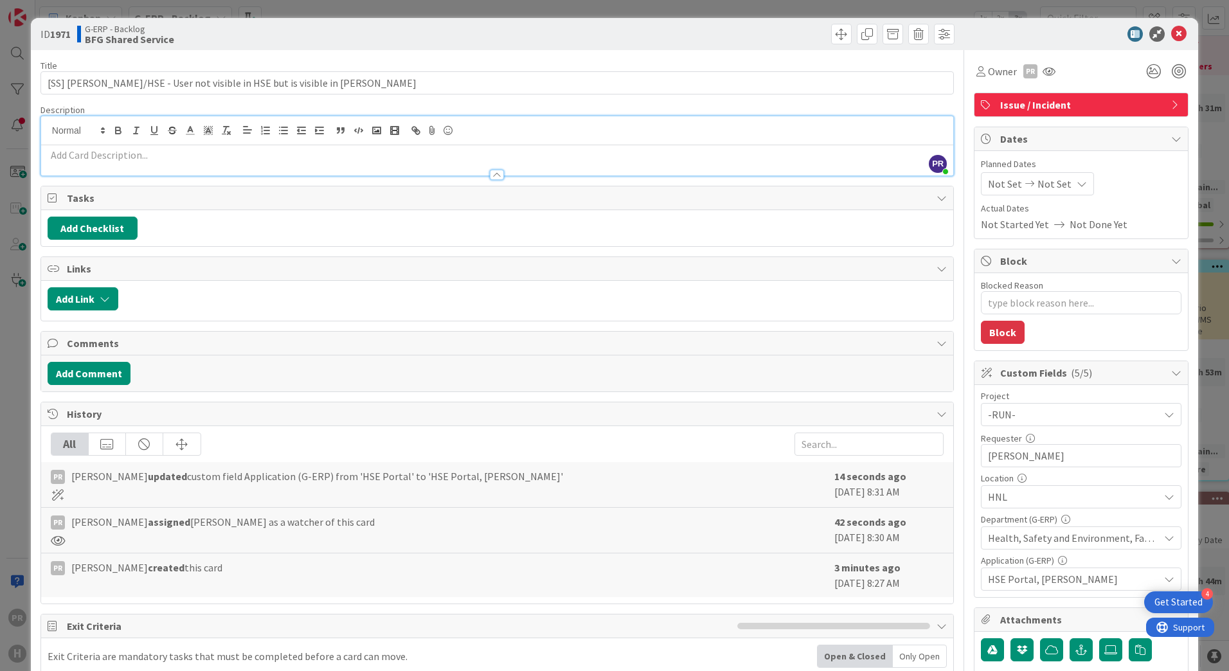
click at [496, 157] on p at bounding box center [497, 155] width 899 height 15
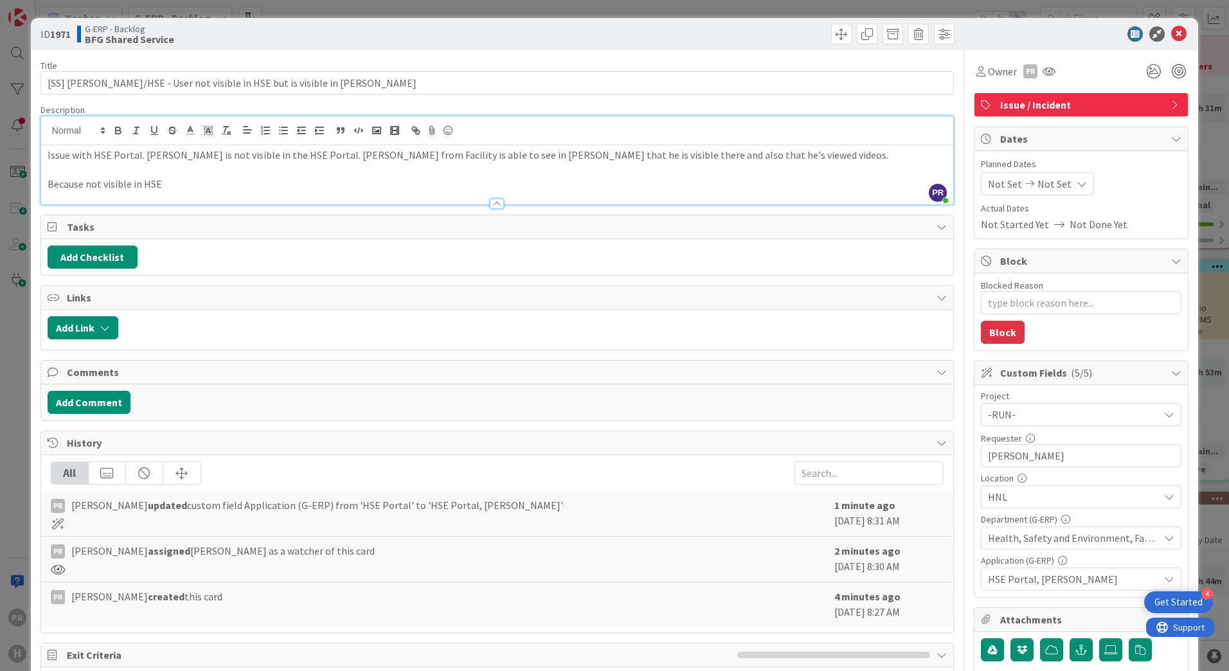
click at [195, 183] on p "Because not visible in HSE" at bounding box center [497, 184] width 899 height 15
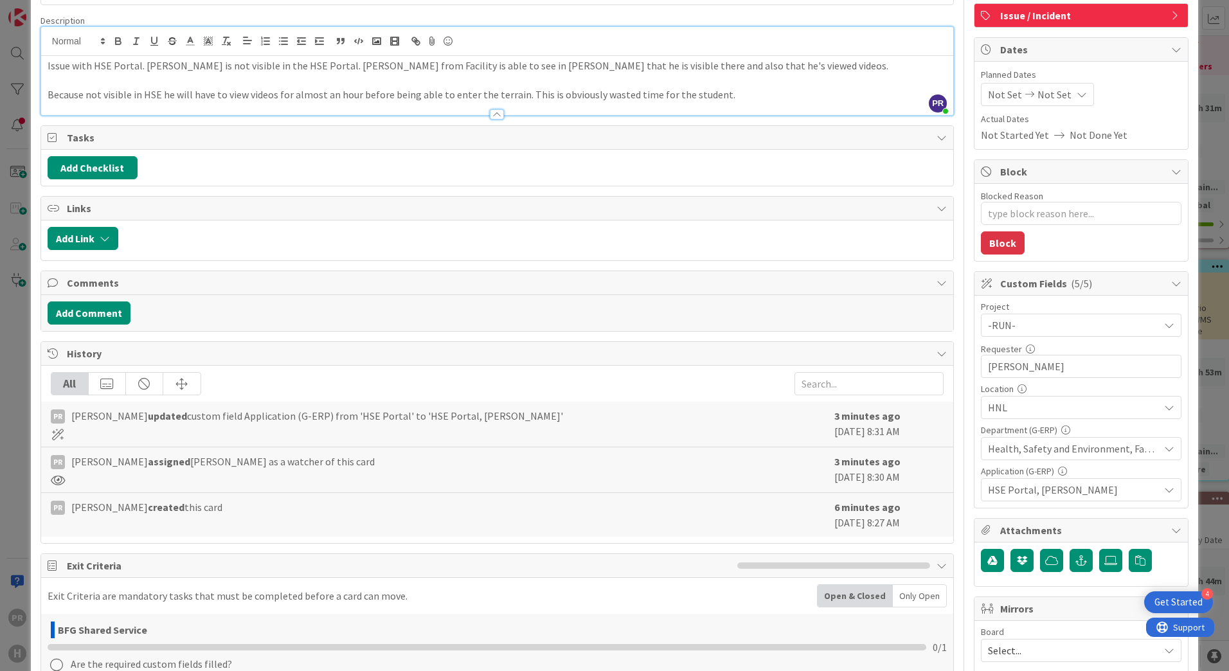
scroll to position [129, 0]
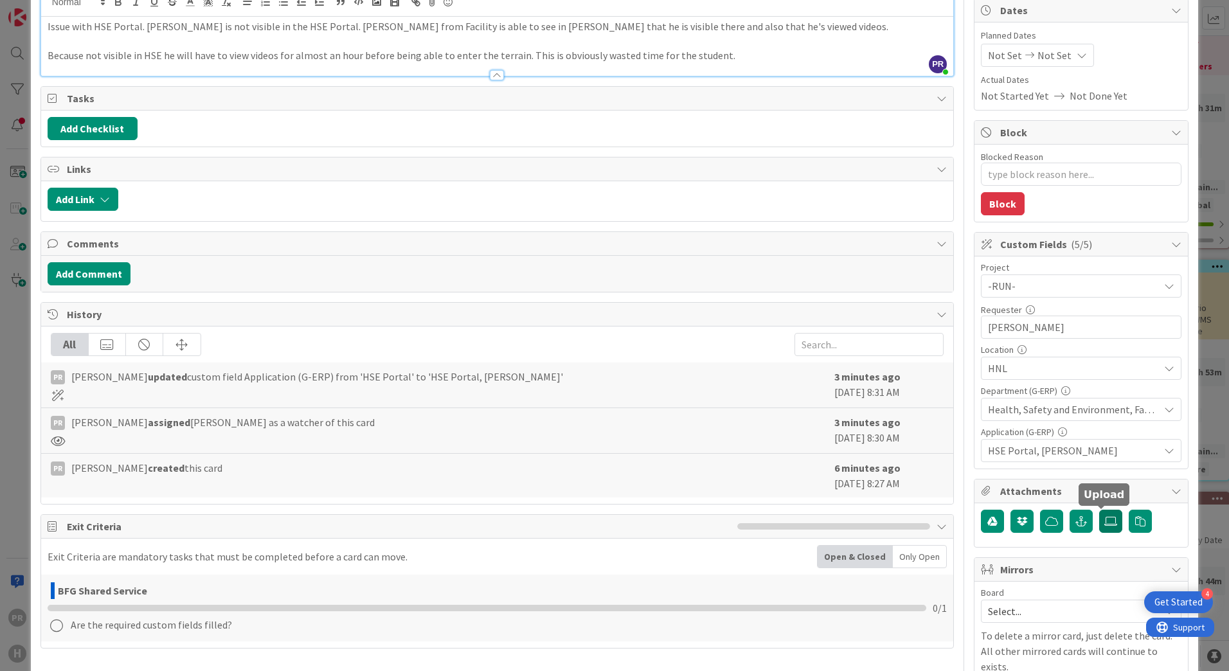
click at [1099, 526] on label at bounding box center [1110, 521] width 23 height 23
click at [1099, 510] on input "file" at bounding box center [1099, 510] width 0 height 0
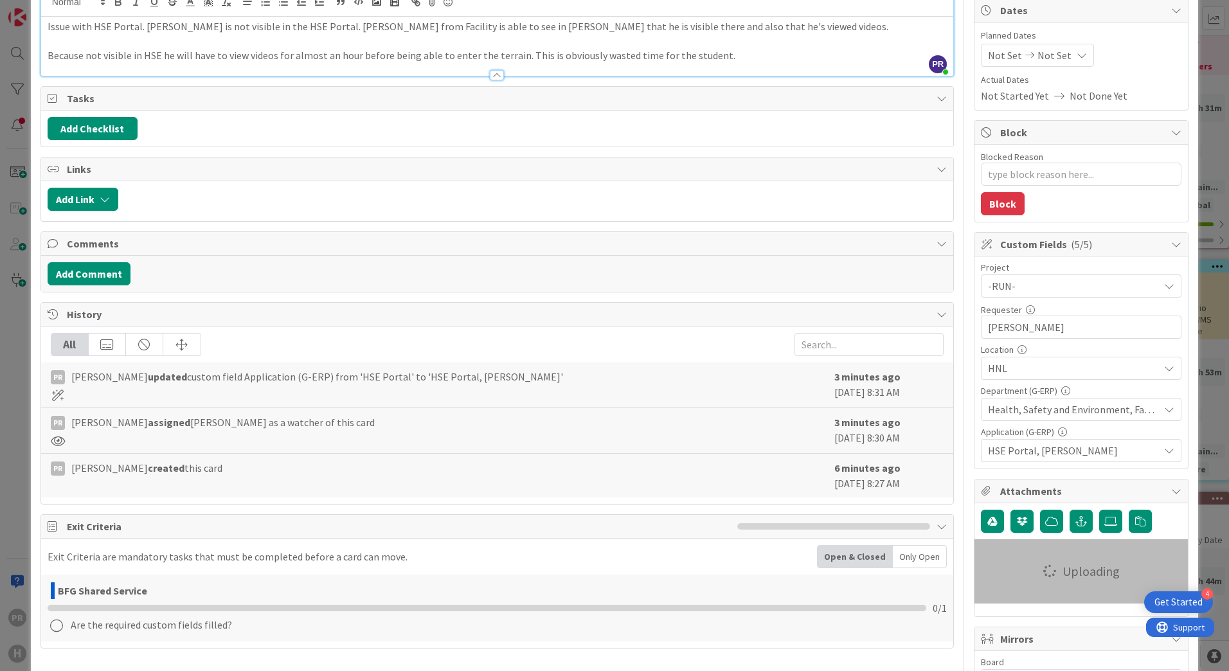
type textarea "x"
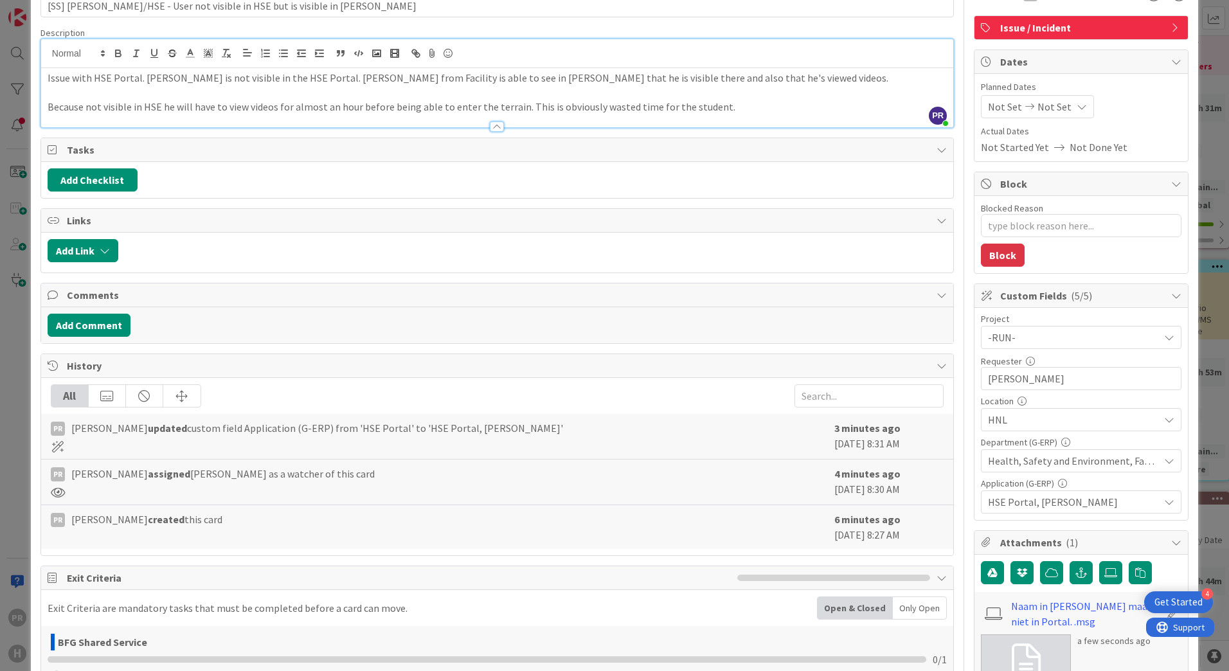
scroll to position [0, 0]
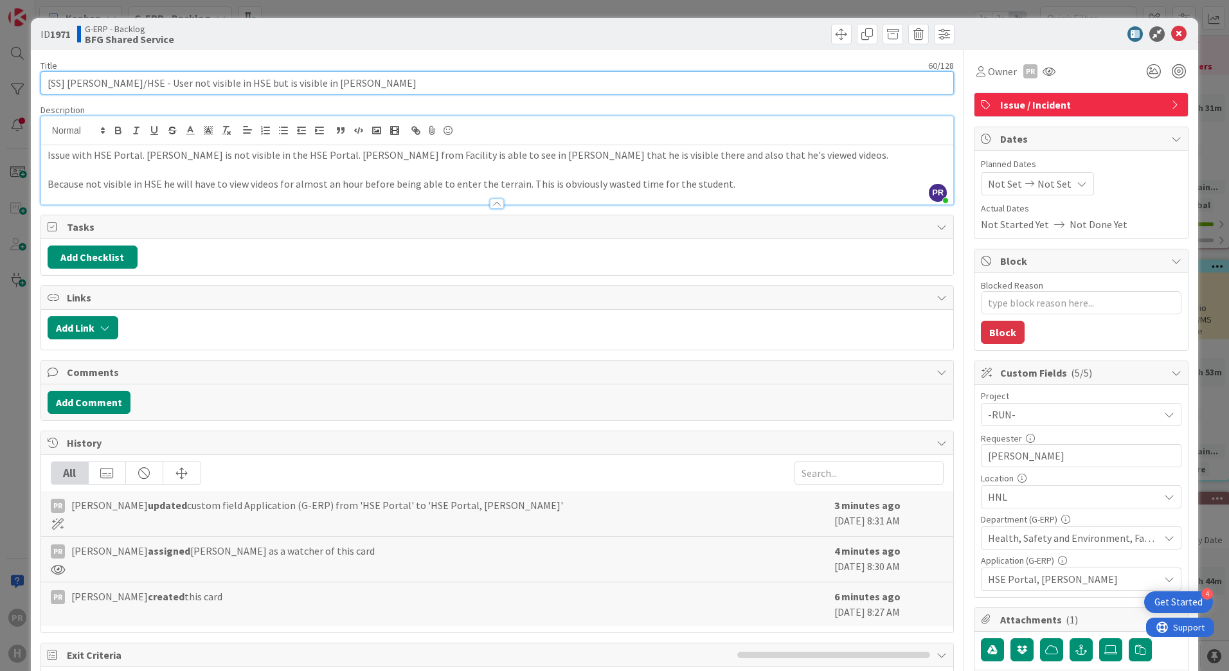
click at [514, 87] on input "[SS] [PERSON_NAME]/HSE - User not visible in HSE but is visible in [PERSON_NAME]" at bounding box center [496, 82] width 913 height 23
type input "[[SS] [PERSON_NAME]/HSE - User not visible in HSE but is visible in [PERSON_NAM…"
type textarea "x"
type input "[22-09-[SS] [PERSON_NAME]/HSE - User not visible in HSE but is visible in [PERS…"
type textarea "x"
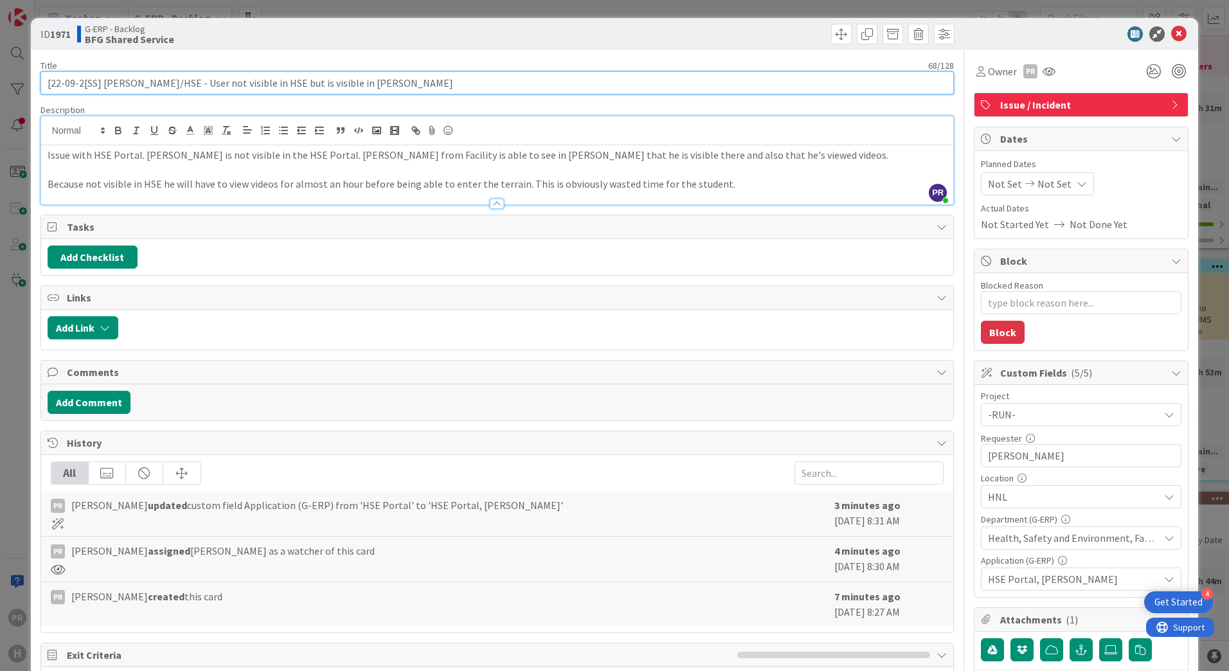
type input "[[DATE][SS] [PERSON_NAME]/HSE - User not visible in HSE but is visible in [PERS…"
type textarea "x"
type input "[[DATE]] [SS] [PERSON_NAME]/HSE - User not visible in HSE but is visible in [PE…"
type textarea "x"
type input "[SS] [PERSON_NAME]/HSE - 22-09-205User not visible in HSE but is visible in [PE…"
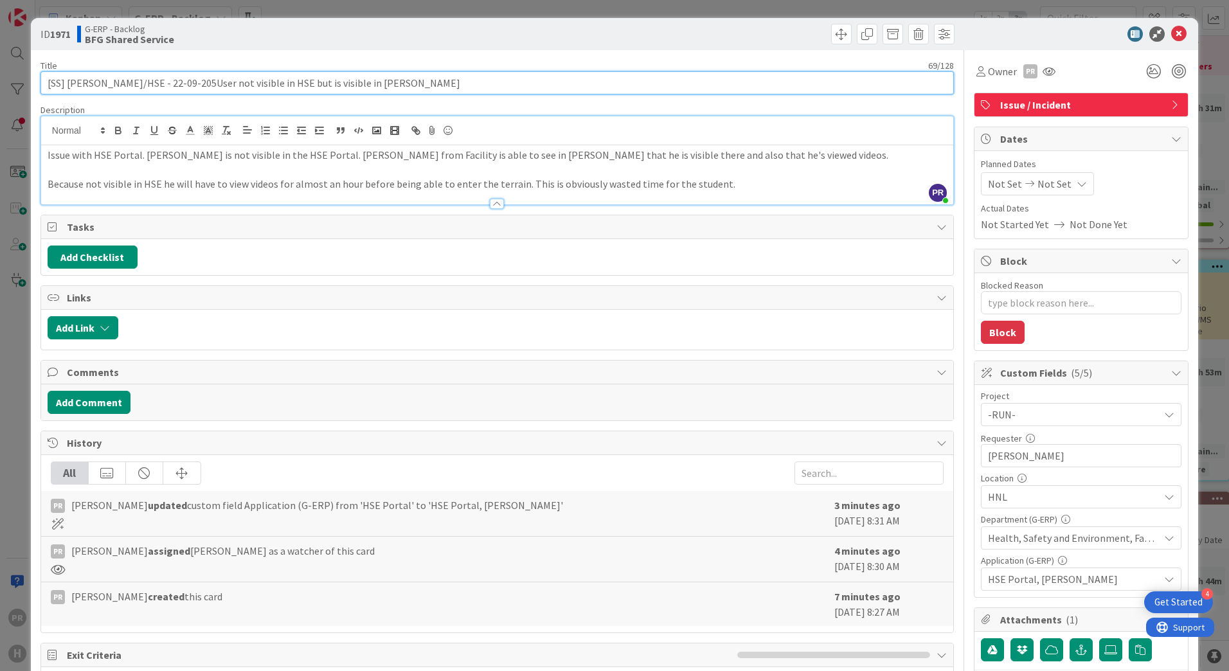
type textarea "x"
type input "[SS] [PERSON_NAME]/HSE - [PHONE_NUMBER] - User not visible in HSE but is visibl…"
type textarea "x"
type input "[SS] [PERSON_NAME]/HSE - [PHONE_NUMBER] User not visible in HSE but is visible …"
type textarea "x"
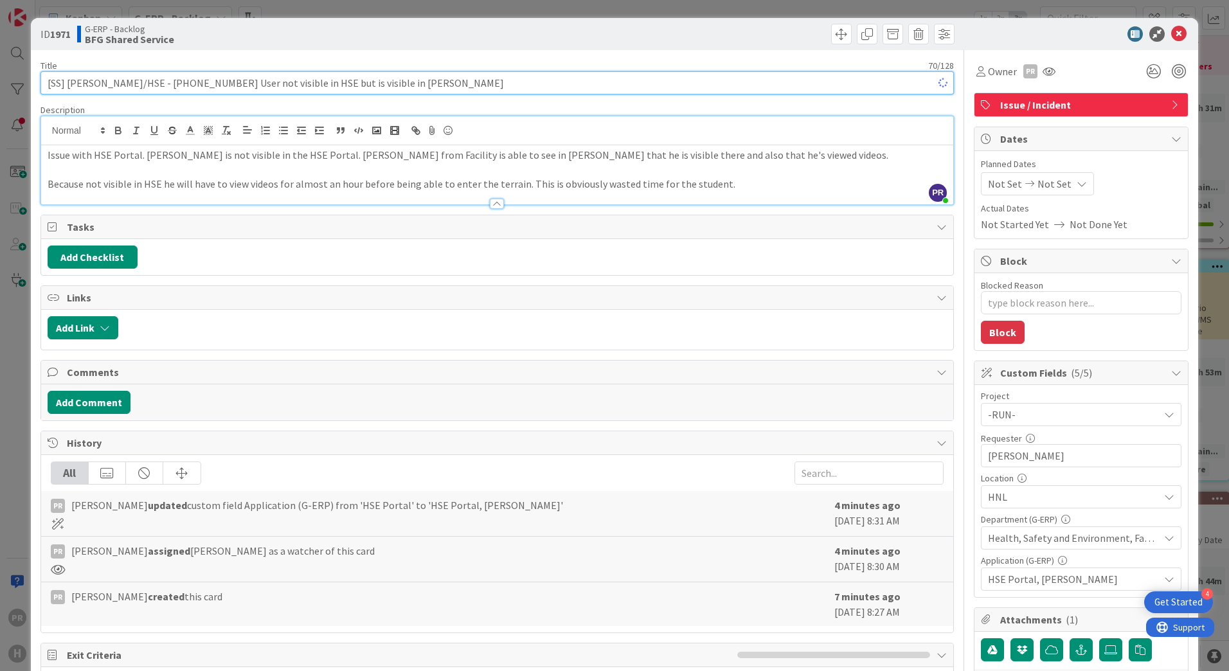
type input "[SS] [PERSON_NAME]/HSE - 22-09-205User not visible in HSE but is visible in [PE…"
type textarea "x"
type input "[SS] [PERSON_NAME]/HSE - 22-09-2025User not visible in HSE but is visible in [P…"
type textarea "x"
type input "[SS] [PERSON_NAME]/HSE - [DATE] -User not visible in HSE but is visible in [PER…"
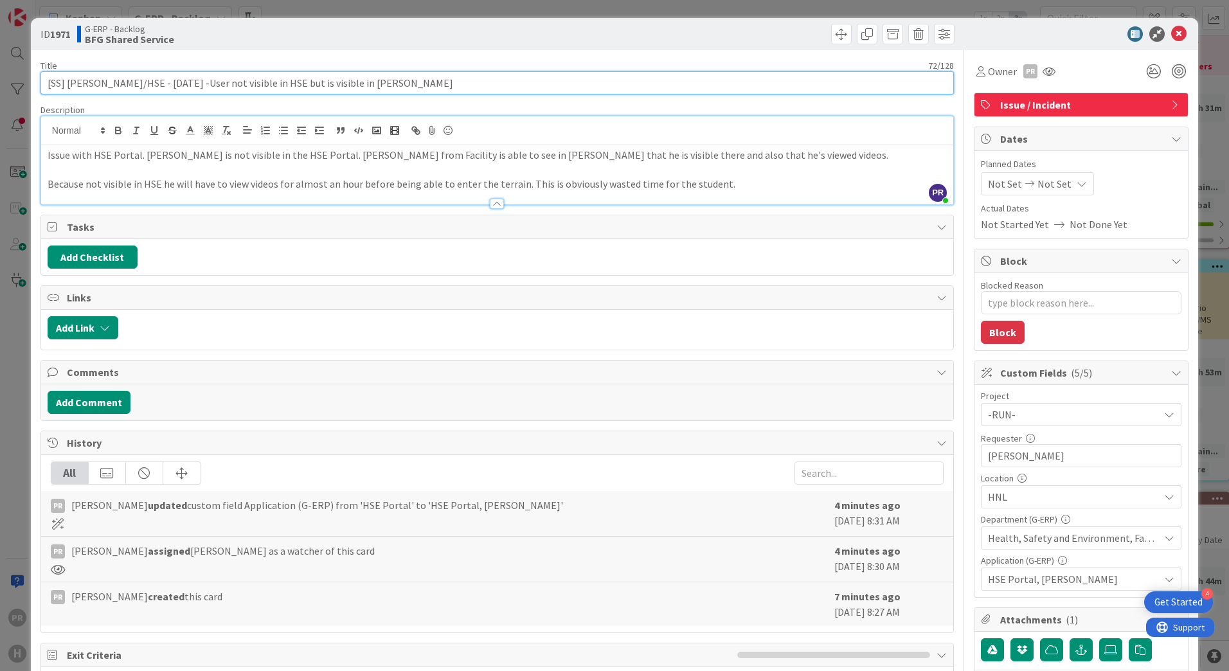
type textarea "x"
type input "[SS] [PERSON_NAME]/HSE - [DATE] - User not visible in HSE but is visible in [PE…"
type textarea "x"
type input "[SS] [PERSON_NAME]/HSE - [DATE] - User not visible in HSE but is visible in [PE…"
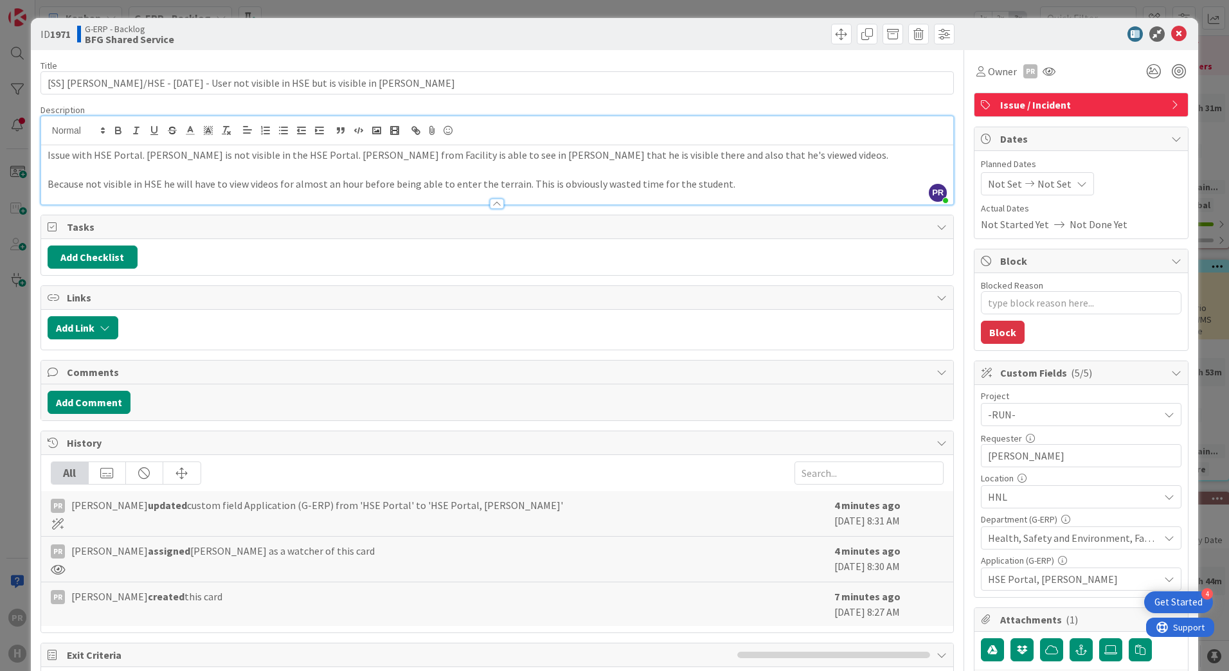
click at [996, 182] on span "Not Set" at bounding box center [1005, 183] width 34 height 15
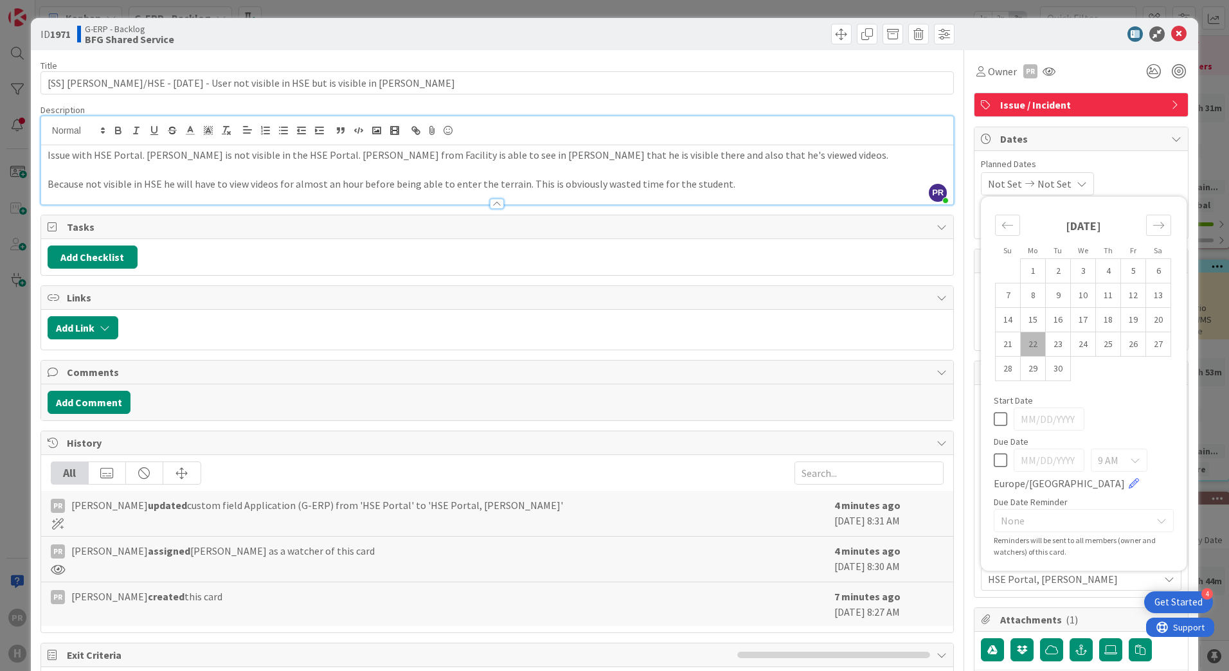
click at [769, 184] on p "Because not visible in HSE he will have to view videos for almost an hour befor…" at bounding box center [497, 184] width 899 height 15
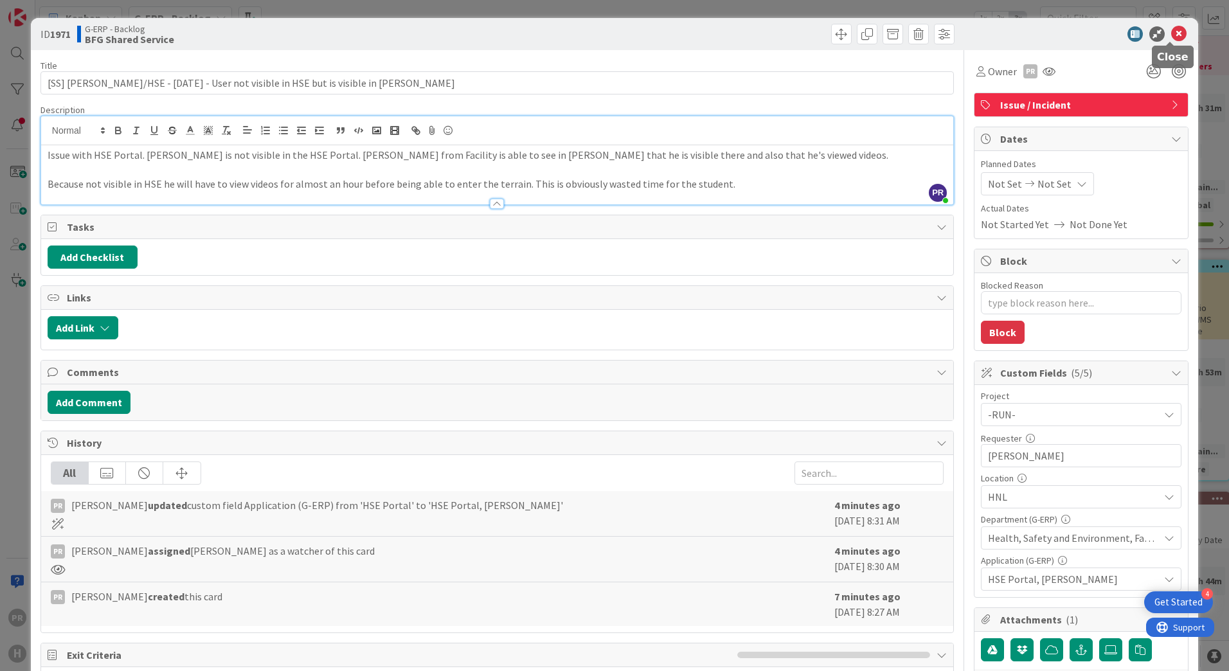
click at [1171, 35] on icon at bounding box center [1178, 33] width 15 height 15
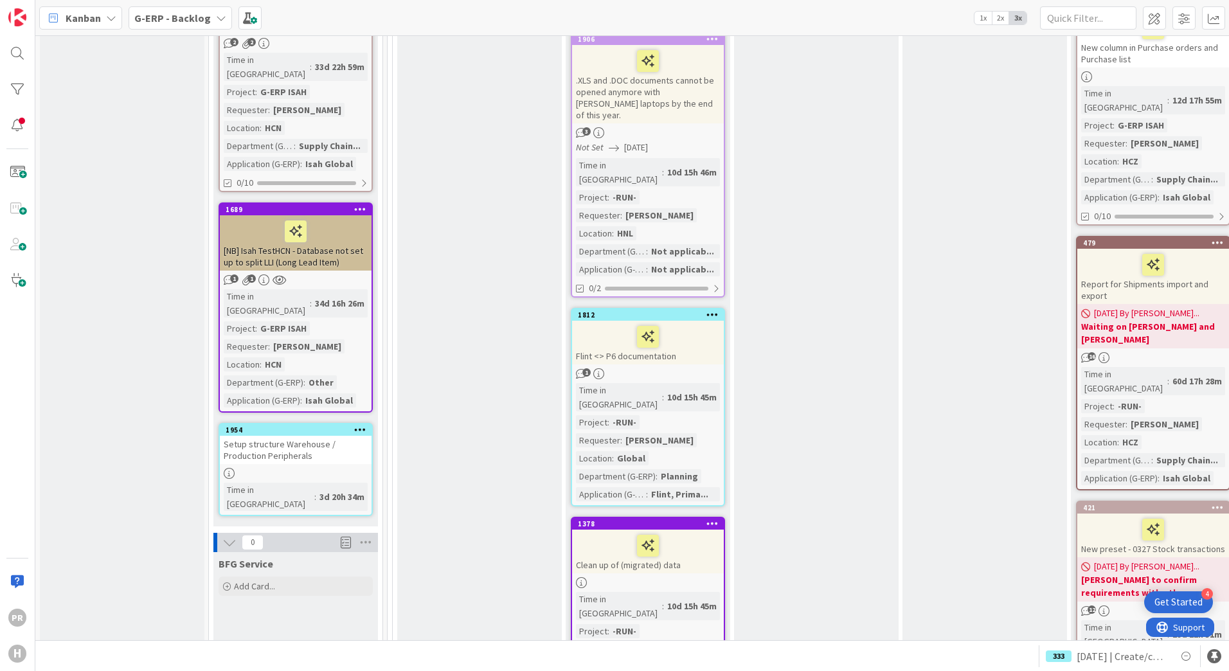
scroll to position [643, 0]
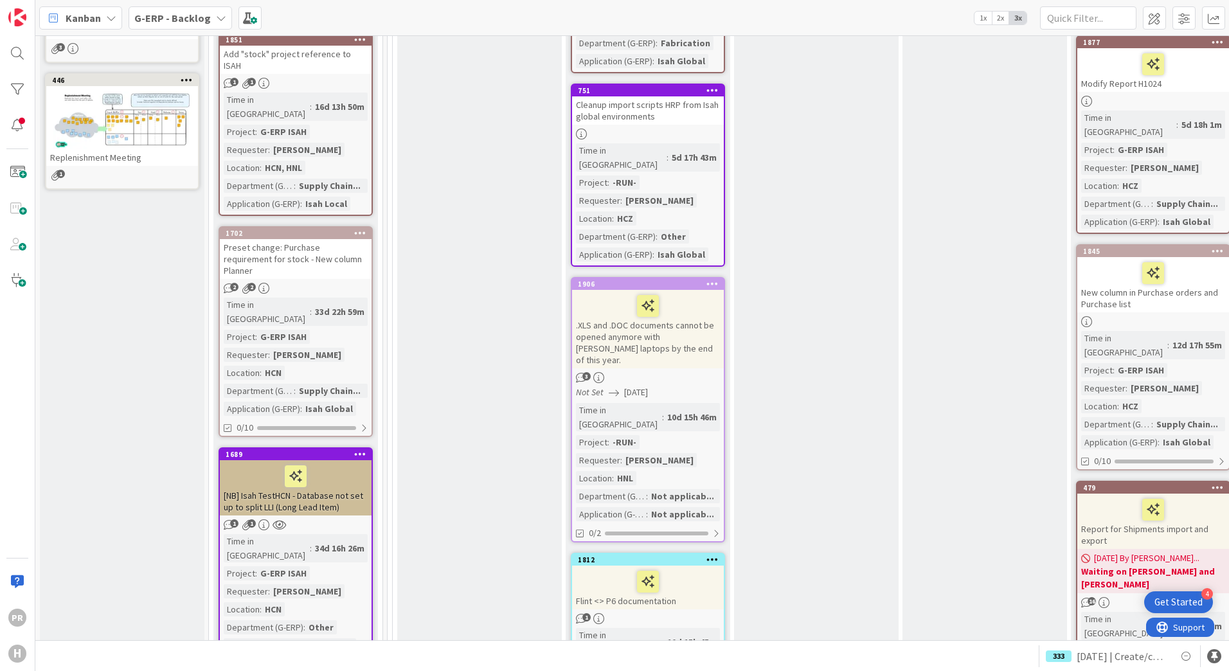
click at [185, 12] on b "G-ERP - Backlog" at bounding box center [172, 18] width 76 height 13
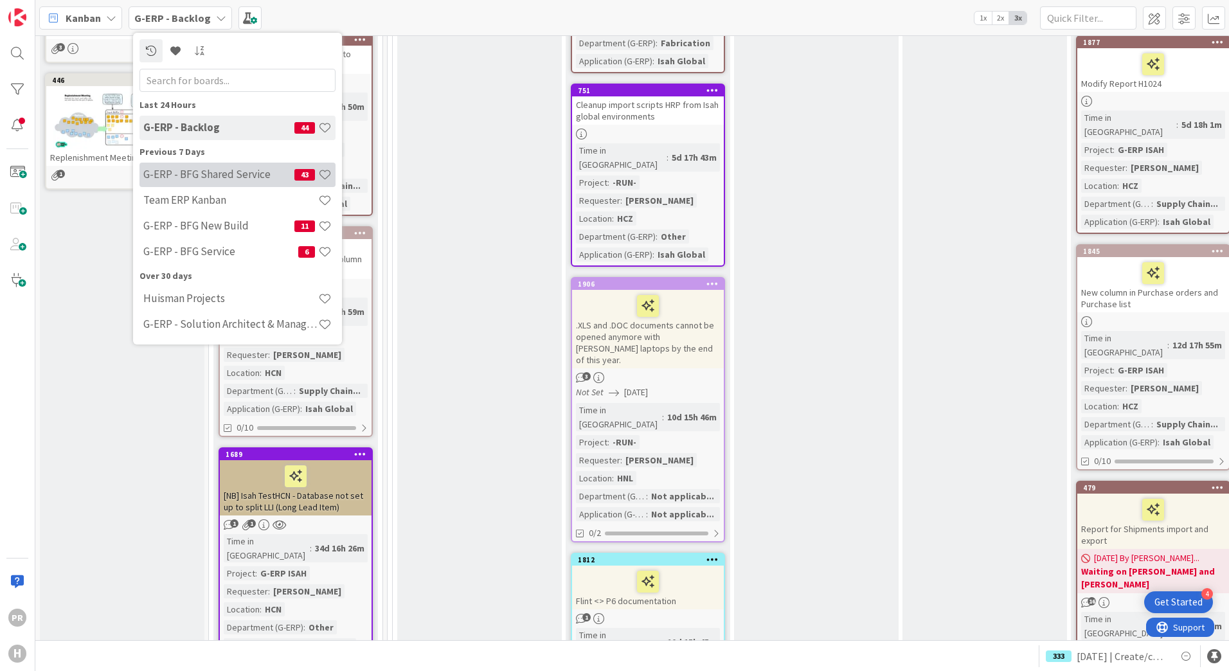
click at [198, 183] on div "G-ERP - BFG Shared Service 43" at bounding box center [237, 175] width 196 height 24
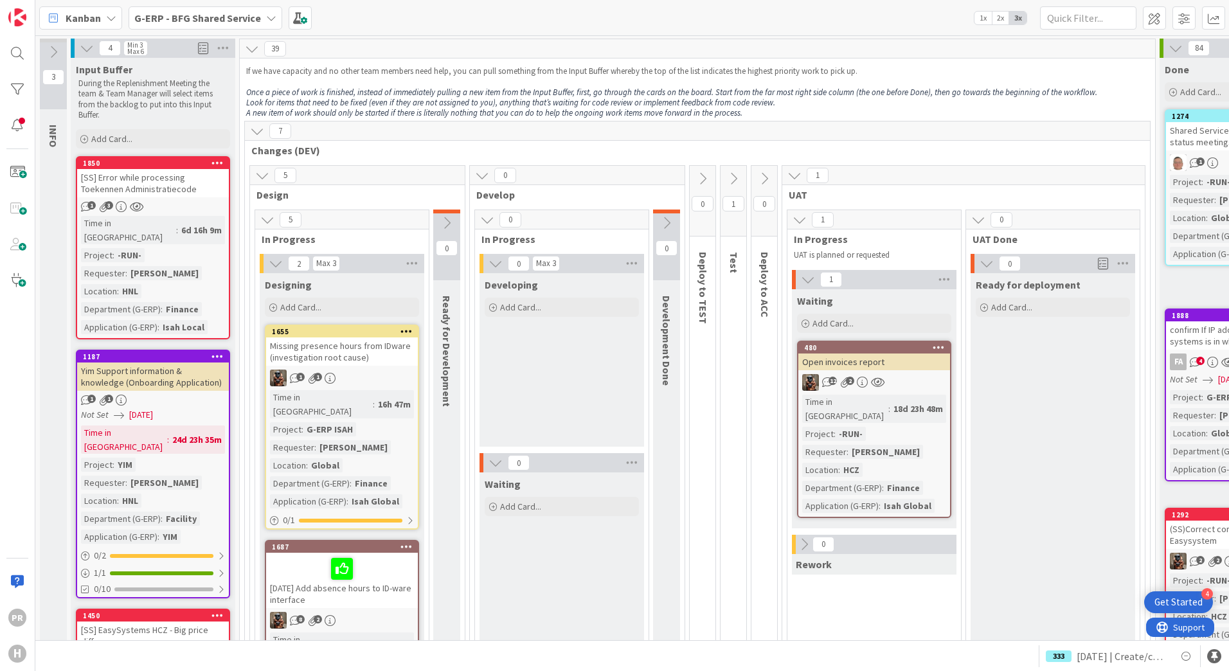
click at [220, 31] on div "Kanban G-ERP - BFG Shared Service 1x 2x 3x" at bounding box center [632, 17] width 1194 height 35
click at [219, 26] on div "G-ERP - BFG Shared Service" at bounding box center [206, 17] width 154 height 23
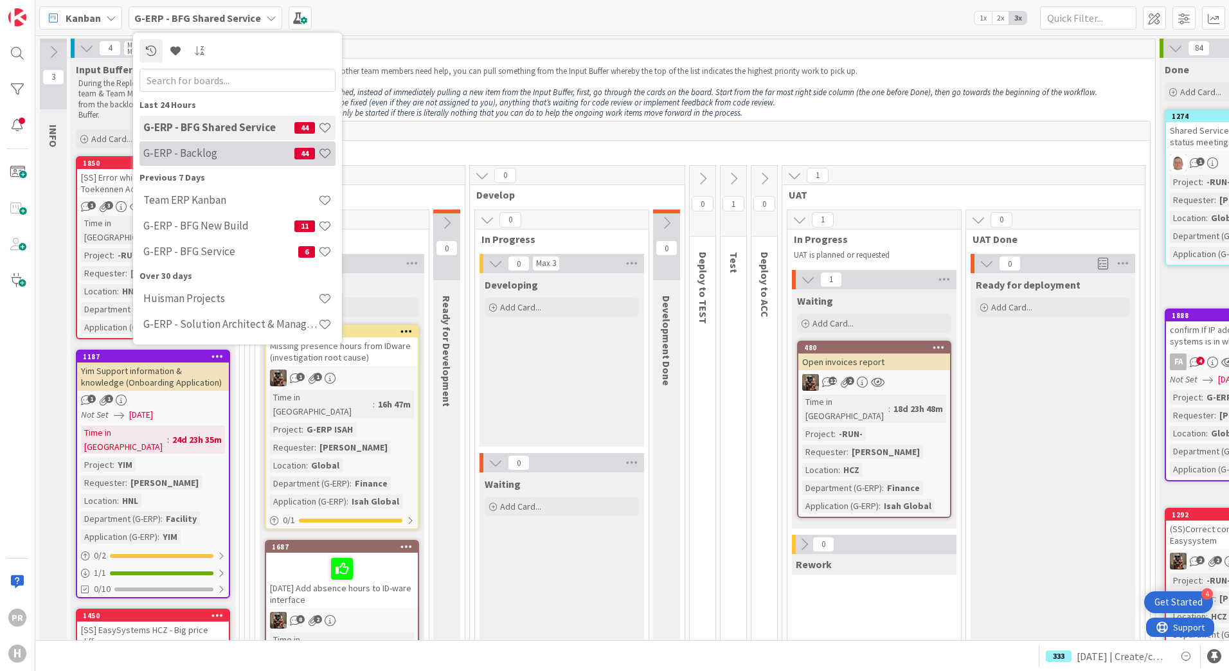
click at [220, 149] on h4 "G-ERP - Backlog" at bounding box center [218, 153] width 151 height 13
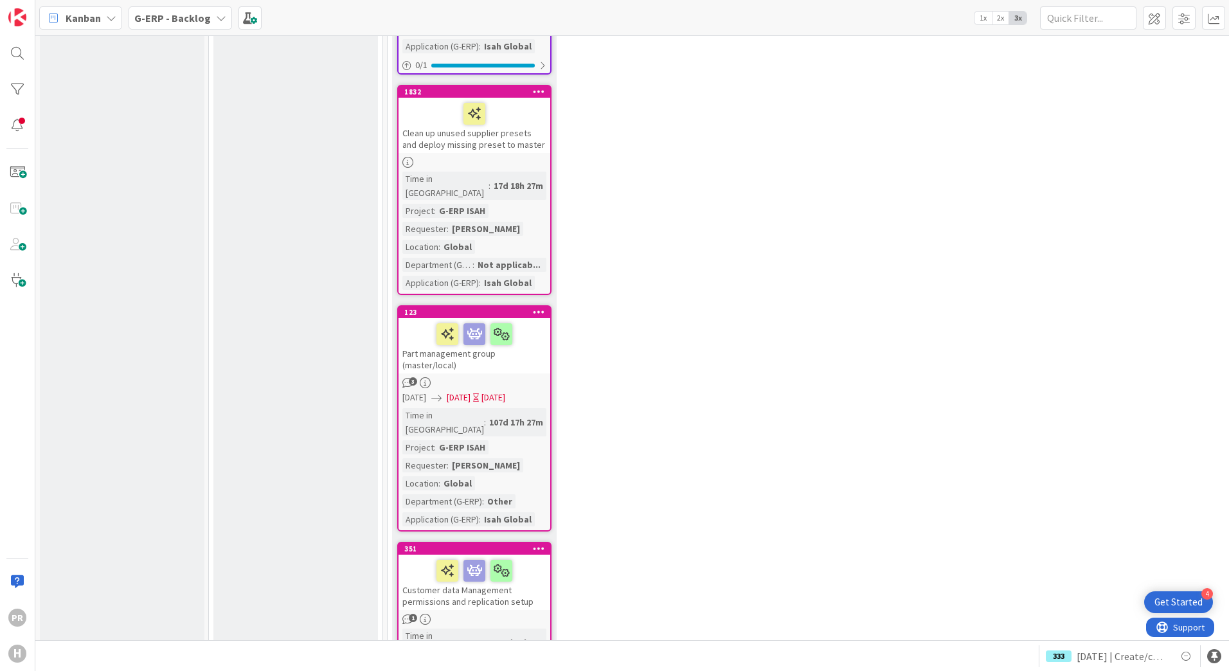
scroll to position [6686, 0]
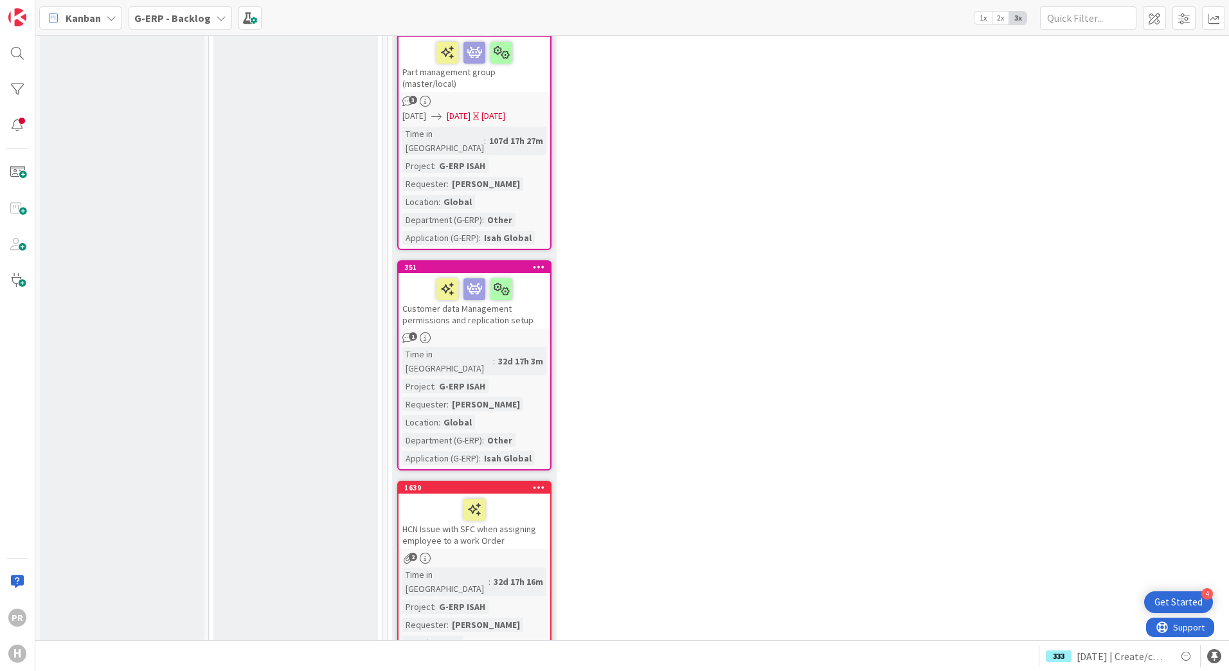
drag, startPoint x: 204, startPoint y: 18, endPoint x: 204, endPoint y: 35, distance: 17.4
click at [204, 18] on b "G-ERP - Backlog" at bounding box center [172, 18] width 76 height 13
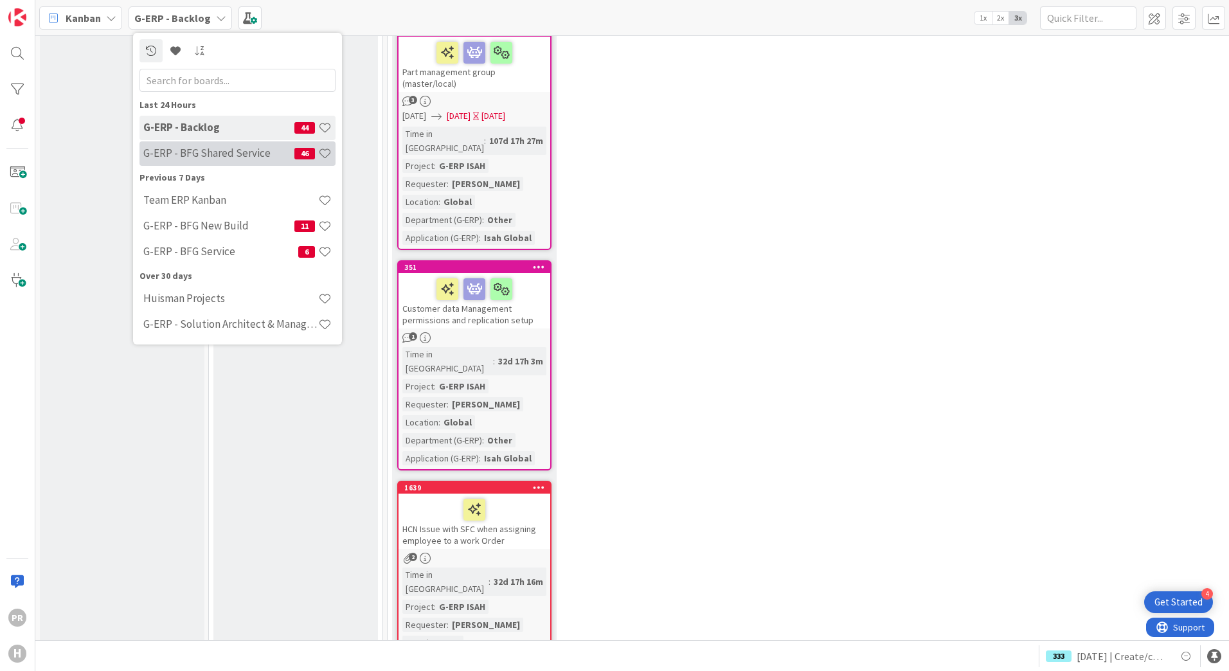
click at [215, 159] on h4 "G-ERP - BFG Shared Service" at bounding box center [218, 153] width 151 height 13
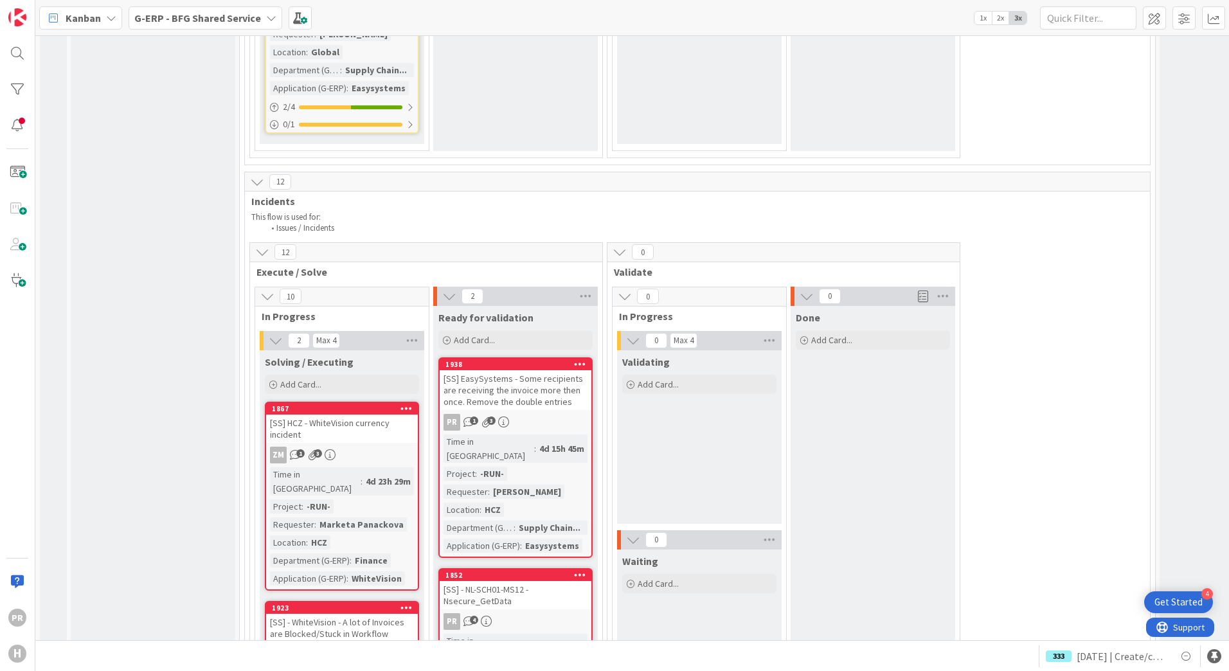
scroll to position [5721, 0]
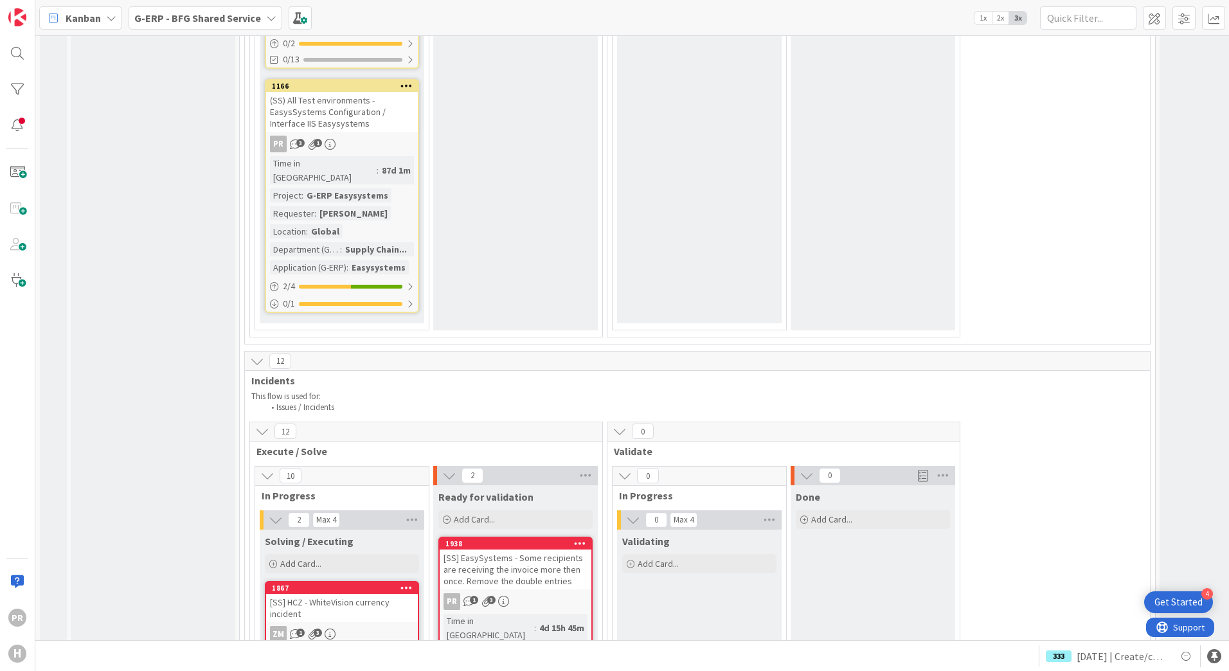
click at [525, 550] on div "[SS] EasySystems - Some recipients are receiving the invoice more then once. Re…" at bounding box center [516, 570] width 152 height 40
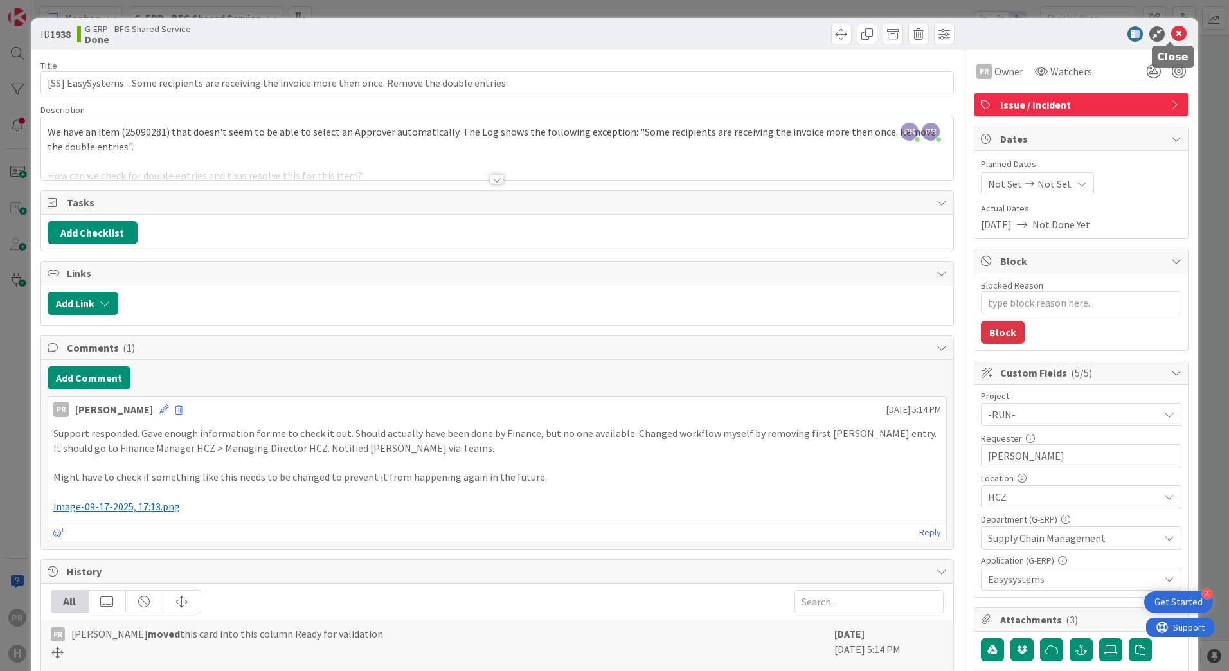
click at [1172, 35] on icon at bounding box center [1178, 33] width 15 height 15
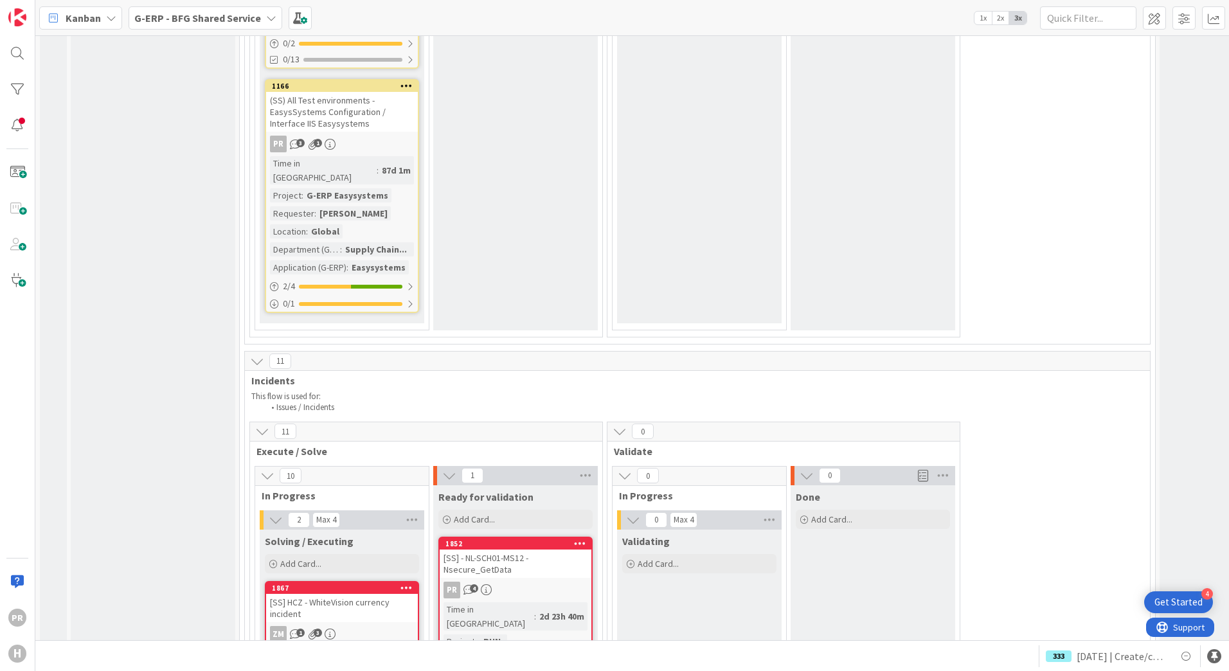
click at [517, 550] on div "[SS] - NL-SCH01-MS12 - Nsecure_GetData" at bounding box center [516, 564] width 152 height 28
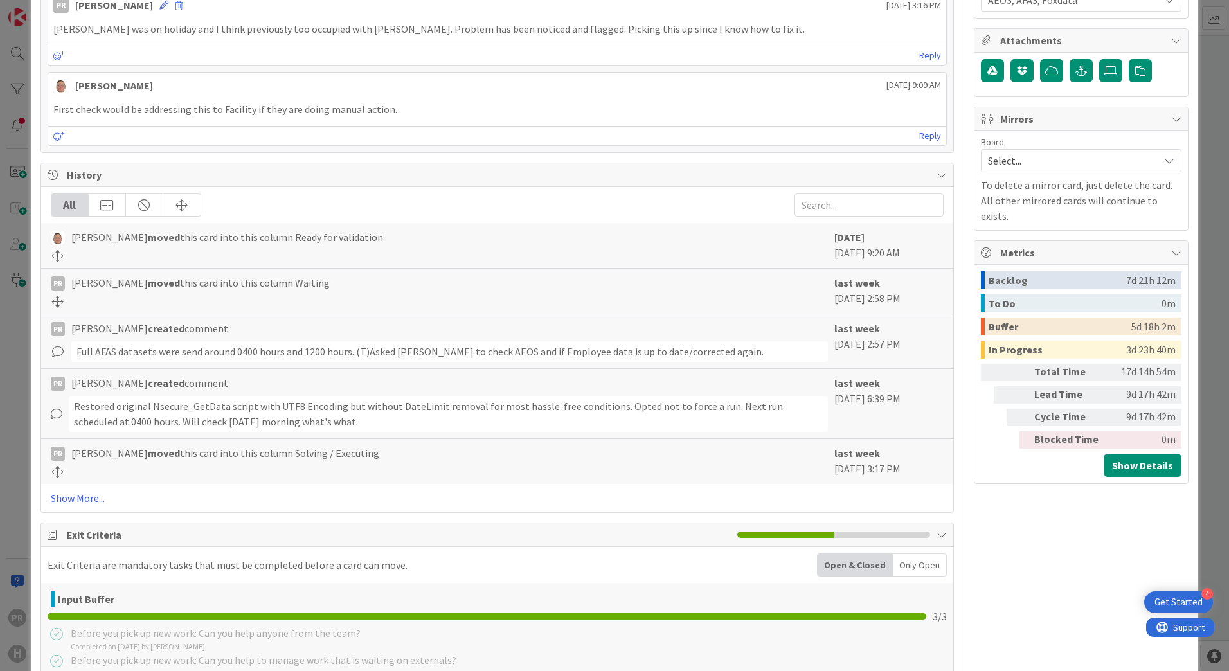
scroll to position [321, 0]
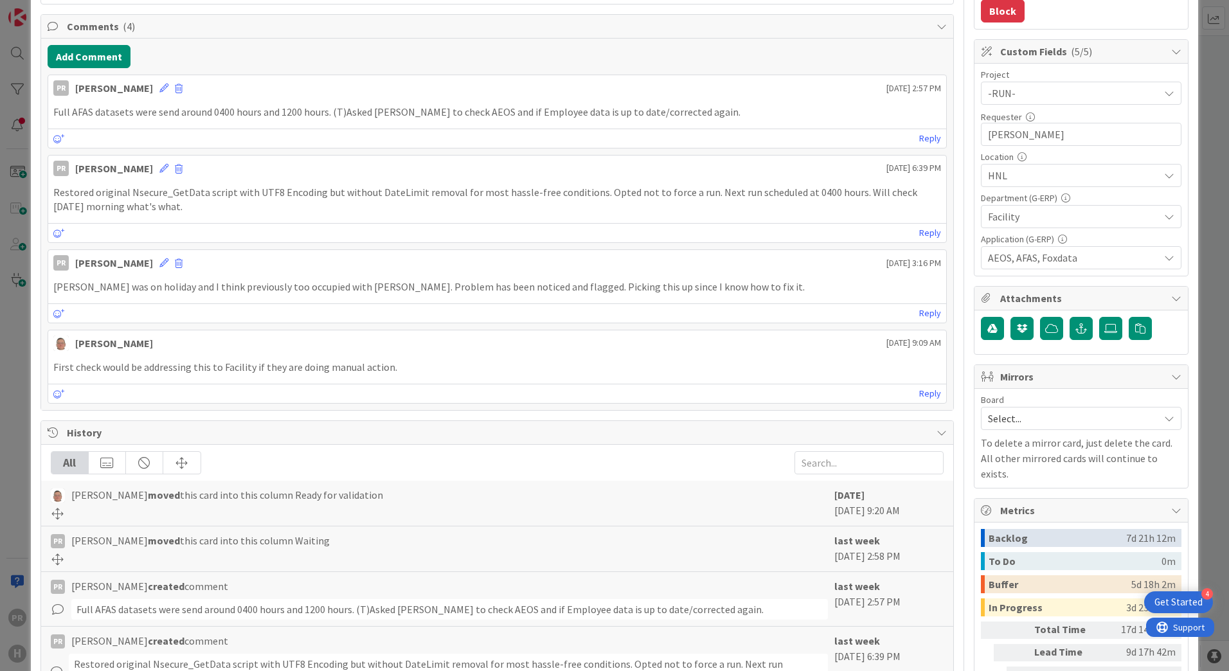
type textarea "x"
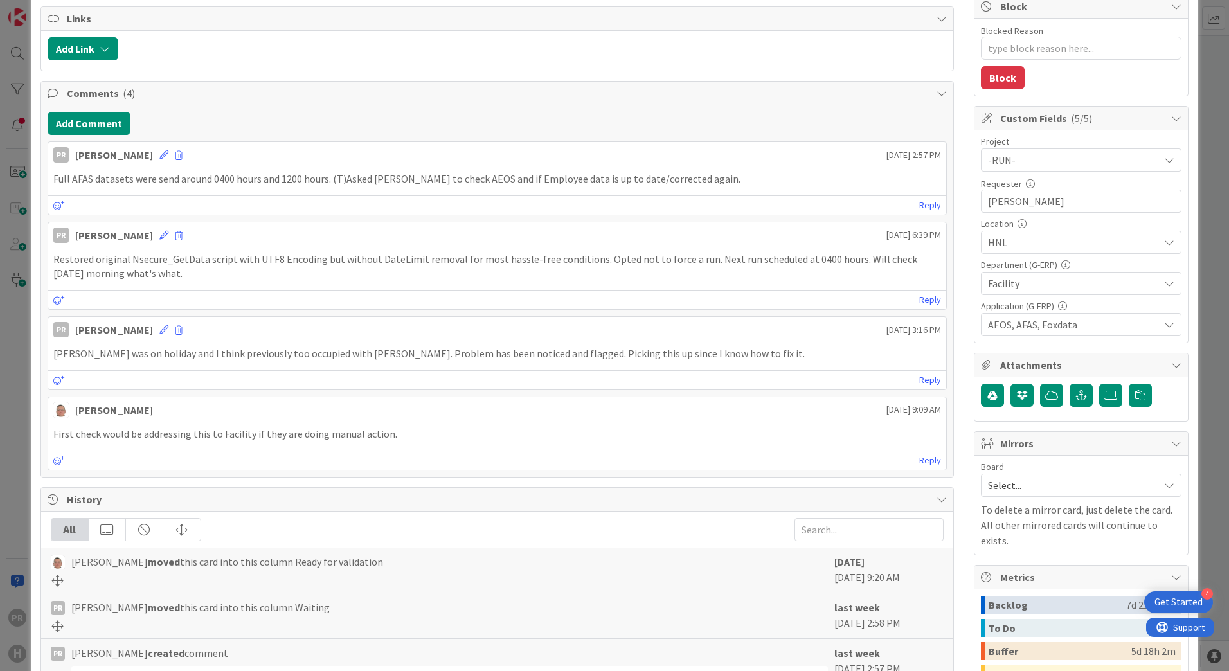
scroll to position [0, 0]
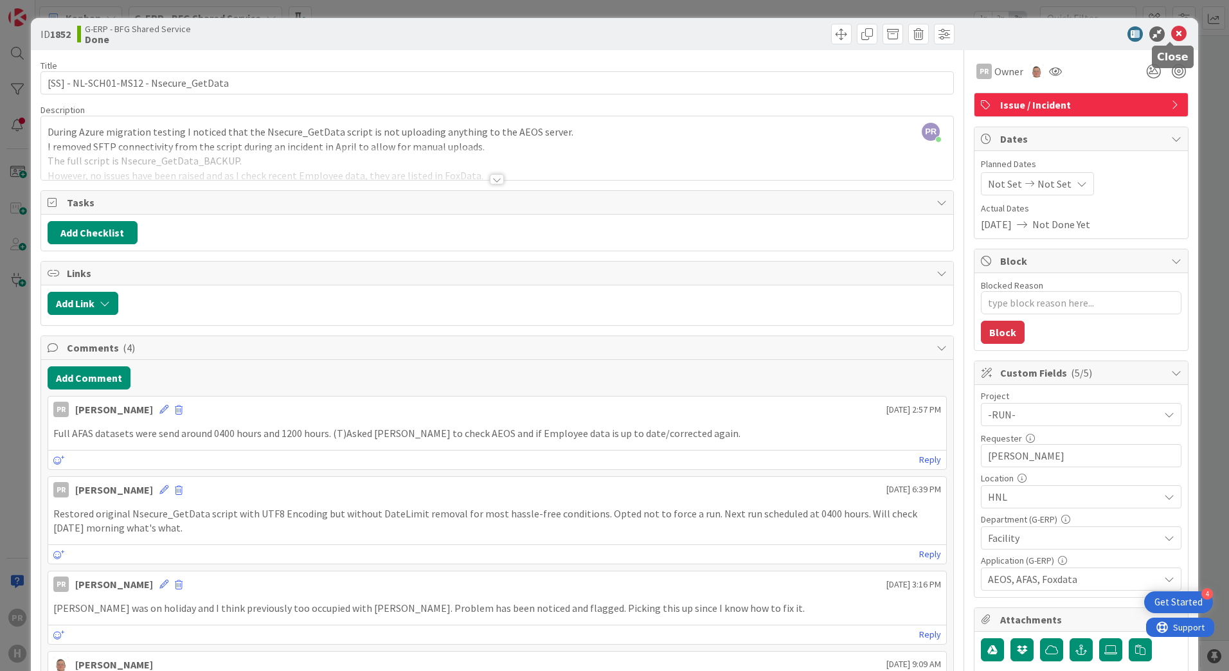
click at [1171, 37] on icon at bounding box center [1178, 33] width 15 height 15
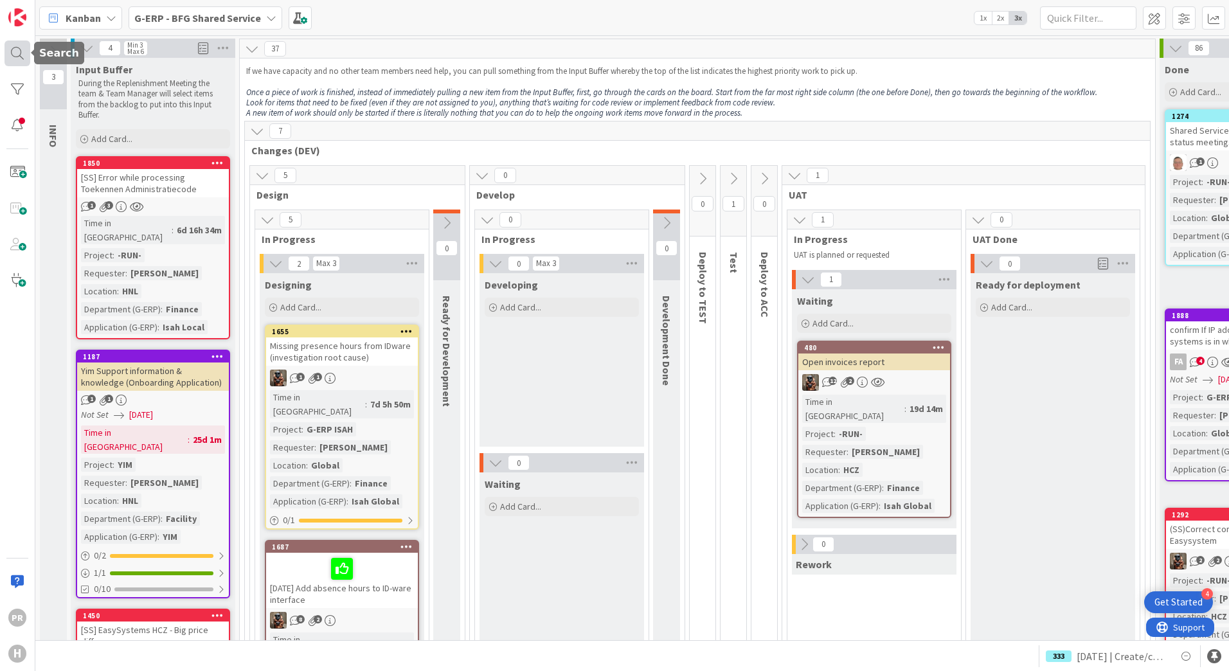
click at [22, 48] on div at bounding box center [17, 53] width 26 height 26
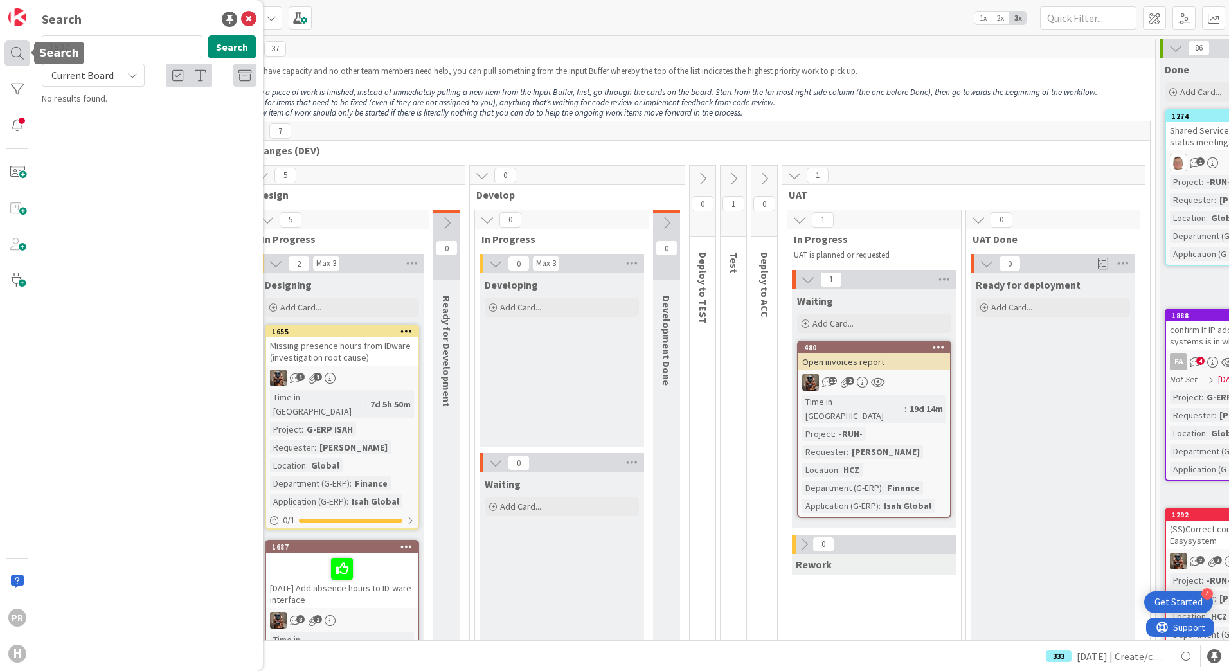
type input "1807"
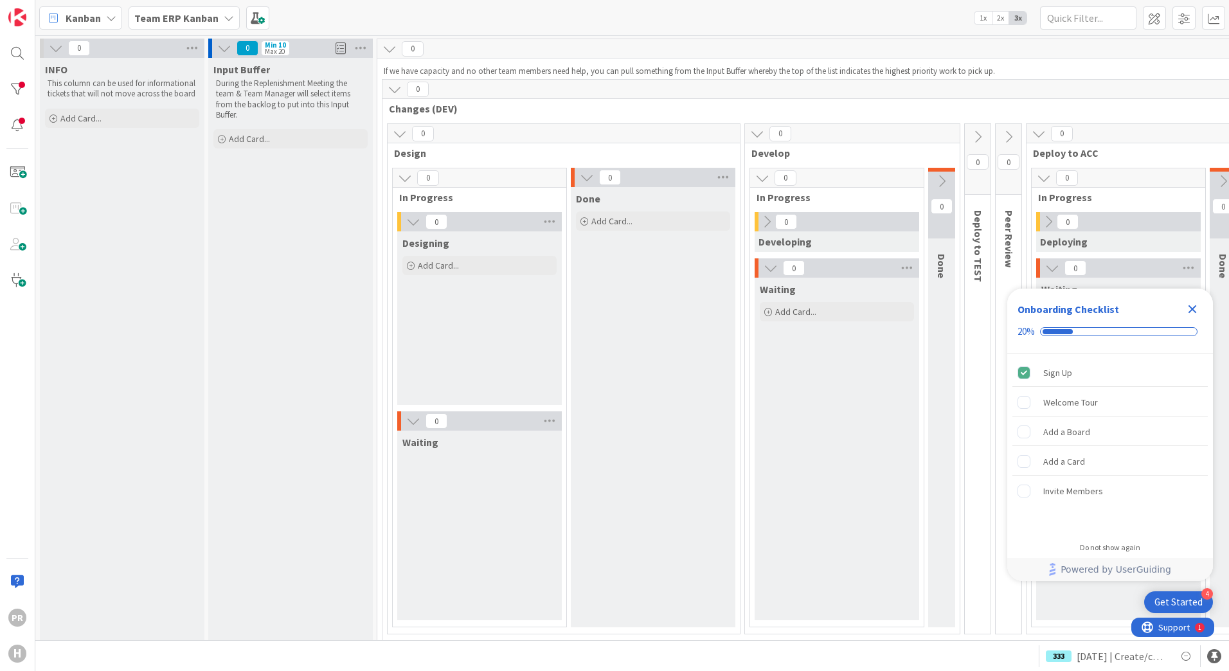
click at [205, 17] on b "Team ERP Kanban" at bounding box center [176, 18] width 84 height 13
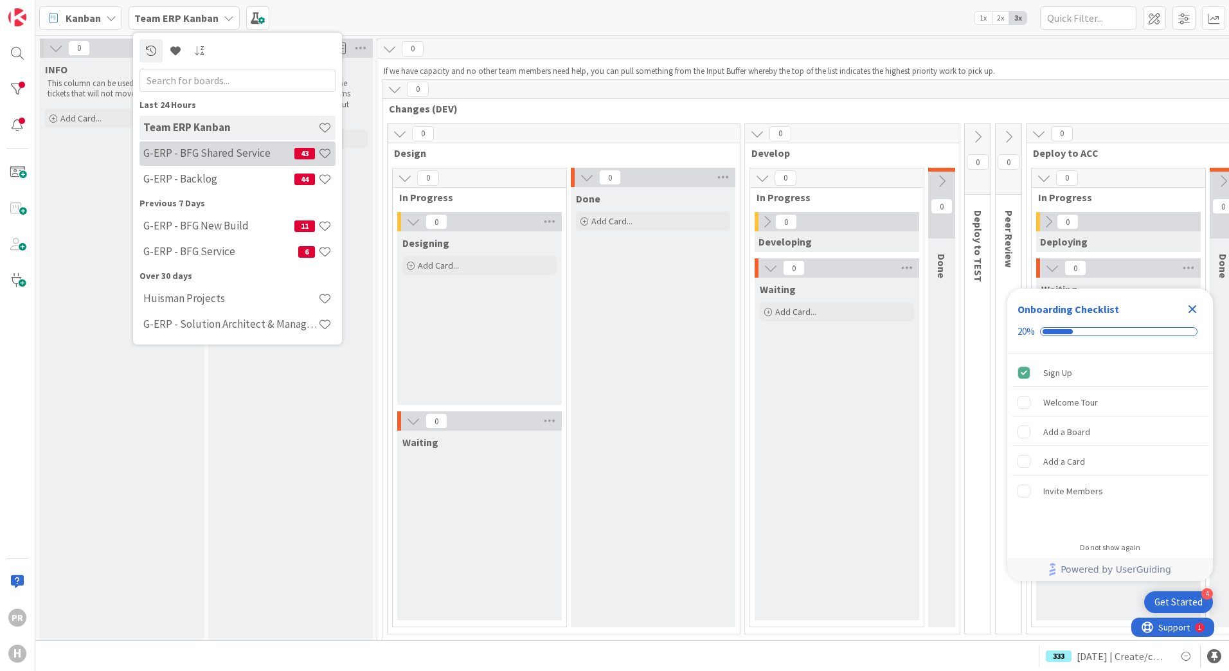
click at [219, 157] on h4 "G-ERP - BFG Shared Service" at bounding box center [218, 153] width 151 height 13
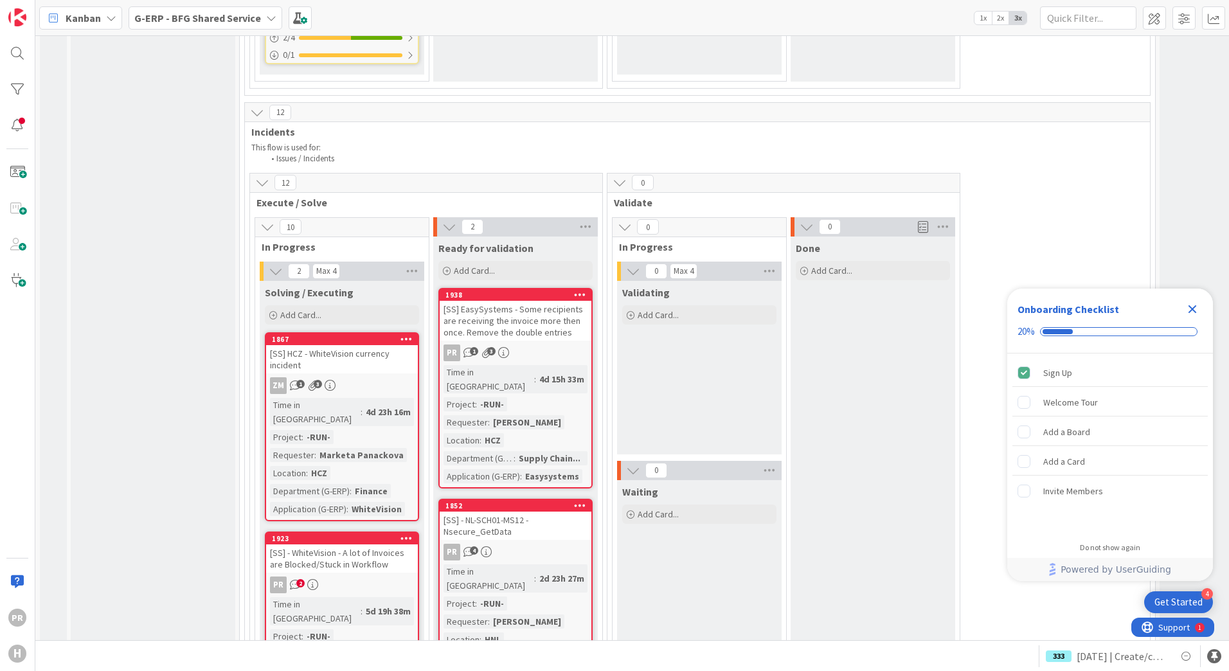
scroll to position [5914, 0]
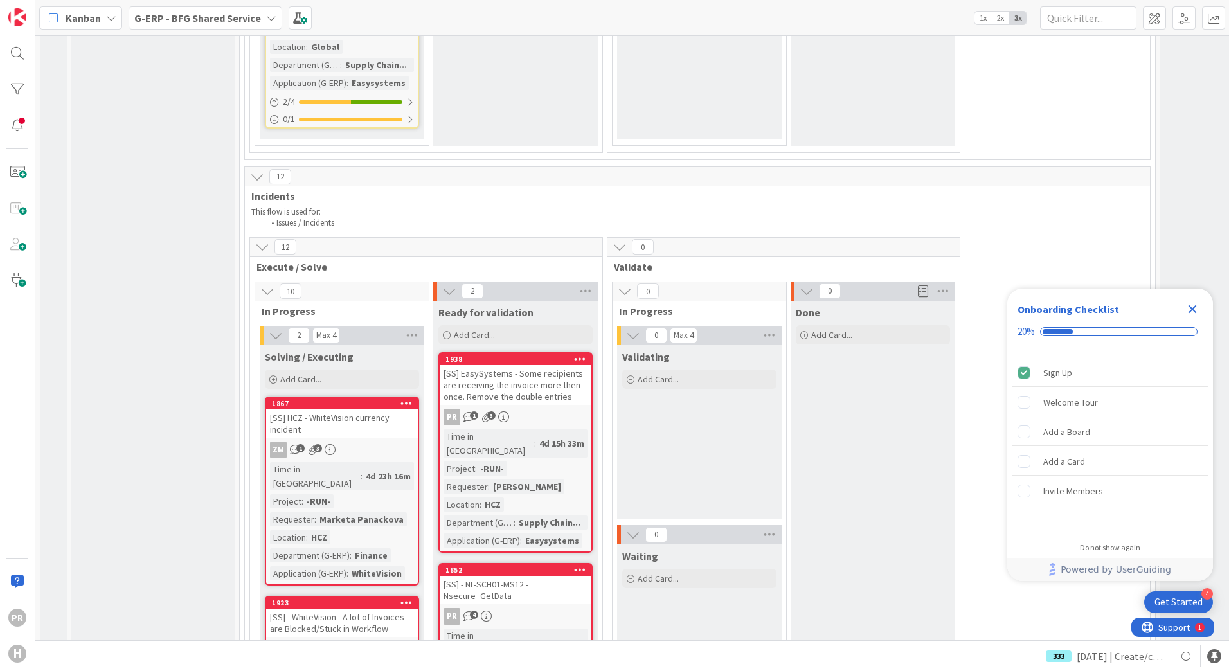
click at [550, 365] on div "[SS] EasySystems - Some recipients are receiving the invoice more then once. Re…" at bounding box center [516, 385] width 152 height 40
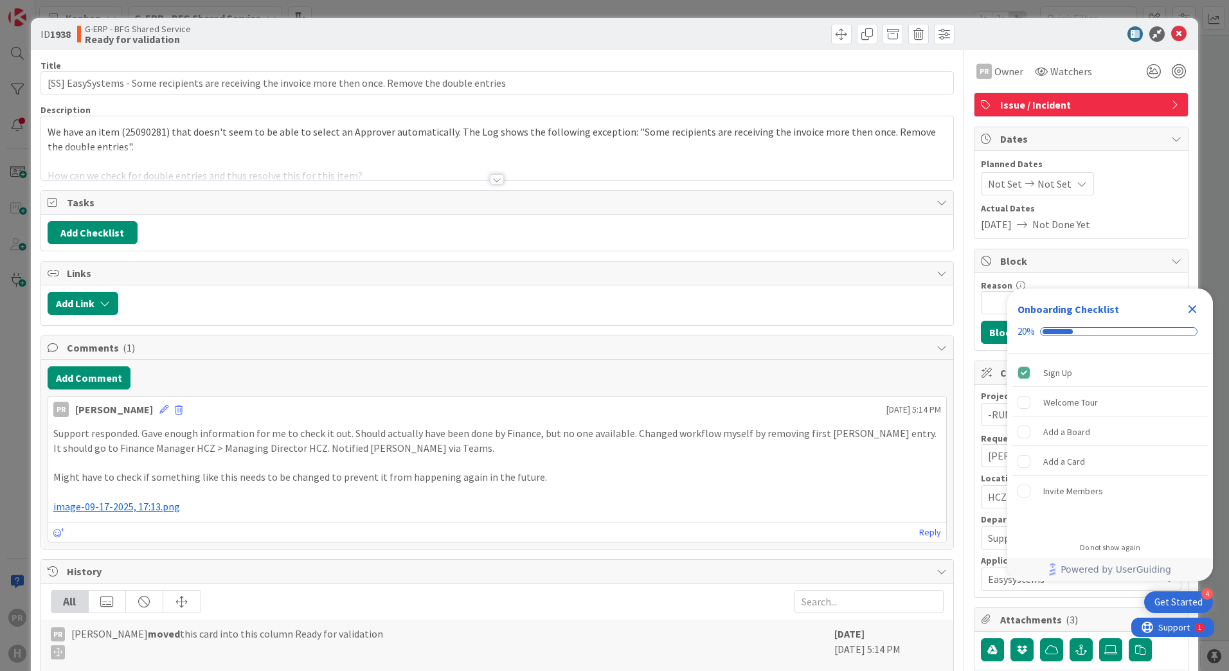
click at [490, 175] on div at bounding box center [497, 179] width 14 height 10
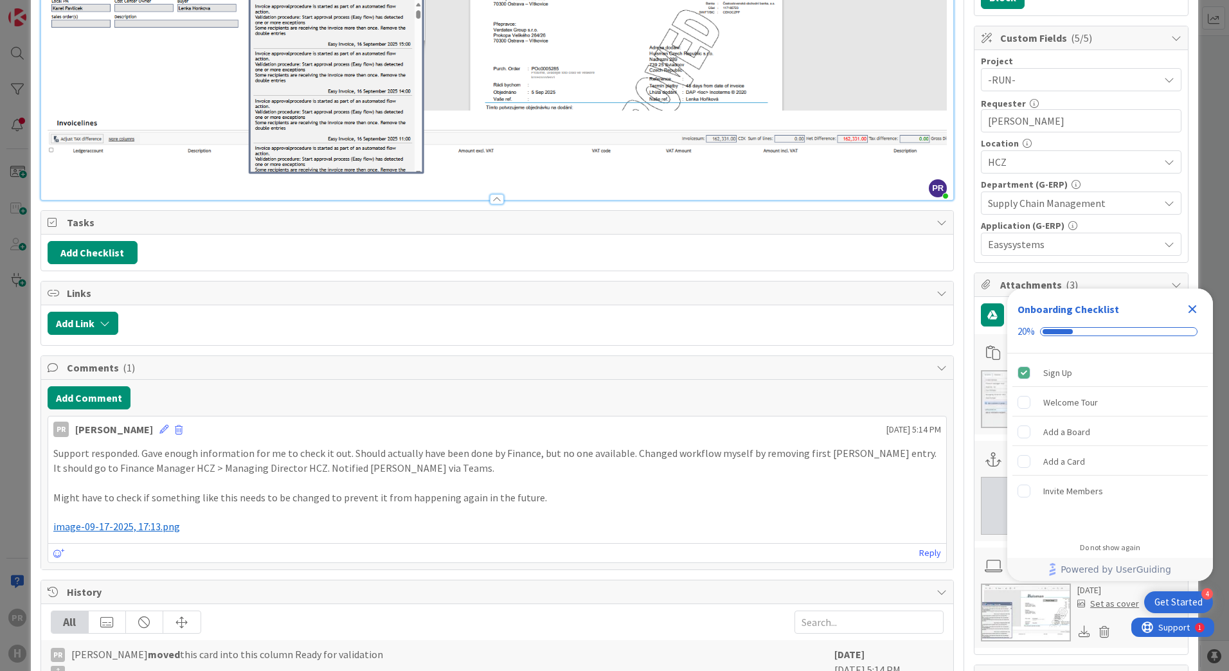
scroll to position [450, 0]
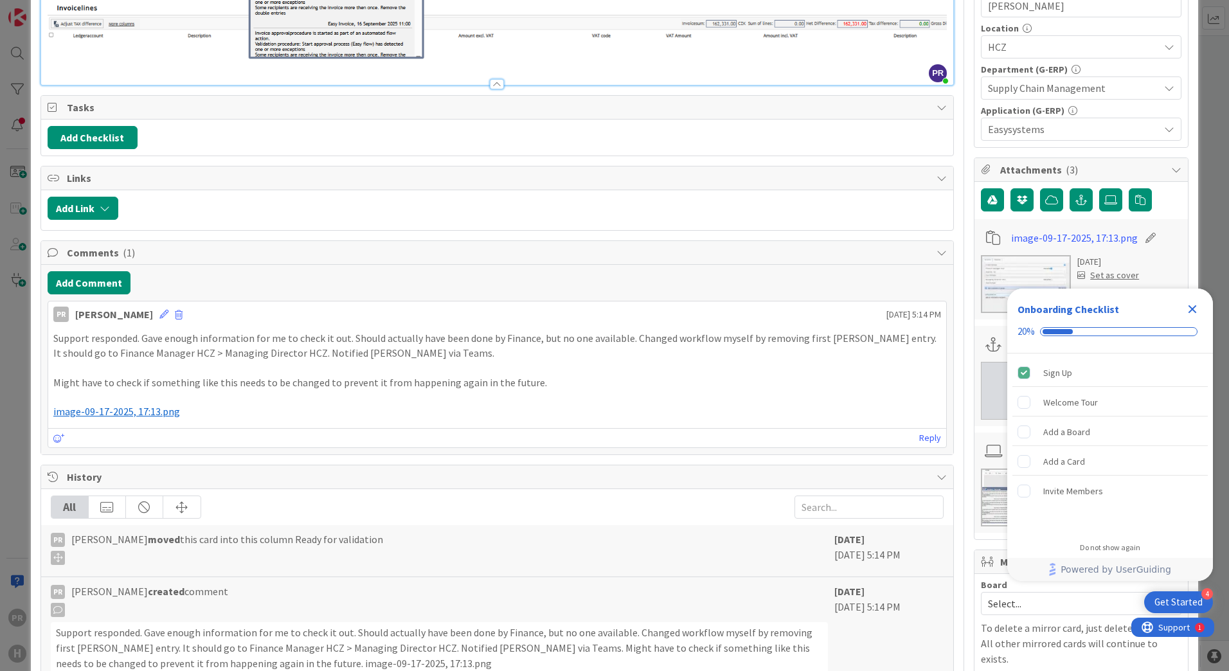
click at [1189, 307] on icon "Close Checklist" at bounding box center [1192, 308] width 15 height 15
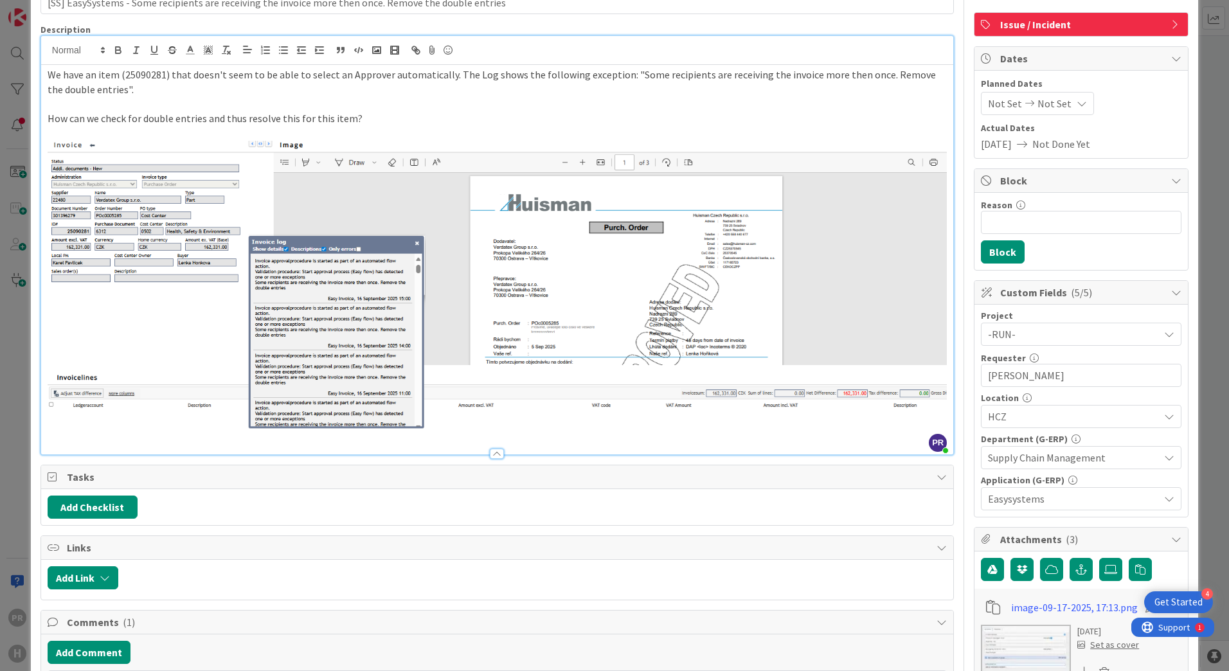
scroll to position [64, 0]
